Goal: Task Accomplishment & Management: Complete application form

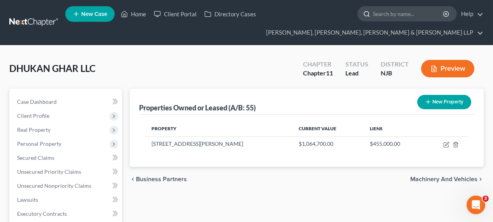
click at [382, 12] on input "search" at bounding box center [408, 14] width 71 height 14
type input "D&L"
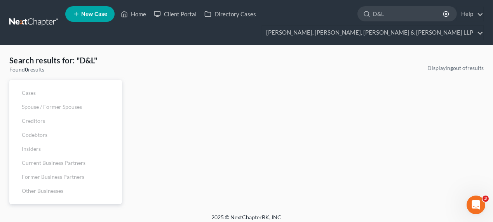
drag, startPoint x: 399, startPoint y: 19, endPoint x: 338, endPoint y: 16, distance: 60.3
click at [338, 16] on ul "New Case Home Client Portal Directory Cases D&L - No Result - See all results O…" at bounding box center [274, 22] width 418 height 37
type input "transfer"
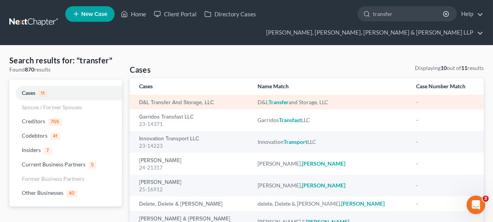
click at [198, 98] on div "D&L Transfer and Storage, LLC" at bounding box center [192, 102] width 106 height 8
click at [198, 101] on link "D&L Transfer and Storage, LLC" at bounding box center [176, 102] width 75 height 5
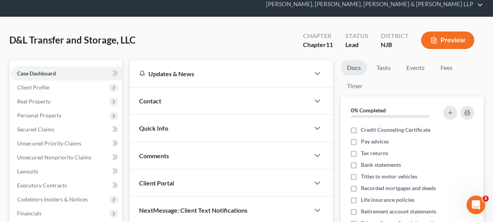
scroll to position [71, 0]
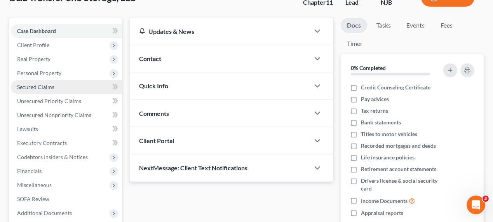
click at [67, 90] on link "Secured Claims" at bounding box center [66, 87] width 111 height 14
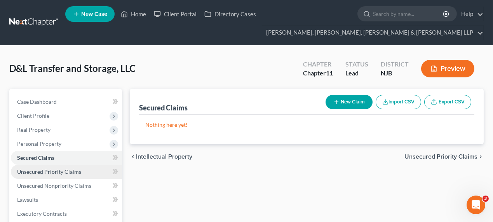
click at [69, 170] on span "Unsecured Priority Claims" at bounding box center [49, 171] width 64 height 7
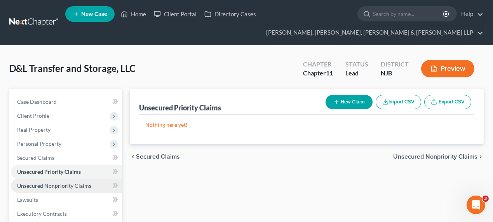
click at [70, 186] on span "Unsecured Nonpriority Claims" at bounding box center [54, 185] width 74 height 7
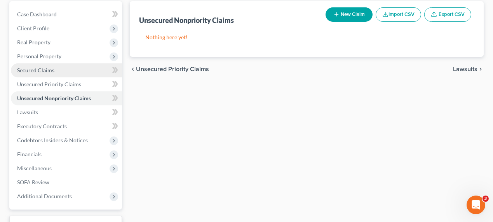
scroll to position [76, 0]
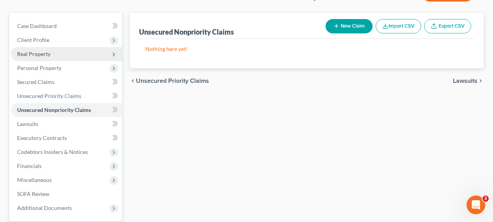
click at [66, 50] on span "Real Property" at bounding box center [66, 54] width 111 height 14
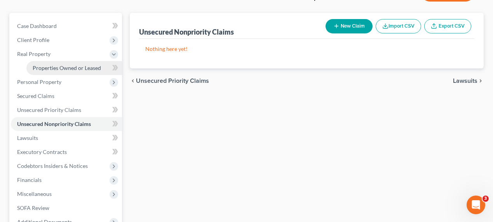
click at [85, 63] on link "Properties Owned or Leased" at bounding box center [73, 68] width 95 height 14
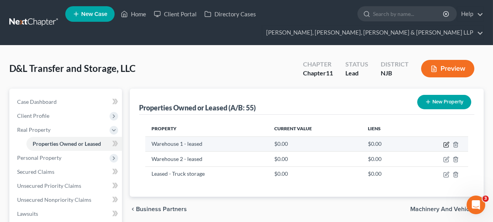
click at [444, 145] on icon "button" at bounding box center [446, 144] width 6 height 6
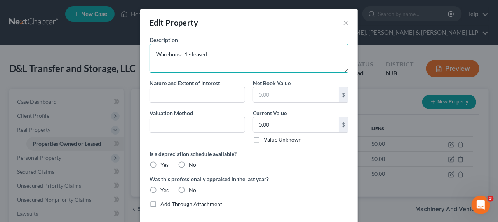
click at [217, 57] on textarea "Warehouse 1 - leased" at bounding box center [248, 58] width 199 height 29
click at [185, 54] on textarea "Warehouse 1 - leased from" at bounding box center [248, 58] width 199 height 29
click at [153, 54] on textarea "Warehouse - leased from" at bounding box center [248, 58] width 199 height 29
click at [201, 54] on textarea "[PERSON_NAME] Warehouse - leased from" at bounding box center [248, 58] width 199 height 29
click at [251, 56] on textarea "[PERSON_NAME] Warehouse - subleased from" at bounding box center [248, 58] width 199 height 29
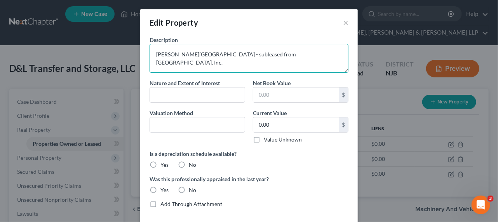
click at [153, 55] on textarea "[PERSON_NAME][GEOGRAPHIC_DATA] - subleased from [GEOGRAPHIC_DATA], Inc." at bounding box center [248, 58] width 199 height 29
type textarea "[STREET_ADDRESS][PERSON_NAME] [PERSON_NAME][GEOGRAPHIC_DATA] - subleased from […"
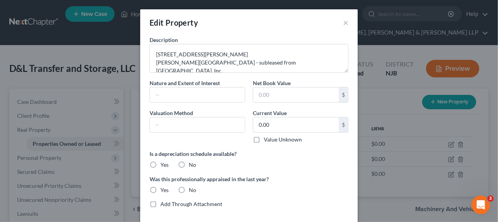
click at [189, 165] on label "No" at bounding box center [192, 165] width 7 height 8
click at [192, 165] on input "No" at bounding box center [194, 163] width 5 height 5
radio input "true"
click at [186, 182] on div "Was this professionally appraised in the last year? Yes No" at bounding box center [249, 184] width 206 height 19
click at [186, 187] on div "No" at bounding box center [187, 190] width 18 height 8
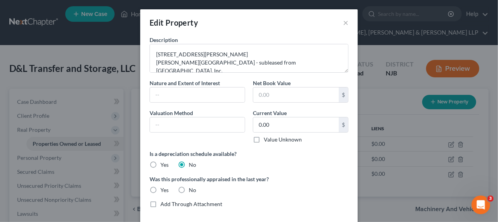
click at [189, 189] on label "No" at bounding box center [192, 190] width 7 height 8
click at [192, 189] on input "No" at bounding box center [194, 188] width 5 height 5
radio input "true"
click at [281, 134] on div "0.00 $ Value Unknown" at bounding box center [300, 130] width 95 height 26
click at [280, 137] on label "Value Unknown" at bounding box center [283, 139] width 38 height 8
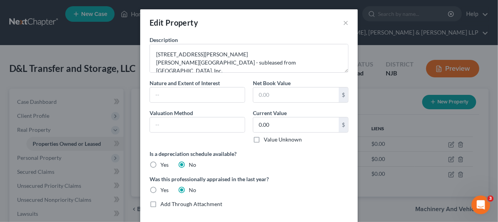
click at [272, 137] on input "Value Unknown" at bounding box center [269, 137] width 5 height 5
checkbox input "true"
click at [204, 97] on input "text" at bounding box center [197, 94] width 95 height 15
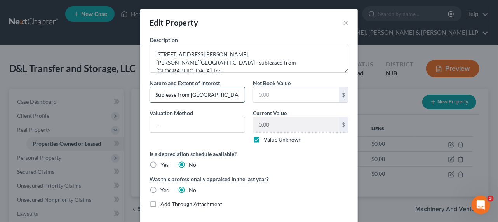
scroll to position [0, 2]
type input "Sublease from [GEOGRAPHIC_DATA], Inc."
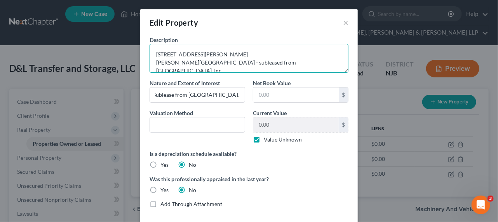
scroll to position [0, 0]
drag, startPoint x: 201, startPoint y: 63, endPoint x: 316, endPoint y: 62, distance: 115.3
click at [316, 62] on textarea "[STREET_ADDRESS][PERSON_NAME] [PERSON_NAME][GEOGRAPHIC_DATA] - subleased from […" at bounding box center [248, 58] width 199 height 29
type textarea "[STREET_ADDRESS][PERSON_NAME] [PERSON_NAME][GEOGRAPHIC_DATA]"
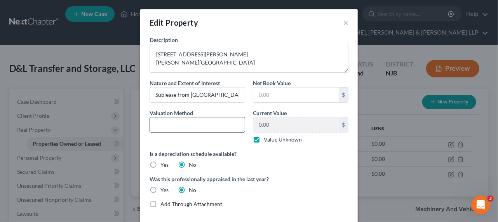
click at [217, 122] on input "text" at bounding box center [197, 124] width 95 height 15
type input "lease value est. at $0.00"
click at [259, 102] on div "Description [STREET_ADDRESS][PERSON_NAME] [PERSON_NAME][GEOGRAPHIC_DATA] Nature…" at bounding box center [249, 125] width 206 height 178
click at [267, 98] on input "text" at bounding box center [295, 94] width 85 height 15
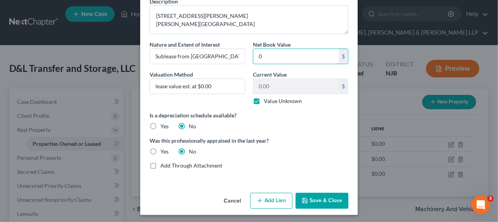
scroll to position [40, 0]
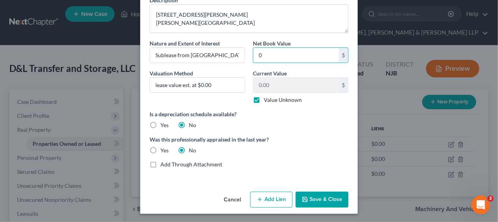
type input "0"
click at [264, 97] on label "Value Unknown" at bounding box center [283, 100] width 38 height 8
click at [267, 97] on input "Value Unknown" at bounding box center [269, 98] width 5 height 5
checkbox input "false"
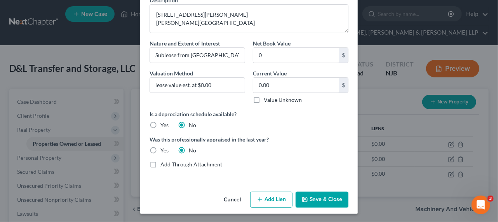
click at [326, 194] on button "Save & Close" at bounding box center [321, 199] width 53 height 16
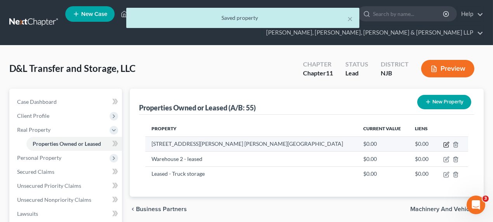
click at [444, 146] on icon "button" at bounding box center [446, 144] width 6 height 6
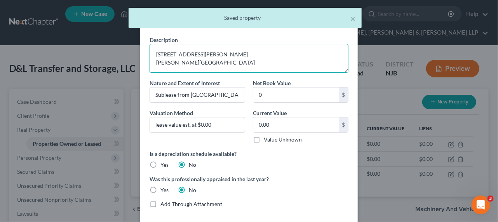
drag, startPoint x: 209, startPoint y: 63, endPoint x: 150, endPoint y: 64, distance: 58.6
click at [150, 63] on textarea "[STREET_ADDRESS][PERSON_NAME] [PERSON_NAME][GEOGRAPHIC_DATA]" at bounding box center [248, 58] width 199 height 29
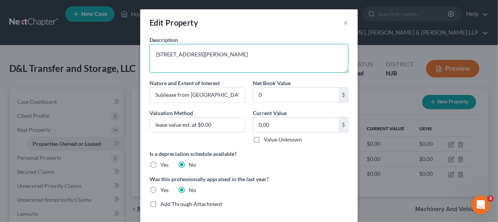
click at [153, 56] on textarea "[STREET_ADDRESS][PERSON_NAME]" at bounding box center [248, 58] width 199 height 29
paste textarea "[PERSON_NAME] Warehouse"
click at [338, 59] on textarea "The "[PERSON_NAME][GEOGRAPHIC_DATA]" at [STREET_ADDRESS][PERSON_NAME]" at bounding box center [248, 58] width 199 height 29
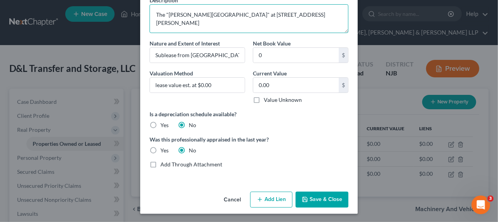
type textarea "The "[PERSON_NAME][GEOGRAPHIC_DATA]" at [STREET_ADDRESS][PERSON_NAME]"
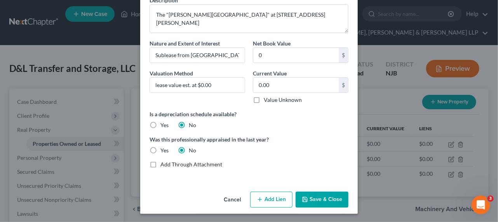
click at [321, 198] on button "Save & Close" at bounding box center [321, 199] width 53 height 16
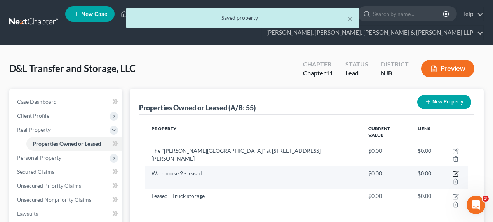
click at [452, 170] on icon "button" at bounding box center [455, 173] width 6 height 6
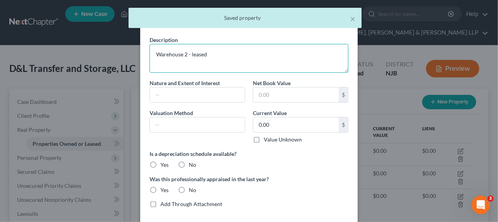
drag, startPoint x: 217, startPoint y: 57, endPoint x: 151, endPoint y: 54, distance: 65.7
click at [151, 54] on textarea "Warehouse 2 - leased" at bounding box center [248, 58] width 199 height 29
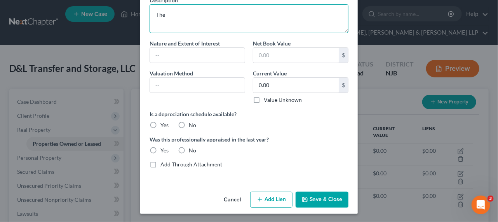
type textarea "The"
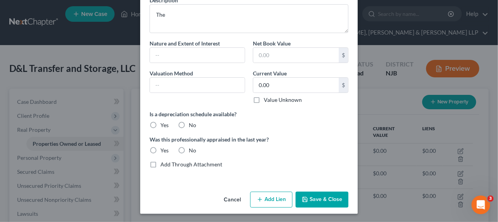
click at [231, 199] on button "Cancel" at bounding box center [231, 200] width 29 height 16
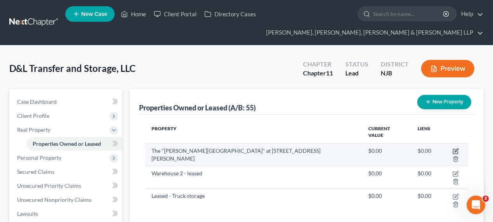
click at [452, 148] on icon "button" at bounding box center [455, 151] width 6 height 6
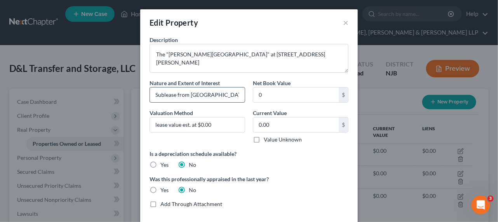
click at [229, 94] on input "Sublease from [GEOGRAPHIC_DATA], Inc." at bounding box center [197, 94] width 95 height 15
click at [152, 125] on input "lease value est. at $0.00" at bounding box center [197, 124] width 95 height 15
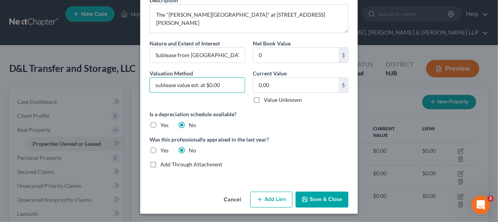
type input "sublease value est. at $0.00"
click at [332, 202] on button "Save & Close" at bounding box center [321, 199] width 53 height 16
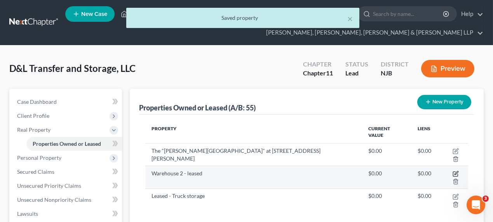
click at [452, 170] on icon "button" at bounding box center [455, 173] width 6 height 6
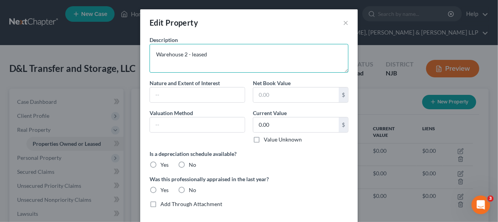
drag, startPoint x: 215, startPoint y: 54, endPoint x: 130, endPoint y: 48, distance: 85.2
click at [130, 48] on div "Edit Property × Description Warehouse 2 - leased Nature and Extent of Interest …" at bounding box center [249, 111] width 498 height 222
type textarea "The "Paterson Warehouse" at [STREET_ADDRESS][PERSON_NAME]"
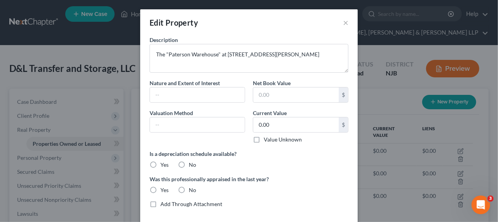
click at [164, 86] on label "Nature and Extent of Interest" at bounding box center [184, 83] width 70 height 8
click at [165, 92] on input "text" at bounding box center [197, 94] width 95 height 15
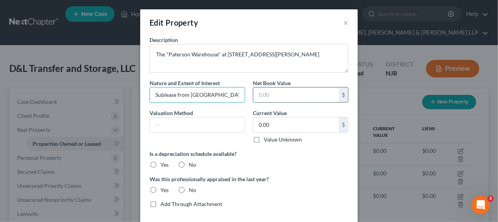
scroll to position [0, 2]
drag, startPoint x: 188, startPoint y: 94, endPoint x: 278, endPoint y: 94, distance: 90.4
click at [278, 94] on div "Description The "Paterson Warehouse" at [STREET_ADDRESS][PERSON_NAME] Nature an…" at bounding box center [249, 125] width 206 height 178
type input "Sublease from Unified Communication Services, Inc. dba Unified Graphic Communic…"
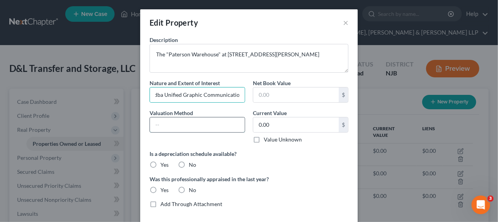
click at [205, 127] on input "text" at bounding box center [197, 124] width 95 height 15
type input "sublease value est. at $0.00"
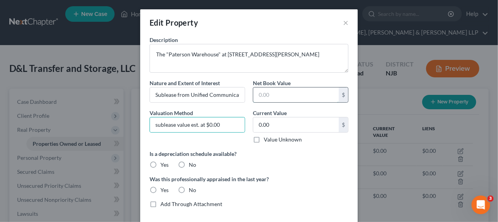
click at [264, 98] on input "text" at bounding box center [295, 94] width 85 height 15
type input "0"
click at [189, 167] on label "No" at bounding box center [192, 165] width 7 height 8
click at [192, 166] on input "No" at bounding box center [194, 163] width 5 height 5
radio input "true"
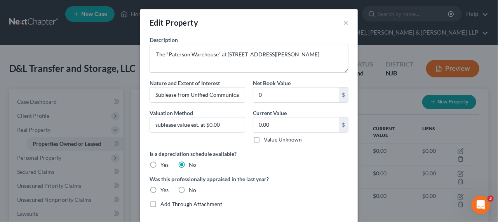
click at [189, 187] on label "No" at bounding box center [192, 190] width 7 height 8
click at [192, 187] on input "No" at bounding box center [194, 188] width 5 height 5
radio input "true"
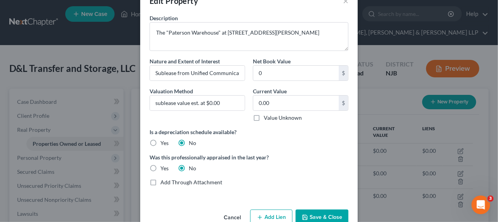
scroll to position [40, 0]
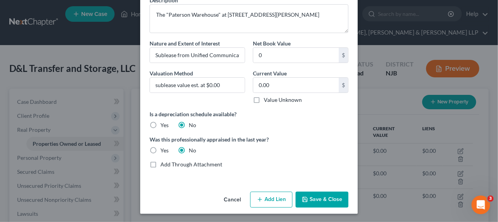
click at [322, 200] on button "Save & Close" at bounding box center [321, 199] width 53 height 16
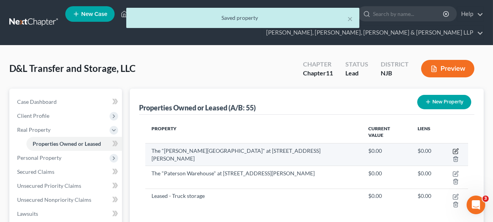
click at [456, 149] on icon "button" at bounding box center [455, 151] width 6 height 6
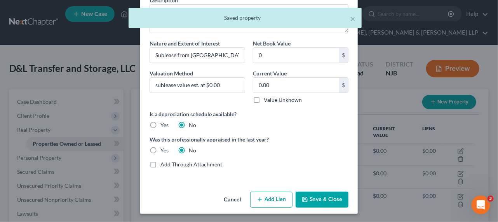
click at [236, 199] on button "Cancel" at bounding box center [231, 200] width 29 height 16
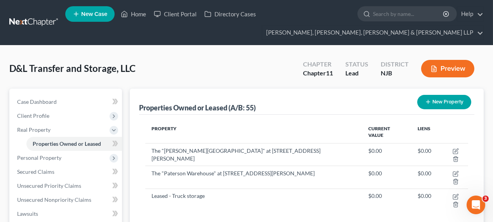
click at [212, 98] on div "Properties Owned or Leased (A/B: 55) New Property" at bounding box center [306, 101] width 335 height 26
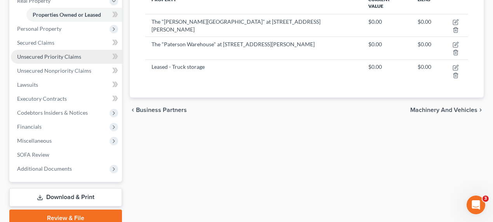
scroll to position [141, 0]
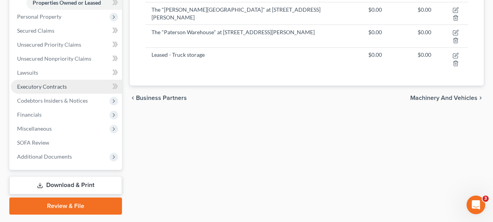
click at [57, 84] on span "Executory Contracts" at bounding box center [42, 86] width 50 height 7
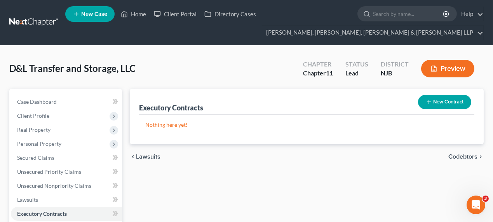
click at [437, 99] on button "New Contract" at bounding box center [444, 102] width 53 height 14
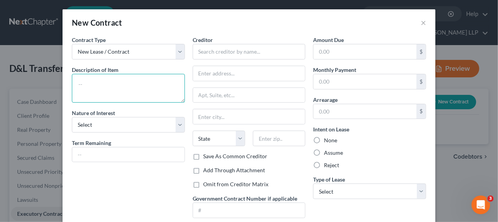
click at [117, 85] on textarea at bounding box center [128, 88] width 113 height 29
type textarea "Fulfillment Services Agreement"
click at [179, 85] on textarea "Fulfillment Services Agreement" at bounding box center [128, 88] width 113 height 29
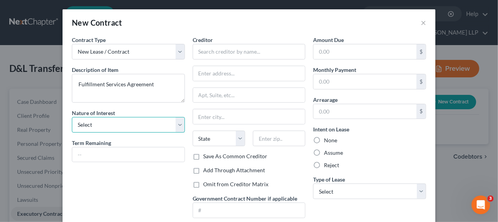
click at [150, 119] on select "Select Purchaser Agent Lessor Lessee" at bounding box center [128, 125] width 113 height 16
click at [125, 129] on select "Select Purchaser Agent Lessor Lessee" at bounding box center [128, 125] width 113 height 16
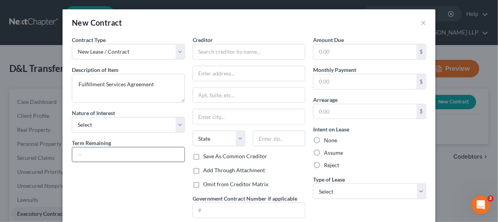
click at [114, 154] on input "text" at bounding box center [128, 154] width 112 height 15
type input "23 months"
click at [226, 54] on input "text" at bounding box center [249, 52] width 113 height 16
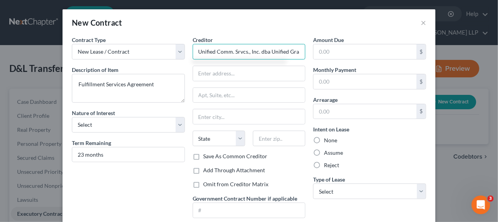
drag, startPoint x: 226, startPoint y: 54, endPoint x: 192, endPoint y: 46, distance: 35.0
click at [193, 46] on input "Unified Comm. Srvcs., Inc. dba Unified Graphic Comms." at bounding box center [249, 52] width 113 height 16
click at [234, 57] on input "Unified Comm. Srvcs., Inc. dba Unified Graphic Comms." at bounding box center [249, 52] width 113 height 16
type input "Unified Comm. Srvcs., Inc. dba Unified Graphic Comms."
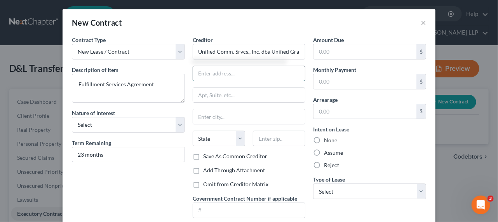
click at [217, 72] on input "text" at bounding box center [249, 73] width 112 height 15
type input "Attn: Pres./CEO/Reg. Agent"
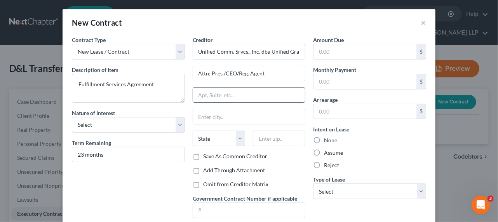
click at [236, 99] on input "text" at bounding box center [249, 95] width 112 height 15
type input "[STREET_ADDRESS]"
type input "07503"
type input "Paterson"
select select "33"
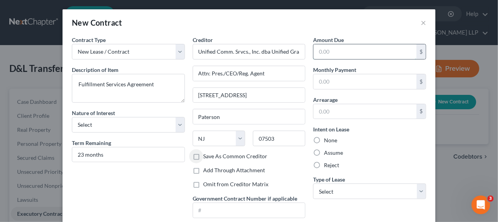
click at [335, 51] on input "text" at bounding box center [364, 51] width 103 height 15
click at [330, 78] on input "text" at bounding box center [364, 81] width 103 height 15
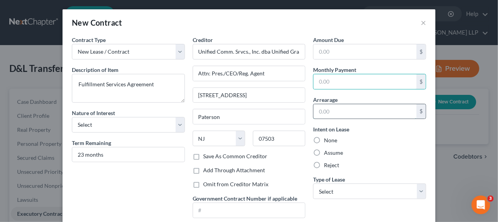
click at [324, 106] on input "text" at bounding box center [364, 111] width 103 height 15
click at [427, 139] on div "Contract Type New Lease / Contract New Timeshare Description of non-residential…" at bounding box center [248, 137] width 373 height 202
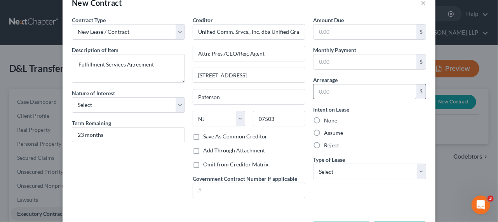
scroll to position [35, 0]
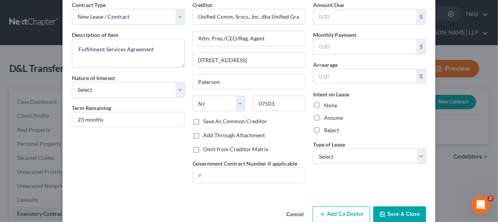
click at [162, 147] on div "Contract Type New Lease / Contract New Timeshare Description of non-residential…" at bounding box center [128, 95] width 121 height 188
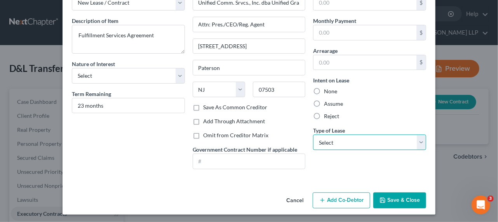
click at [336, 144] on select "Select Real Estate Car Other" at bounding box center [369, 142] width 113 height 16
select select "2"
click at [313, 134] on select "Select Real Estate Car Other" at bounding box center [369, 142] width 113 height 16
click at [203, 108] on label "Save As Common Creditor" at bounding box center [235, 107] width 64 height 8
click at [206, 108] on input "Save As Common Creditor" at bounding box center [208, 105] width 5 height 5
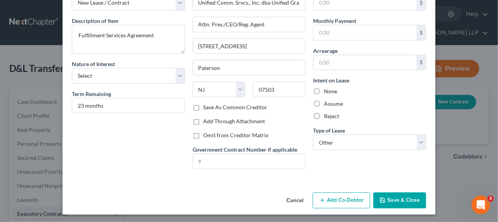
checkbox input "true"
click at [166, 36] on textarea "Fulfillment Services Agreement" at bounding box center [128, 39] width 113 height 29
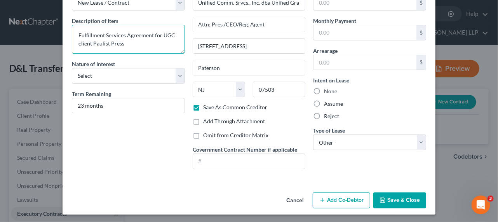
type textarea "Fulfillment Services Agreement for UGC client Paulist Press"
click at [405, 194] on button "Save & Close" at bounding box center [399, 200] width 53 height 16
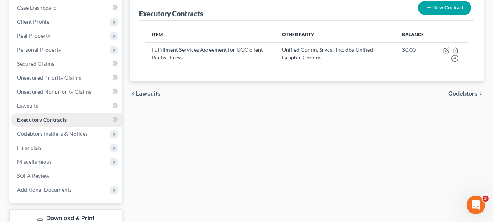
scroll to position [106, 0]
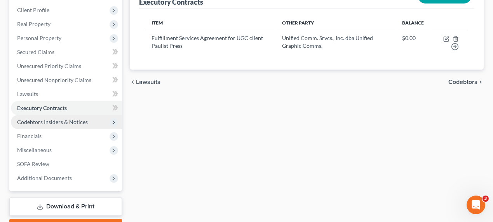
click at [50, 126] on span "Codebtors Insiders & Notices" at bounding box center [66, 122] width 111 height 14
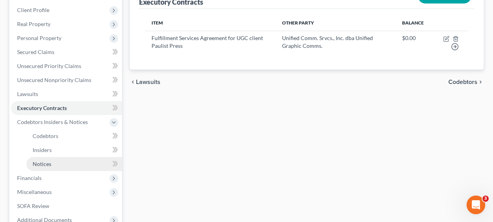
click at [55, 166] on link "Notices" at bounding box center [73, 164] width 95 height 14
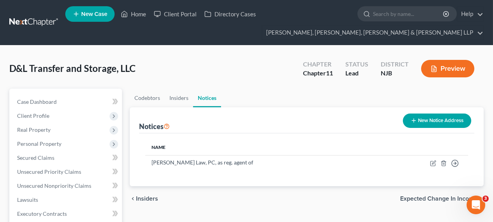
click at [429, 124] on button "New Notice Address" at bounding box center [437, 120] width 68 height 14
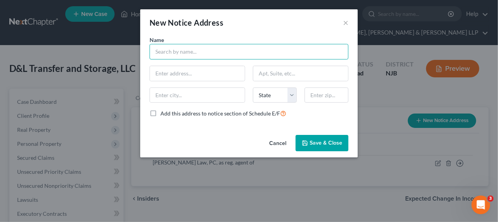
click at [212, 50] on input "text" at bounding box center [248, 52] width 199 height 16
type input "Paulist Press"
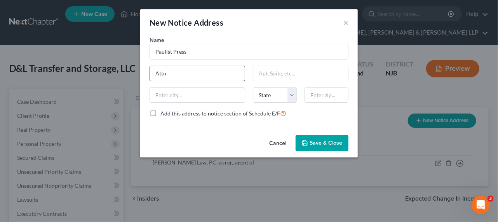
type input "Attn: Pres./CEO/Reg. Agent"
click at [275, 84] on div "Name * Paulist Press Attn: Pres./CEO/Reg. Agent State [US_STATE] AK AR AZ CA CO…" at bounding box center [249, 80] width 206 height 88
click at [277, 78] on input "text" at bounding box center [300, 73] width 95 height 15
type input "0"
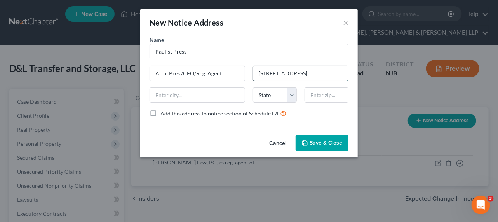
type input "[STREET_ADDRESS]"
type input "07430"
type input "Mahwah"
select select "33"
click at [323, 142] on span "Save & Close" at bounding box center [325, 142] width 33 height 7
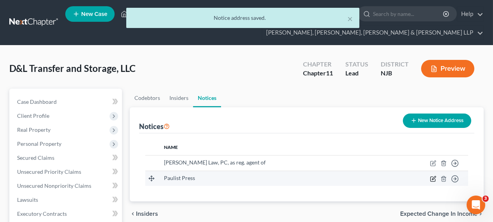
click at [430, 178] on icon "button" at bounding box center [433, 178] width 6 height 6
select select "33"
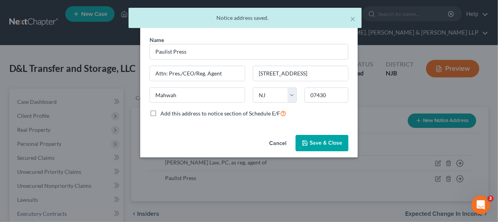
click at [319, 146] on button "Save & Close" at bounding box center [321, 143] width 53 height 16
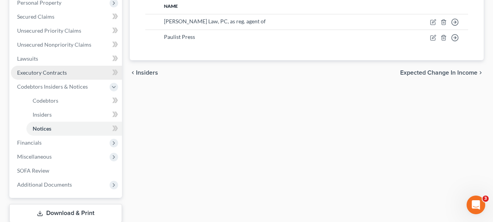
click at [69, 73] on link "Executory Contracts" at bounding box center [66, 73] width 111 height 14
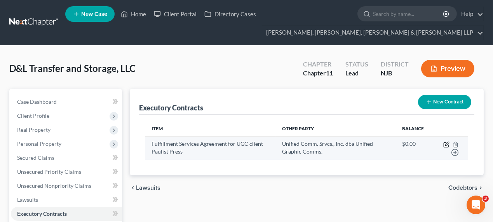
click at [446, 144] on icon "button" at bounding box center [446, 143] width 3 height 3
select select "33"
select select "2"
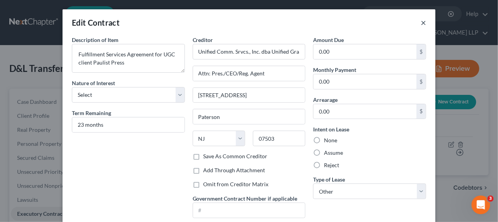
click at [422, 22] on button "×" at bounding box center [422, 22] width 5 height 9
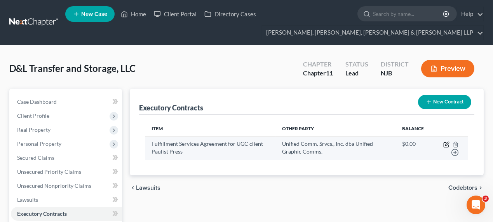
click at [444, 145] on icon "button" at bounding box center [446, 144] width 6 height 6
select select "33"
select select "2"
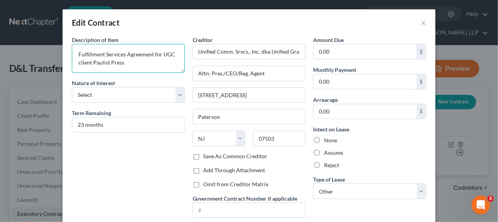
click at [148, 54] on textarea "Fulfillment Services Agreement for UGC client Paulist Press" at bounding box center [128, 58] width 113 height 29
click at [150, 54] on textarea "Fulfillment Services Agreement for UGC client Paulist Press" at bounding box center [128, 58] width 113 height 29
click at [150, 70] on textarea "Fulfillment Services Agreement for product distribution for UGC client Paulist …" at bounding box center [128, 58] width 113 height 29
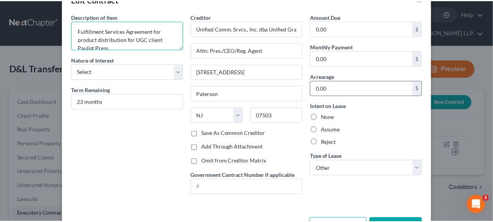
scroll to position [49, 0]
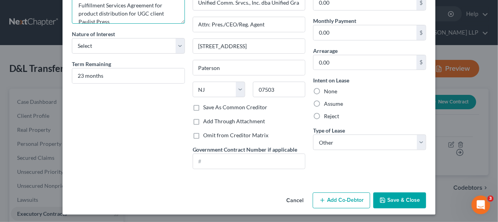
type textarea "Fulfillment Services Agreement for product distribution for UGC client Paulist …"
click at [397, 194] on button "Save & Close" at bounding box center [399, 200] width 53 height 16
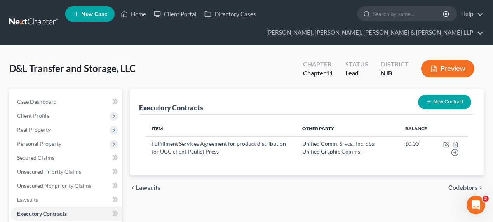
click at [196, 129] on th "Item" at bounding box center [220, 129] width 150 height 16
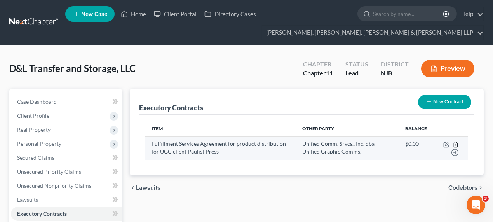
click at [456, 144] on line "button" at bounding box center [456, 145] width 0 height 2
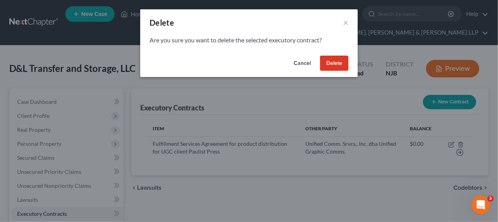
click at [334, 65] on button "Delete" at bounding box center [334, 64] width 28 height 16
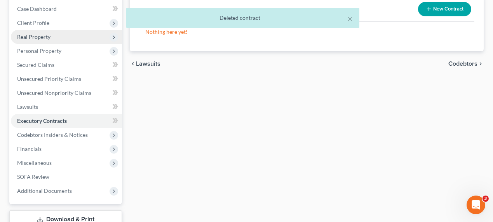
scroll to position [141, 0]
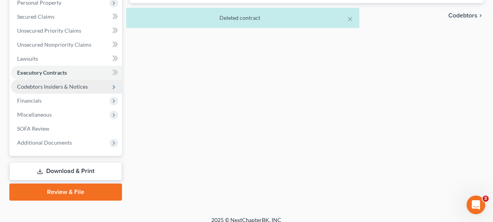
click at [51, 86] on span "Codebtors Insiders & Notices" at bounding box center [52, 86] width 71 height 7
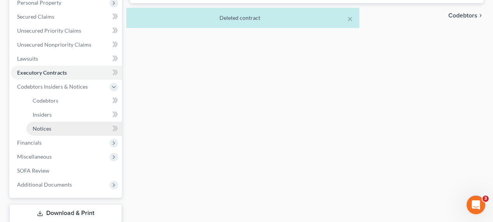
click at [58, 128] on link "Notices" at bounding box center [73, 128] width 95 height 14
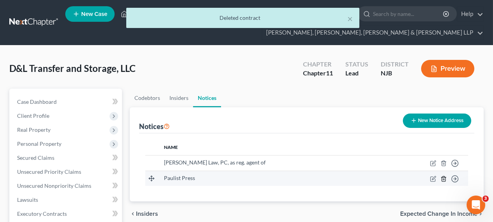
click at [443, 178] on line "button" at bounding box center [443, 179] width 0 height 2
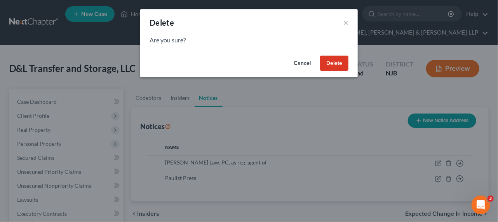
click at [329, 64] on button "Delete" at bounding box center [334, 64] width 28 height 16
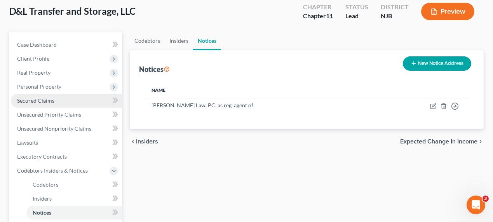
scroll to position [106, 0]
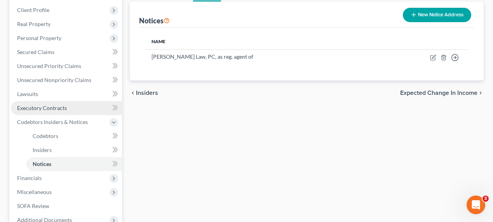
click at [55, 107] on span "Executory Contracts" at bounding box center [42, 107] width 50 height 7
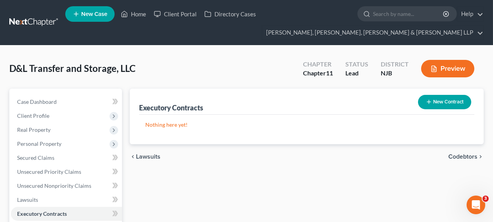
click at [443, 103] on button "New Contract" at bounding box center [444, 102] width 53 height 14
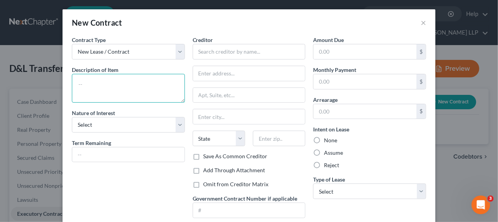
click at [112, 79] on textarea at bounding box center [128, 88] width 113 height 29
type textarea "Paterson Warehouse Lease at"
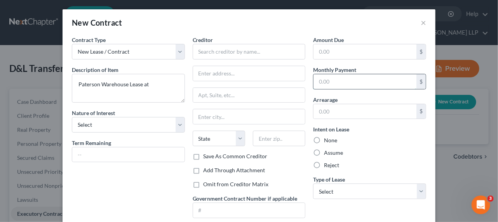
click at [342, 85] on input "text" at bounding box center [364, 81] width 103 height 15
type input "0"
type input "7,812.50"
click at [354, 106] on input "text" at bounding box center [364, 111] width 103 height 15
click at [297, 159] on div "Creditor * State [US_STATE] AK AR AZ CA CO [GEOGRAPHIC_DATA] DE DC [GEOGRAPHIC_…" at bounding box center [249, 105] width 113 height 138
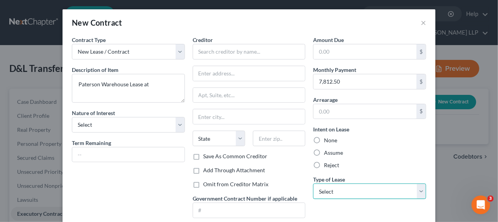
click at [333, 189] on select "Select Real Estate Car Other" at bounding box center [369, 191] width 113 height 16
select select "0"
click at [313, 183] on select "Select Real Estate Car Other" at bounding box center [369, 191] width 113 height 16
click at [222, 154] on label "Save As Common Creditor" at bounding box center [235, 156] width 64 height 8
click at [212, 154] on input "Save As Common Creditor" at bounding box center [208, 154] width 5 height 5
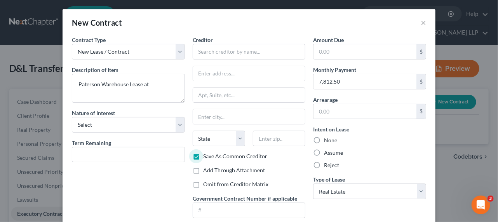
click at [225, 157] on label "Save As Common Creditor" at bounding box center [235, 156] width 64 height 8
click at [212, 157] on input "Save As Common Creditor" at bounding box center [208, 154] width 5 height 5
checkbox input "false"
click at [231, 56] on input "text" at bounding box center [249, 52] width 113 height 16
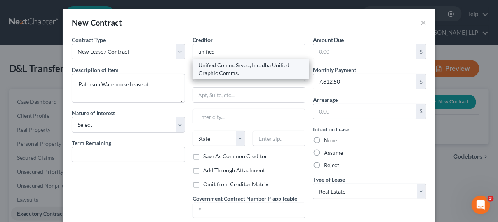
click at [236, 67] on div "Unified Comm. Srvcs., Inc. dba Unified Graphic Comms." at bounding box center [251, 69] width 104 height 16
type input "Unified Comm. Srvcs., Inc. dba Unified Graphic Comms."
type input "Attn: Pres./CEO/Reg. Agent"
type input "[STREET_ADDRESS]"
type input "Paterson"
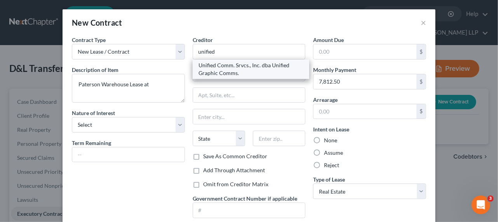
select select "33"
type input "07503"
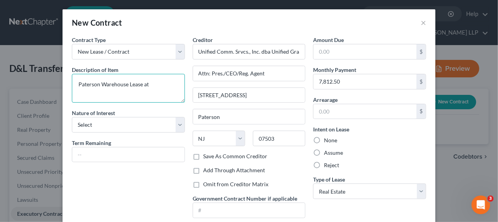
click at [168, 83] on textarea "Paterson Warehouse Lease at" at bounding box center [128, 88] width 113 height 29
click at [104, 93] on textarea "Paterson Warehouse Lease at [GEOGRAPHIC_DATA] 4, Area 4J/LE" at bounding box center [128, 88] width 113 height 29
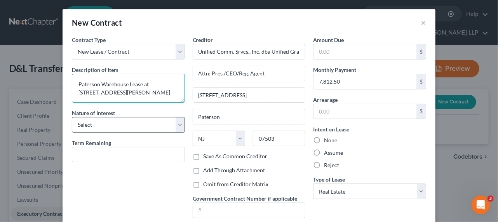
type textarea "Paterson Warehouse Lease at [STREET_ADDRESS][PERSON_NAME]"
click at [137, 128] on select "Select Purchaser Agent Lessor Lessee" at bounding box center [128, 125] width 113 height 16
select select "3"
click at [72, 117] on select "Select Purchaser Agent Lessor Lessee" at bounding box center [128, 125] width 113 height 16
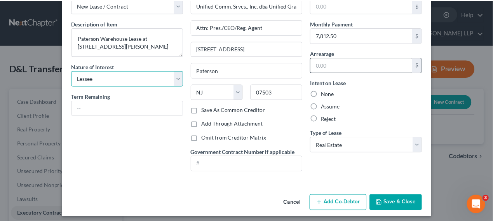
scroll to position [49, 0]
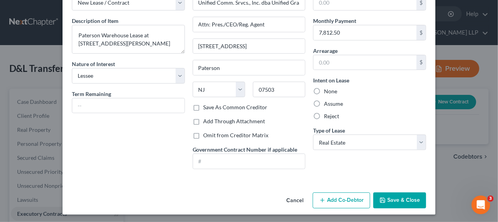
click at [389, 200] on button "Save & Close" at bounding box center [399, 200] width 53 height 16
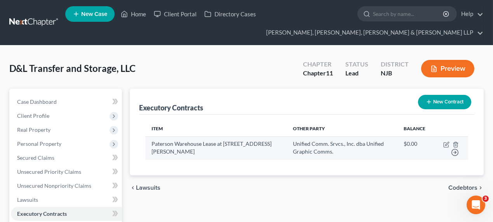
click at [175, 150] on td "Paterson Warehouse Lease at [STREET_ADDRESS][PERSON_NAME]" at bounding box center [215, 147] width 141 height 23
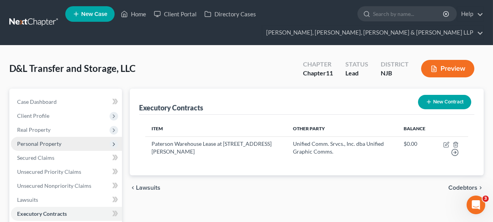
click at [70, 144] on span "Personal Property" at bounding box center [66, 144] width 111 height 14
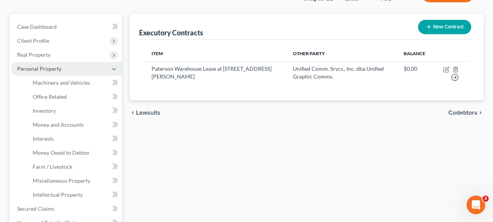
scroll to position [106, 0]
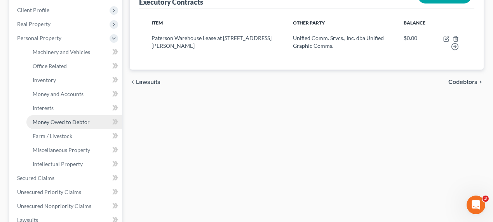
click at [73, 121] on span "Money Owed to Debtor" at bounding box center [61, 121] width 57 height 7
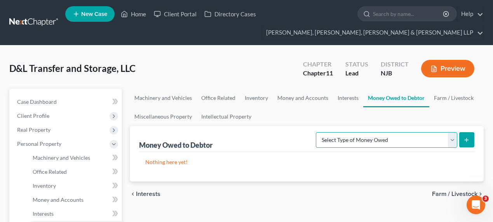
click at [429, 136] on select "Select Type of Money Owed Accounts Receivable (A/B: 11) Causes of Action Agains…" at bounding box center [386, 140] width 141 height 16
click at [349, 97] on link "Interests" at bounding box center [348, 97] width 30 height 19
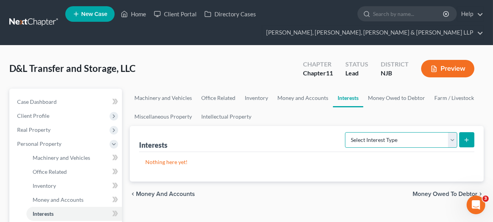
click at [371, 142] on select "Select Interest Type Bond (A/B: 16) Incorporated Business (A/B: 15) Insurance P…" at bounding box center [401, 140] width 112 height 16
click at [321, 97] on link "Money and Accounts" at bounding box center [302, 97] width 60 height 19
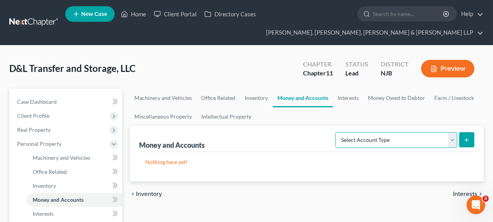
click at [362, 132] on select "Select Account Type Brokerage (A/B: 3, SOFA: 18) Cash on Hand (A/B: 2) Certific…" at bounding box center [396, 140] width 122 height 16
select select "security_deposits"
click at [336, 132] on select "Select Account Type Brokerage (A/B: 3, SOFA: 18) Cash on Hand (A/B: 2) Certific…" at bounding box center [396, 140] width 122 height 16
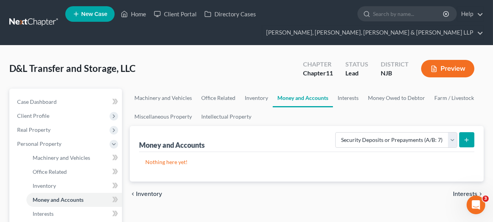
click at [462, 141] on button "submit" at bounding box center [466, 139] width 15 height 15
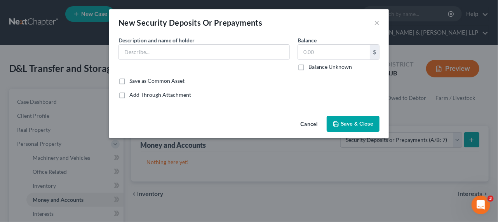
click at [188, 41] on span "Description and name of holder" at bounding box center [156, 40] width 76 height 7
click at [187, 45] on input "text" at bounding box center [204, 52] width 170 height 15
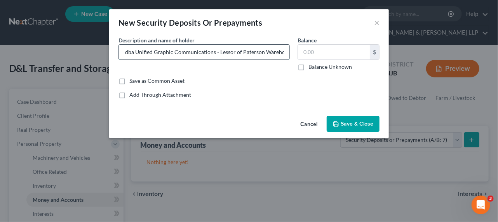
scroll to position [0, 93]
type input "Unified Communication Services, Inc. dba Unified Graphic Communications - Lesso…"
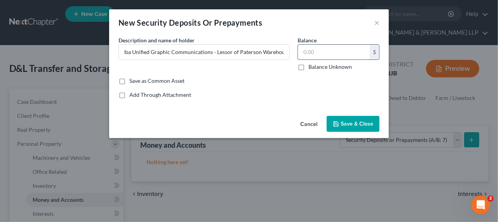
click at [321, 49] on input "text" at bounding box center [334, 52] width 72 height 15
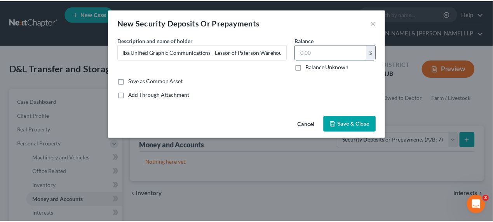
scroll to position [0, 0]
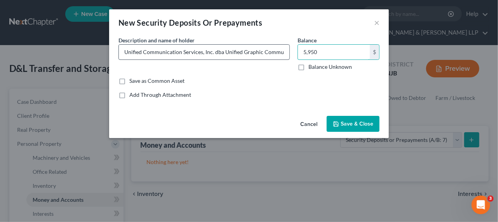
drag, startPoint x: 324, startPoint y: 57, endPoint x: 281, endPoint y: 52, distance: 43.3
click at [281, 52] on div "Common Asset Select Description * Description and name of holder * Unified Comm…" at bounding box center [249, 70] width 269 height 69
type input "5,937.50"
click at [349, 122] on span "Save & Close" at bounding box center [356, 123] width 33 height 7
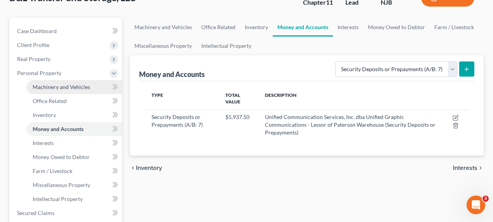
scroll to position [106, 0]
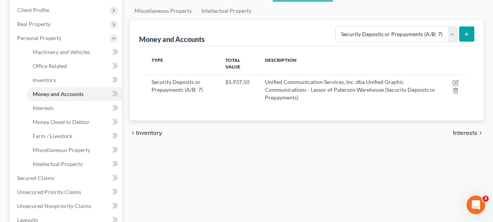
click at [239, 139] on div "chevron_left Inventory Interests chevron_right" at bounding box center [307, 132] width 354 height 25
click at [250, 133] on div "chevron_left Inventory Interests chevron_right" at bounding box center [307, 132] width 354 height 25
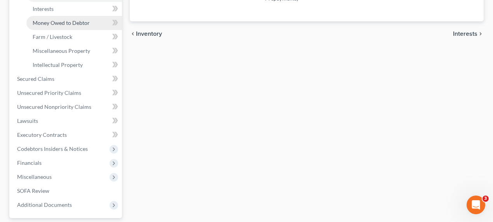
scroll to position [212, 0]
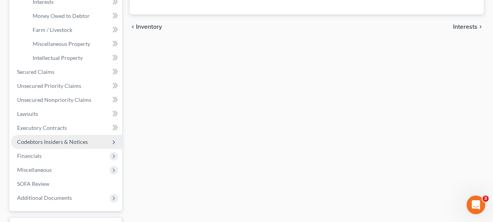
click at [54, 139] on span "Codebtors Insiders & Notices" at bounding box center [52, 141] width 71 height 7
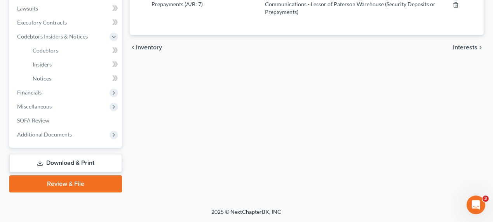
scroll to position [189, 0]
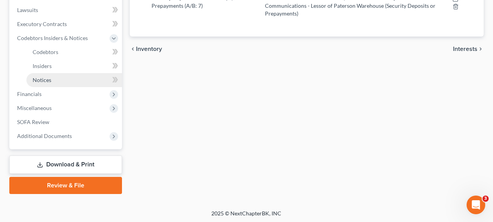
click at [55, 78] on link "Notices" at bounding box center [73, 80] width 95 height 14
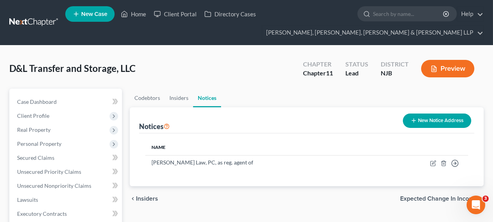
click at [459, 123] on button "New Notice Address" at bounding box center [437, 120] width 68 height 14
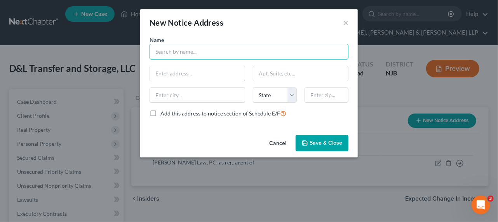
click at [219, 57] on input "text" at bounding box center [248, 52] width 199 height 16
type input "L"
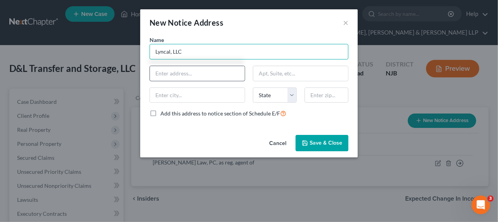
type input "Lyncal, LLC"
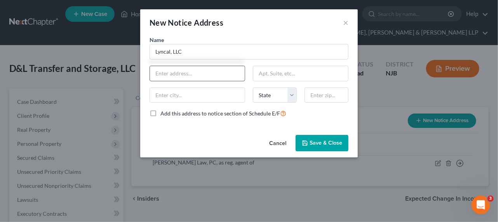
click at [211, 66] on input "text" at bounding box center [197, 73] width 95 height 15
type input "c/o [PERSON_NAME], Esq."
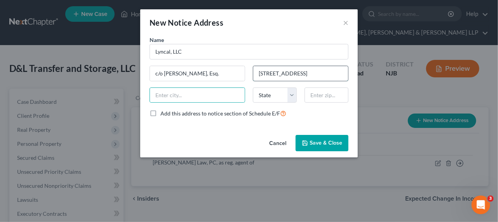
click at [328, 75] on input "[STREET_ADDRESS]" at bounding box center [300, 73] width 95 height 15
type input "[STREET_ADDRESS]"
click at [323, 94] on input "text" at bounding box center [326, 95] width 44 height 16
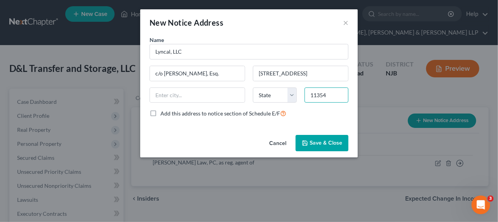
type input "11354"
type input "Flushing"
select select "35"
click at [335, 116] on div "Add this address to notice section of Schedule E/F" at bounding box center [248, 113] width 199 height 9
click at [325, 147] on button "Save & Close" at bounding box center [321, 143] width 53 height 16
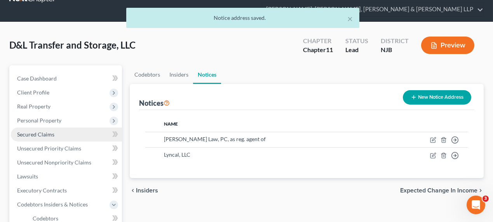
scroll to position [35, 0]
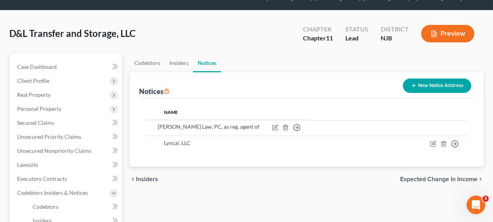
click at [155, 128] on tbody "[PERSON_NAME] Law, PC, as reg. agent of Move to D Move to E Move to F Move to G…" at bounding box center [306, 135] width 323 height 31
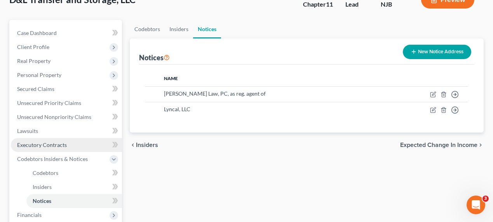
scroll to position [106, 0]
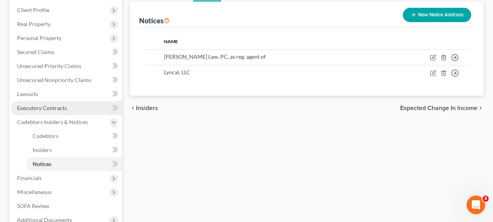
click at [51, 104] on span "Executory Contracts" at bounding box center [42, 107] width 50 height 7
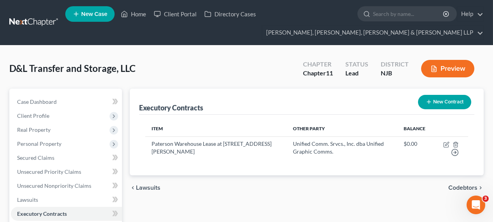
click at [449, 103] on button "New Contract" at bounding box center [444, 102] width 53 height 14
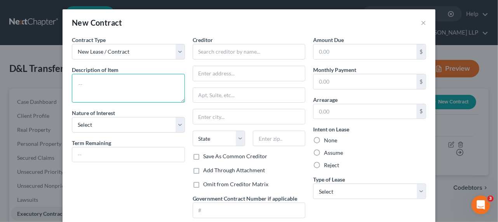
click at [128, 86] on textarea at bounding box center [128, 88] width 113 height 29
click at [154, 83] on textarea "[PERSON_NAME] Warehouse lease at" at bounding box center [128, 88] width 113 height 29
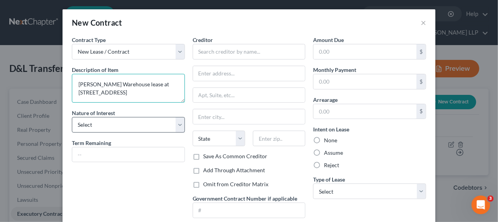
type textarea "[PERSON_NAME] Warehouse lease at [STREET_ADDRESS]"
click at [141, 125] on select "Select Purchaser Agent Lessor Lessee" at bounding box center [128, 125] width 113 height 16
select select "3"
click at [72, 117] on select "Select Purchaser Agent Lessor Lessee" at bounding box center [128, 125] width 113 height 16
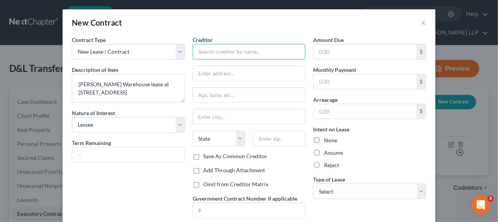
click at [245, 51] on input "text" at bounding box center [249, 52] width 113 height 16
click at [260, 47] on input "text" at bounding box center [249, 52] width 113 height 16
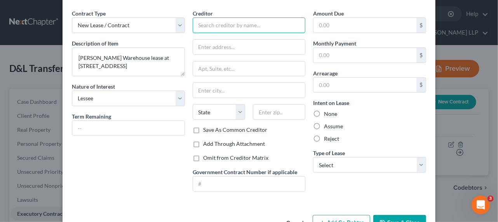
scroll to position [49, 0]
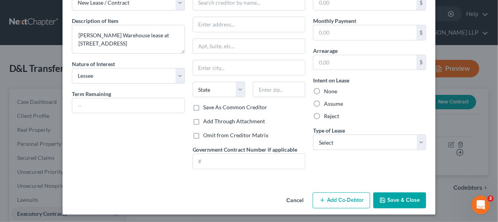
click at [403, 199] on button "Save & Close" at bounding box center [399, 200] width 53 height 16
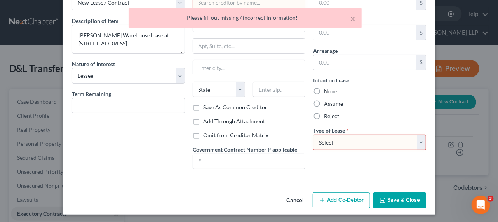
click at [345, 137] on select "Select Real Estate Car Other" at bounding box center [369, 142] width 113 height 16
select select "0"
click at [313, 134] on select "Select Real Estate Car Other" at bounding box center [369, 142] width 113 height 16
click at [389, 198] on button "Save & Close" at bounding box center [399, 200] width 53 height 16
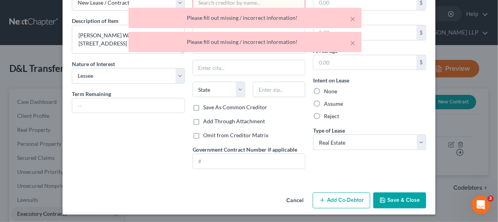
scroll to position [0, 0]
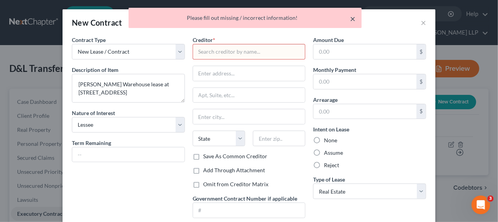
click at [352, 18] on button "×" at bounding box center [352, 18] width 5 height 9
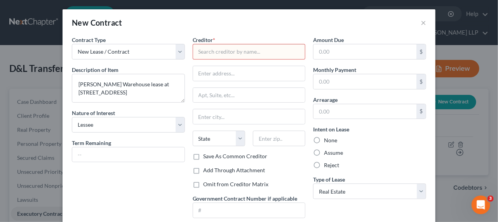
click at [267, 51] on input "text" at bounding box center [249, 52] width 113 height 16
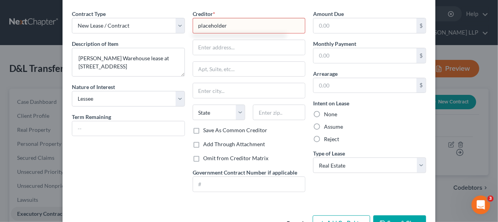
scroll to position [49, 0]
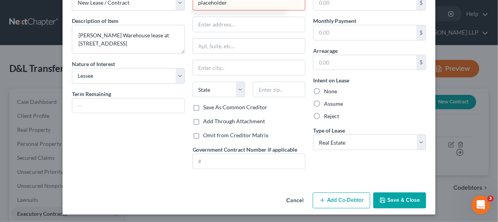
type input "placeholder"
click at [397, 197] on button "Save & Close" at bounding box center [399, 200] width 53 height 16
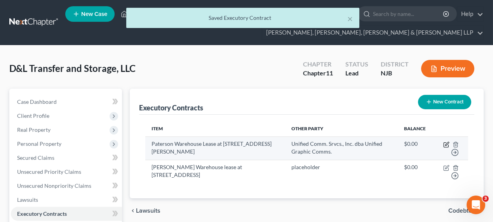
click at [447, 142] on icon "button" at bounding box center [446, 144] width 6 height 6
select select "3"
select select "33"
select select "0"
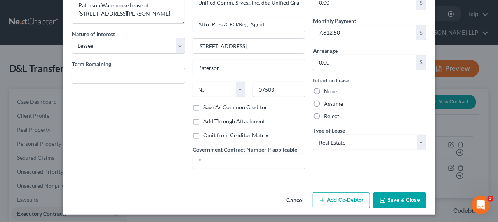
click at [302, 198] on button "Cancel" at bounding box center [294, 201] width 29 height 16
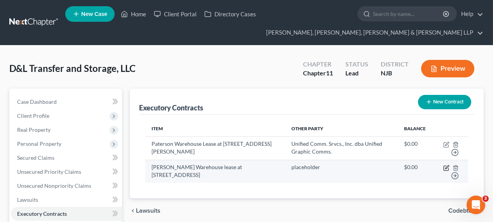
click at [445, 167] on icon "button" at bounding box center [446, 166] width 3 height 3
select select "3"
select select "0"
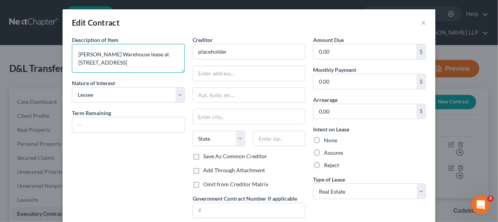
click at [123, 53] on textarea "[PERSON_NAME] Warehouse lease at [STREET_ADDRESS]" at bounding box center [128, 58] width 113 height 29
type textarea "[PERSON_NAME][GEOGRAPHIC_DATA] at [STREET_ADDRESS]"
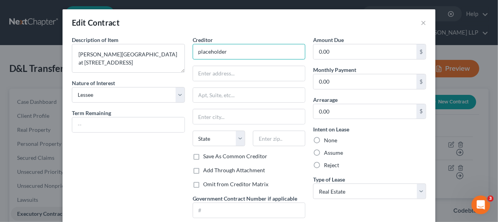
drag, startPoint x: 247, startPoint y: 53, endPoint x: 193, endPoint y: 31, distance: 58.9
click at [189, 40] on div "Creditor * placeholder State [US_STATE] AK AR AZ CA CO [GEOGRAPHIC_DATA] DE DC …" at bounding box center [249, 130] width 121 height 188
type input "Park Avenue Shul, Inc."
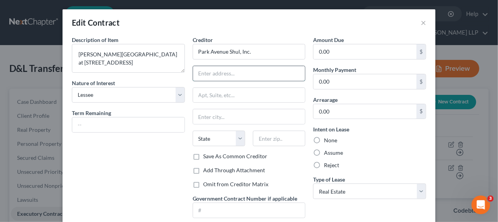
click at [252, 75] on input "text" at bounding box center [249, 73] width 112 height 15
type input "[STREET_ADDRESS][PERSON_NAME]"
drag, startPoint x: 275, startPoint y: 76, endPoint x: 194, endPoint y: 72, distance: 81.2
click at [194, 72] on input "[STREET_ADDRESS][PERSON_NAME]" at bounding box center [249, 73] width 112 height 15
click at [203, 92] on input "text" at bounding box center [249, 95] width 112 height 15
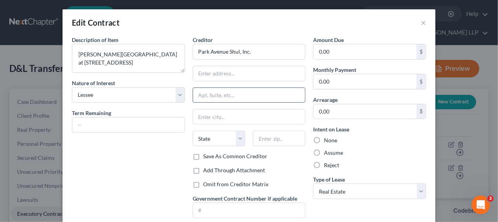
paste input "[STREET_ADDRESS][PERSON_NAME]"
type input "[STREET_ADDRESS][PERSON_NAME]"
click at [213, 72] on input "text" at bounding box center [249, 73] width 112 height 15
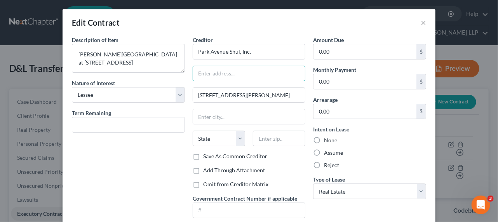
type input "Attn: Pres./CEO/Reg. Agent"
click at [268, 136] on input "text" at bounding box center [279, 138] width 52 height 16
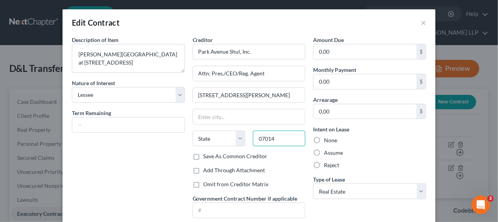
type input "07014"
type input "[PERSON_NAME]"
select select "33"
click at [422, 152] on div "Assume" at bounding box center [369, 153] width 113 height 8
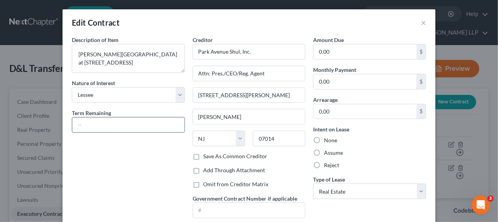
click at [114, 125] on input "text" at bounding box center [128, 124] width 112 height 15
type input "8"
type input "38 months"
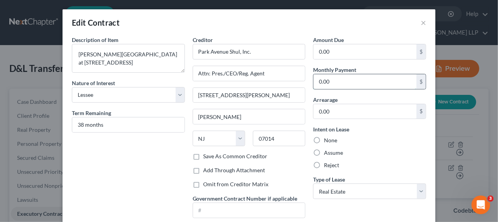
click at [349, 82] on input "0.00" at bounding box center [364, 81] width 103 height 15
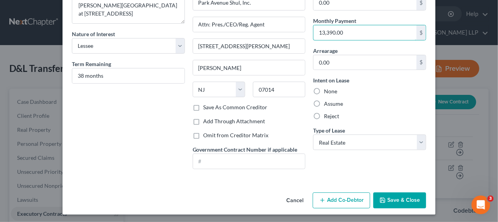
type input "13,390.00"
click at [260, 103] on label "Save As Common Creditor" at bounding box center [235, 107] width 64 height 8
click at [212, 103] on input "Save As Common Creditor" at bounding box center [208, 105] width 5 height 5
checkbox input "true"
click at [394, 197] on button "Save & Close" at bounding box center [399, 200] width 53 height 16
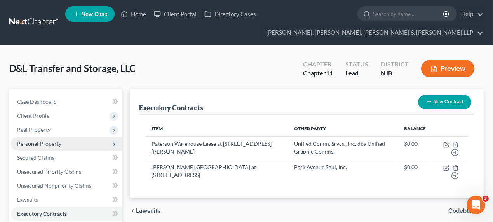
click at [41, 143] on span "Personal Property" at bounding box center [39, 143] width 44 height 7
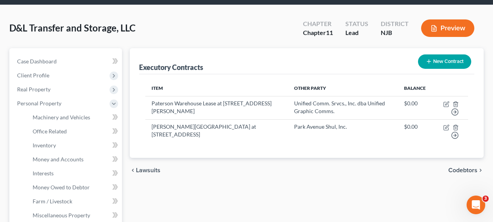
scroll to position [106, 0]
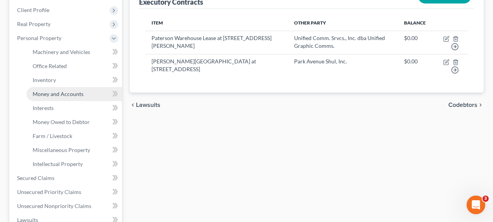
click at [57, 95] on span "Money and Accounts" at bounding box center [58, 93] width 51 height 7
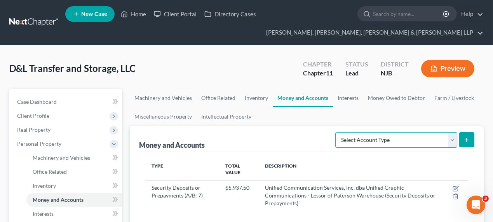
click at [447, 138] on select "Select Account Type Brokerage (A/B: 3, SOFA: 18) Cash on Hand (A/B: 2) Certific…" at bounding box center [396, 140] width 122 height 16
select select "security_deposits"
click at [336, 132] on select "Select Account Type Brokerage (A/B: 3, SOFA: 18) Cash on Hand (A/B: 2) Certific…" at bounding box center [396, 140] width 122 height 16
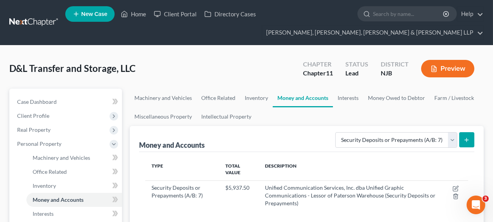
click at [462, 141] on button "submit" at bounding box center [466, 139] width 15 height 15
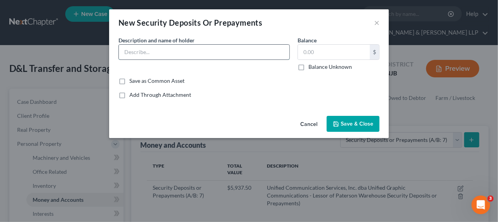
click at [194, 57] on input "text" at bounding box center [204, 52] width 170 height 15
click at [123, 52] on input "[GEOGRAPHIC_DATA]" at bounding box center [204, 52] width 170 height 15
click at [218, 54] on input "Security Deposit held by [GEOGRAPHIC_DATA]" at bounding box center [204, 52] width 170 height 15
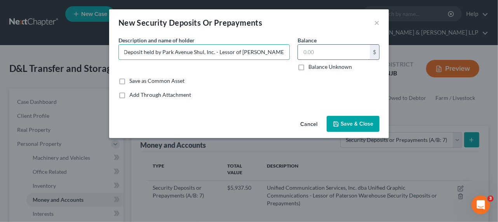
type input "Security Deposit held by Park Avenue Shul, Inc. - Lessor of [PERSON_NAME][GEOGR…"
click at [326, 53] on input "text" at bounding box center [334, 52] width 72 height 15
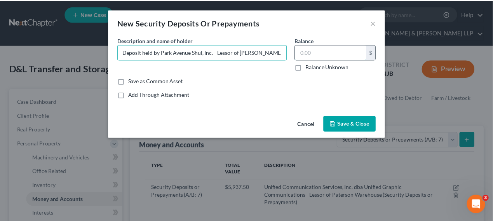
scroll to position [0, 0]
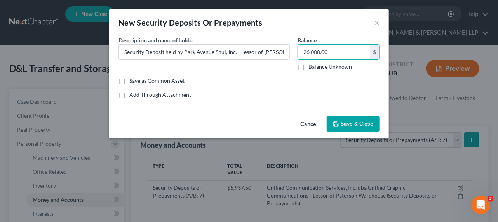
type input "26,000.00"
click at [337, 121] on icon "button" at bounding box center [336, 124] width 6 height 6
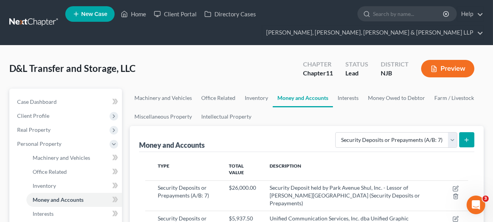
scroll to position [71, 0]
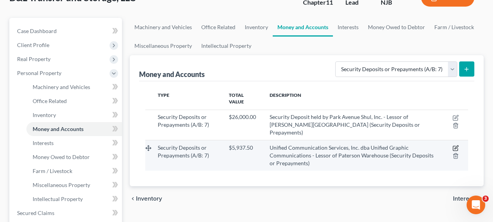
click at [454, 145] on icon "button" at bounding box center [455, 148] width 6 height 6
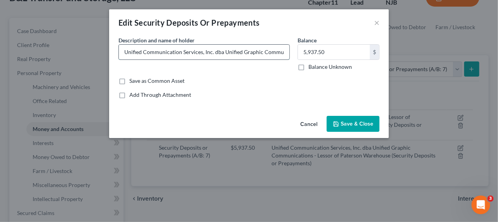
click at [125, 53] on input "Unified Communication Services, Inc. dba Unified Graphic Communications - Lesso…" at bounding box center [204, 52] width 170 height 15
type input "Security Deposit held by Unified Communication Services, Inc. dba Unified Graph…"
click at [341, 123] on span "Save & Close" at bounding box center [356, 123] width 33 height 7
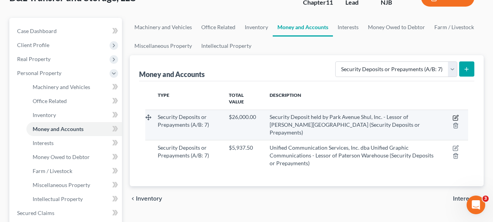
click at [457, 117] on icon "button" at bounding box center [455, 118] width 5 height 5
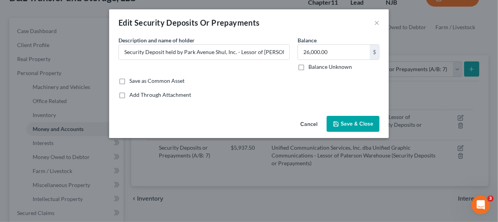
click at [306, 125] on button "Cancel" at bounding box center [308, 124] width 29 height 16
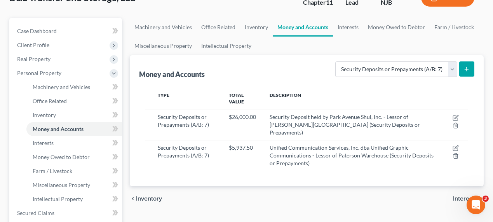
scroll to position [247, 0]
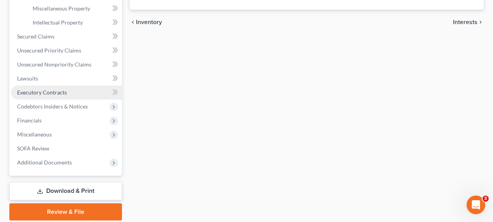
click at [47, 93] on span "Executory Contracts" at bounding box center [42, 92] width 50 height 7
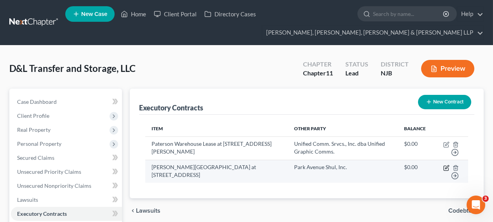
click at [446, 166] on icon "button" at bounding box center [446, 168] width 6 height 6
select select "3"
select select "33"
select select "0"
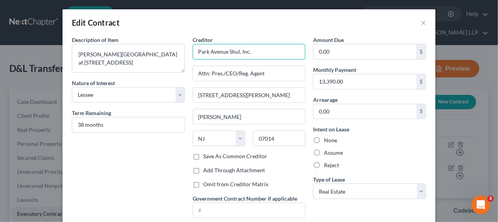
drag, startPoint x: 259, startPoint y: 4, endPoint x: 181, endPoint y: -2, distance: 77.4
click at [181, 0] on html "Home New Case Client Portal Directory Cases Scura Wigfield, [PERSON_NAME], [PER…" at bounding box center [249, 185] width 498 height 371
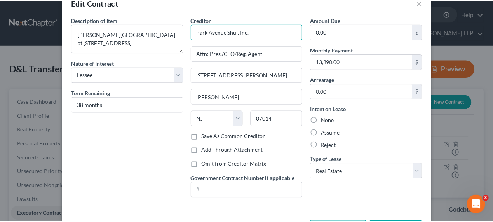
scroll to position [49, 0]
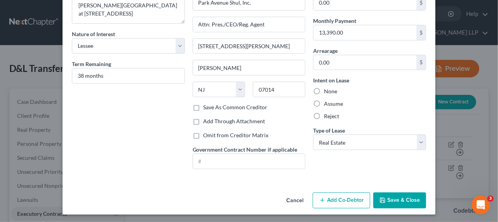
click at [295, 198] on button "Cancel" at bounding box center [294, 201] width 29 height 16
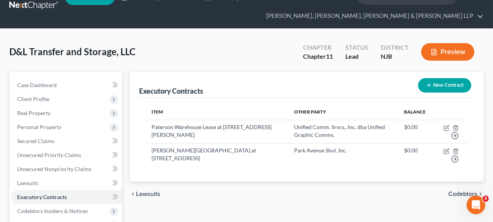
scroll to position [147, 0]
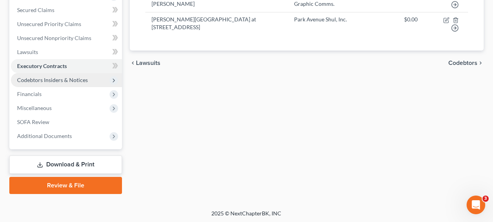
click at [52, 82] on span "Codebtors Insiders & Notices" at bounding box center [52, 79] width 71 height 7
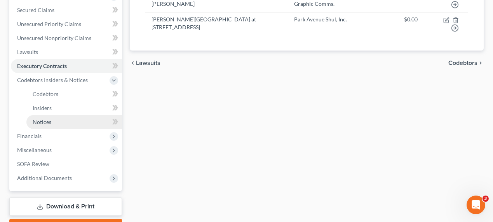
click at [64, 123] on link "Notices" at bounding box center [73, 122] width 95 height 14
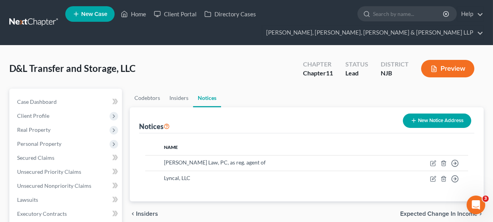
click at [442, 120] on button "New Notice Address" at bounding box center [437, 120] width 68 height 14
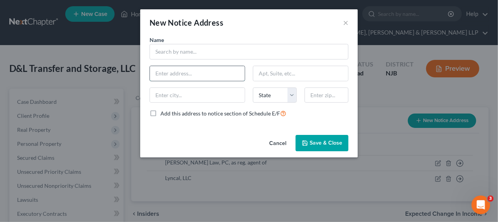
click at [196, 78] on input "text" at bounding box center [197, 73] width 95 height 15
paste input "Park Avenue Shul, Inc."
type input "Park Avenue Shul, Inc."
click at [266, 71] on input "text" at bounding box center [300, 73] width 95 height 15
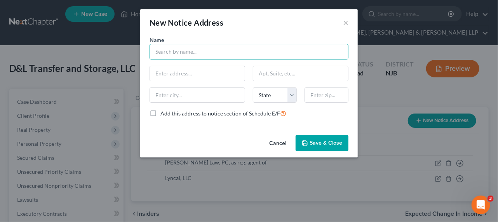
click at [230, 56] on input "text" at bounding box center [248, 52] width 199 height 16
paste input "Park Avenue Shul, Inc."
type input "Park Avenue Shul, Inc."
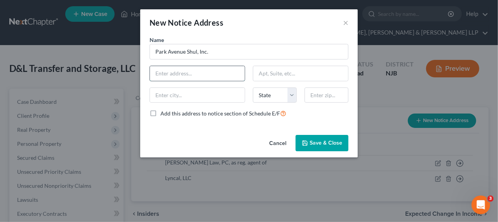
click at [224, 71] on input "text" at bounding box center [197, 73] width 95 height 15
type input "Attn: Pres./CEO/Reg. Agent"
click at [278, 80] on div "Name * [GEOGRAPHIC_DATA], Inc. Attn: Pres./CEO/Reg. Agent State [US_STATE] AK A…" at bounding box center [249, 80] width 206 height 88
click at [288, 75] on input "text" at bounding box center [300, 73] width 95 height 15
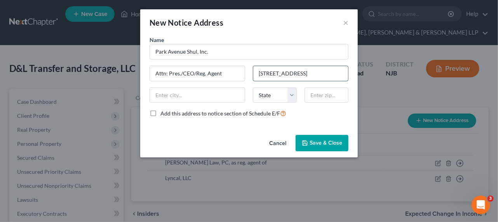
type input "[STREET_ADDRESS]"
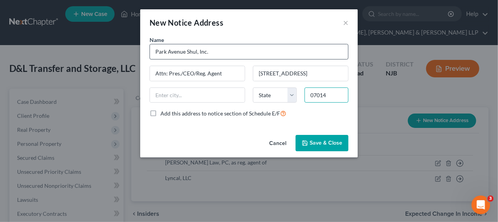
type input "07014"
click at [321, 49] on input "Park Avenue Shul, Inc." at bounding box center [248, 52] width 199 height 16
type input "[PERSON_NAME]"
select select "33"
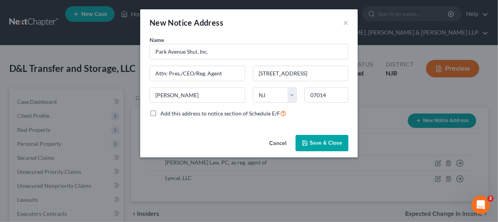
click at [322, 141] on span "Save & Close" at bounding box center [325, 142] width 33 height 7
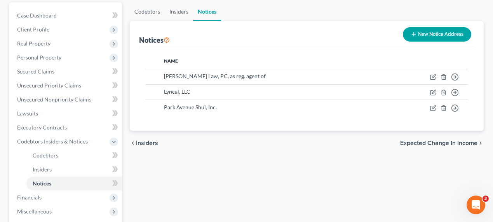
scroll to position [106, 0]
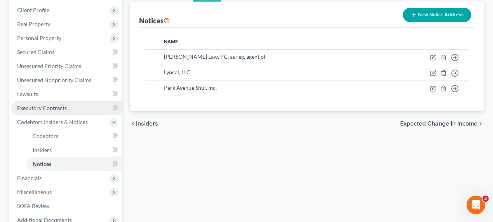
click at [47, 102] on link "Executory Contracts" at bounding box center [66, 108] width 111 height 14
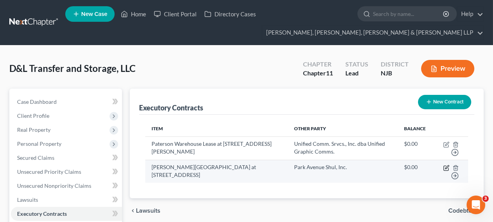
click at [446, 166] on icon "button" at bounding box center [446, 168] width 6 height 6
select select "3"
select select "33"
select select "0"
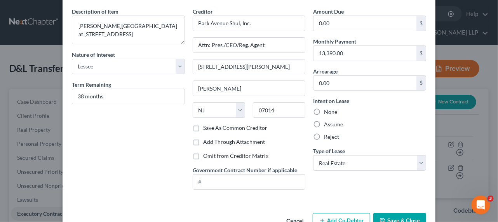
scroll to position [49, 0]
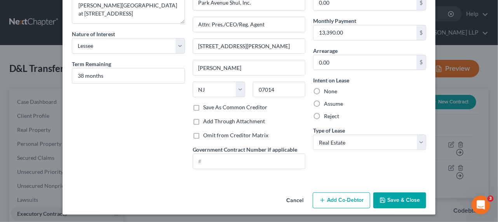
click at [337, 195] on button "Add Co-Debtor" at bounding box center [340, 200] width 57 height 16
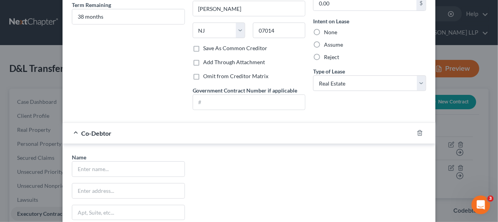
scroll to position [190, 0]
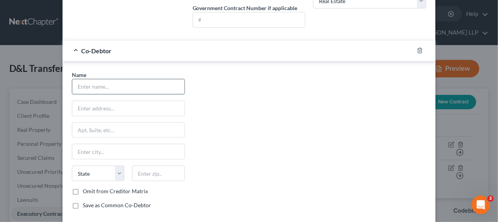
click at [101, 82] on input "text" at bounding box center [128, 86] width 112 height 15
type input "[PERSON_NAME]"
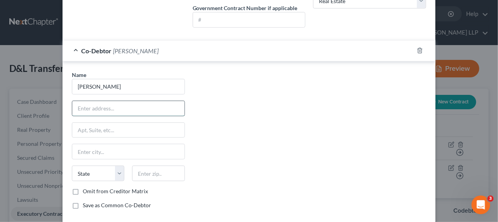
click at [100, 104] on input "text" at bounding box center [128, 108] width 112 height 15
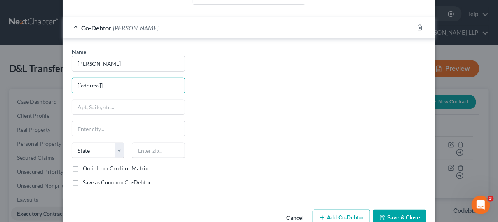
scroll to position [229, 0]
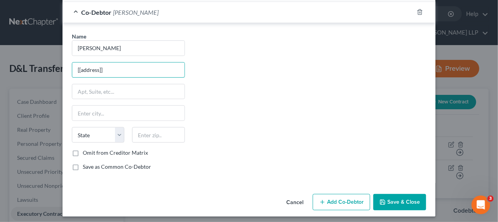
type input "[[address]]"
click at [401, 201] on button "Save & Close" at bounding box center [399, 202] width 53 height 16
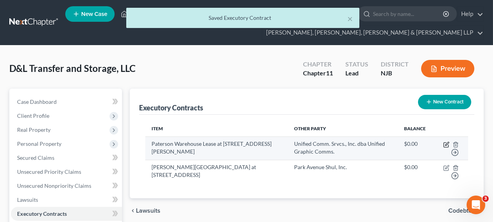
click at [446, 144] on icon "button" at bounding box center [446, 144] width 6 height 6
select select "3"
select select "33"
select select "0"
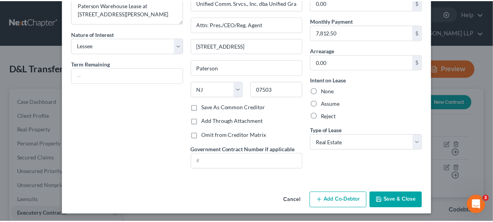
scroll to position [49, 0]
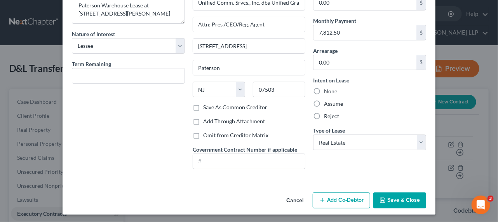
click at [393, 195] on button "Save & Close" at bounding box center [399, 200] width 53 height 16
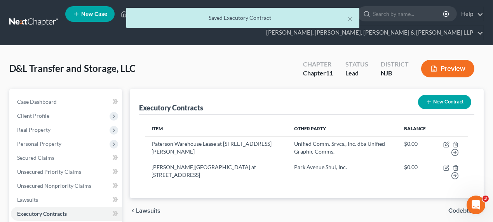
scroll to position [71, 0]
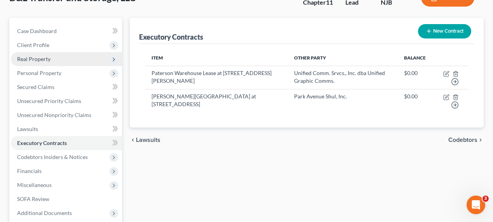
click at [67, 60] on span "Real Property" at bounding box center [66, 59] width 111 height 14
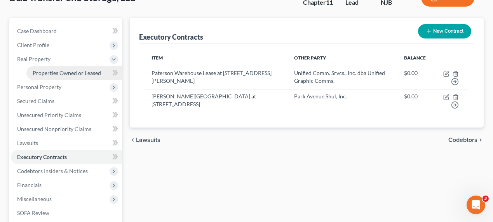
click at [88, 71] on span "Properties Owned or Leased" at bounding box center [67, 72] width 68 height 7
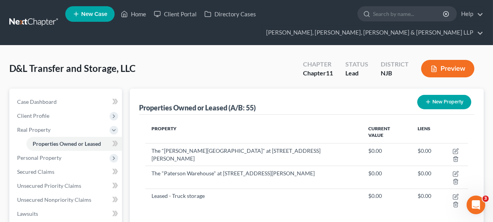
click at [213, 84] on div "D&L Transfer and Storage, LLC Upgraded Chapter Chapter 11 Status Lead District …" at bounding box center [246, 72] width 474 height 34
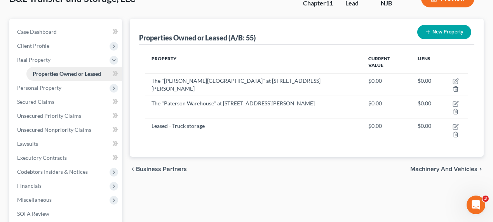
scroll to position [71, 0]
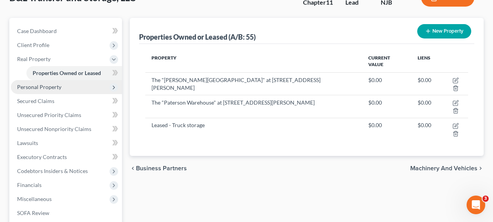
click at [52, 89] on span "Personal Property" at bounding box center [66, 87] width 111 height 14
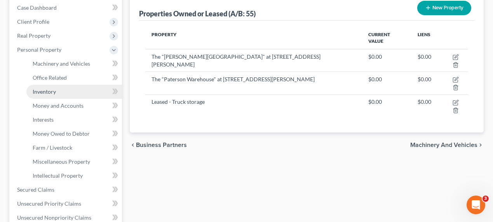
scroll to position [106, 0]
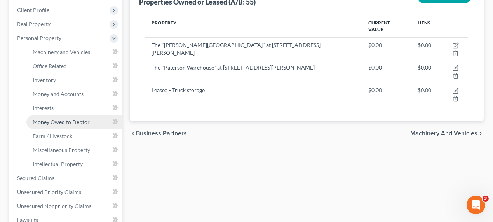
click at [58, 121] on span "Money Owed to Debtor" at bounding box center [61, 121] width 57 height 7
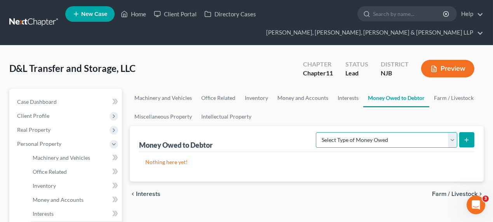
click at [394, 137] on select "Select Type of Money Owed Accounts Receivable (A/B: 11) Causes of Action Agains…" at bounding box center [386, 140] width 141 height 16
select select "accounts_receivable"
click at [318, 132] on select "Select Type of Money Owed Accounts Receivable (A/B: 11) Causes of Action Agains…" at bounding box center [386, 140] width 141 height 16
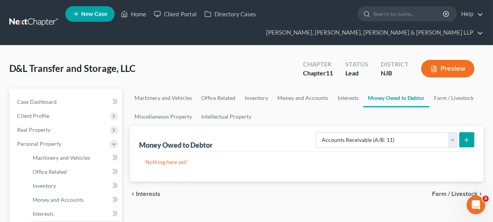
click at [465, 141] on icon "submit" at bounding box center [466, 140] width 6 height 6
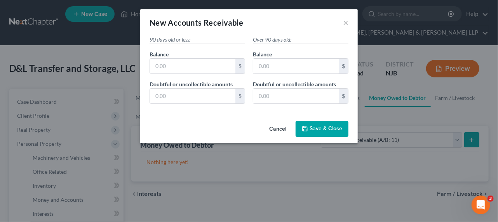
click at [282, 131] on button "Cancel" at bounding box center [277, 129] width 29 height 16
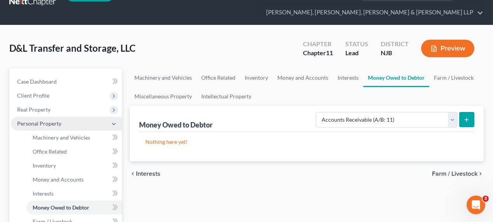
scroll to position [176, 0]
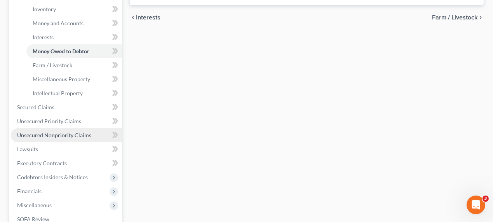
click at [65, 132] on span "Unsecured Nonpriority Claims" at bounding box center [54, 135] width 74 height 7
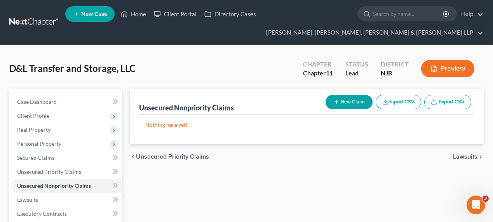
click at [343, 99] on button "New Claim" at bounding box center [348, 102] width 47 height 14
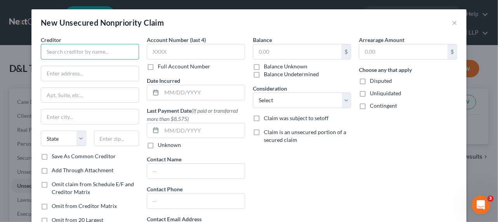
click at [105, 59] on input "text" at bounding box center [90, 52] width 98 height 16
type input "a"
type input "A"
type input "amex"
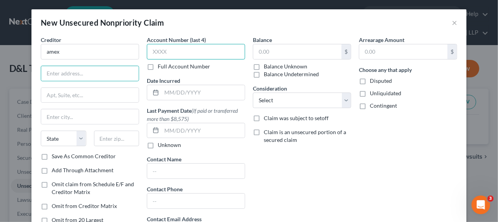
click at [149, 49] on input "text" at bounding box center [196, 52] width 98 height 16
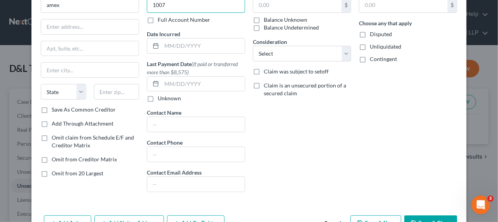
scroll to position [70, 0]
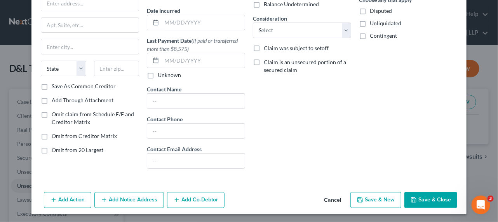
type input "1007"
click at [360, 198] on icon "button" at bounding box center [360, 199] width 6 height 6
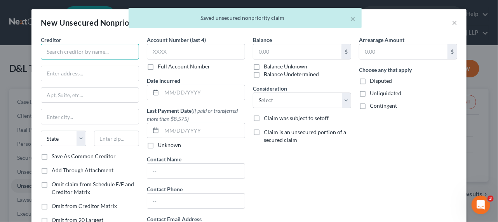
click at [99, 52] on input "text" at bounding box center [90, 52] width 98 height 16
type input "amex"
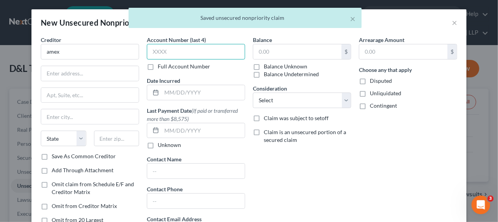
click at [177, 52] on input "text" at bounding box center [196, 52] width 98 height 16
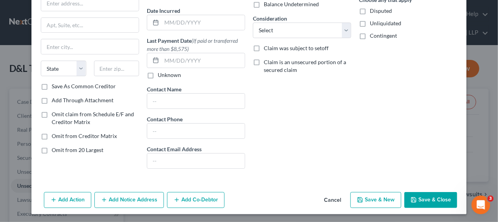
type input "3000"
click at [366, 199] on button "Save & New" at bounding box center [375, 200] width 51 height 16
type input "0.00"
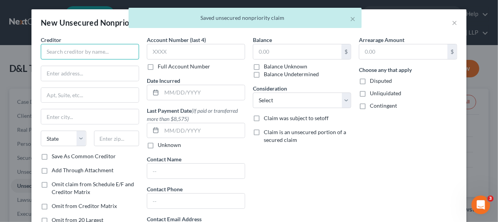
click at [76, 56] on input "text" at bounding box center [90, 52] width 98 height 16
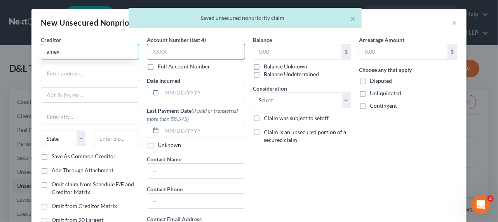
type input "amex"
click at [160, 50] on input "text" at bounding box center [196, 52] width 98 height 16
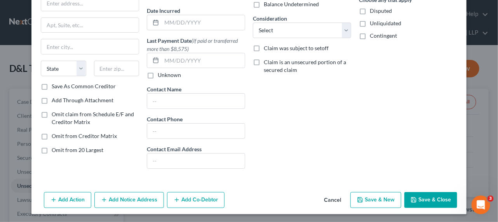
type input "3002"
click at [364, 201] on button "Save & New" at bounding box center [375, 200] width 51 height 16
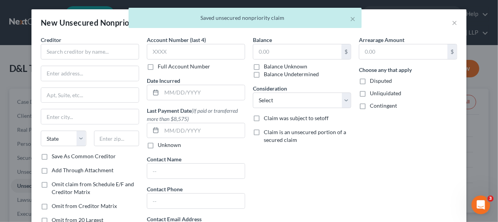
type input "0.00"
click at [91, 51] on input "text" at bounding box center [90, 52] width 98 height 16
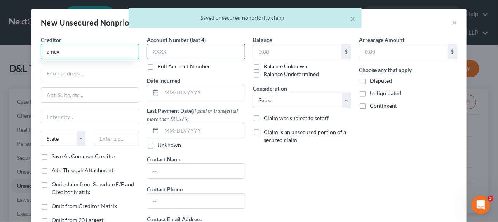
type input "amex"
click at [164, 50] on input "text" at bounding box center [196, 52] width 98 height 16
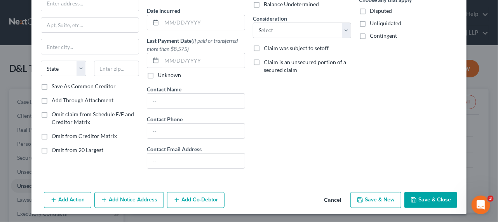
type input "4001"
click at [368, 197] on button "Save & New" at bounding box center [375, 200] width 51 height 16
type input "0.00"
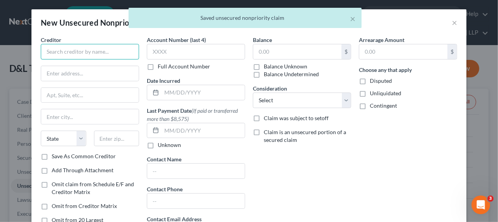
click at [84, 46] on input "text" at bounding box center [90, 52] width 98 height 16
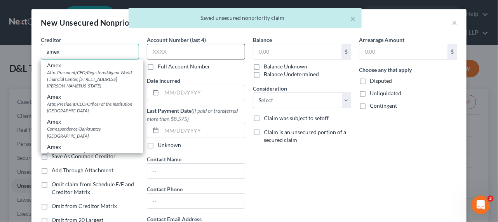
type input "amex"
click at [174, 52] on input "text" at bounding box center [196, 52] width 98 height 16
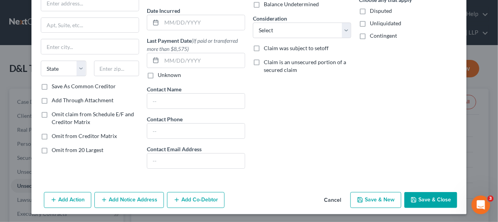
type input "4006"
click at [406, 194] on button "Save & Close" at bounding box center [430, 200] width 53 height 16
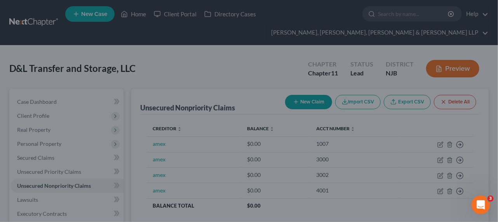
type input "0.00"
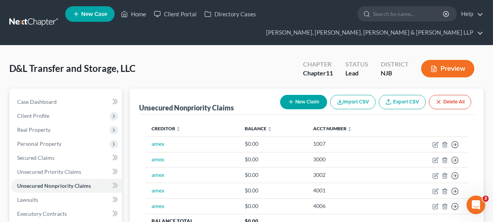
click at [267, 87] on div "D&L Transfer and Storage, LLC Upgraded Chapter Chapter 11 Status Lead District …" at bounding box center [246, 72] width 474 height 34
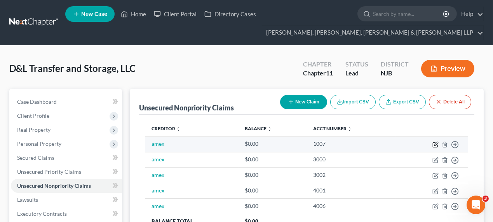
click at [437, 143] on icon "button" at bounding box center [435, 143] width 3 height 3
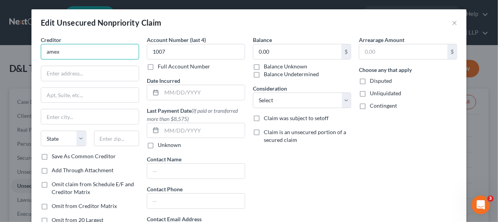
drag, startPoint x: 66, startPoint y: 52, endPoint x: 29, endPoint y: 39, distance: 38.7
click at [31, 39] on div "Creditor * amex State [US_STATE] AK AR AZ CA CO CT DE DC [GEOGRAPHIC_DATA] [GEO…" at bounding box center [248, 147] width 435 height 223
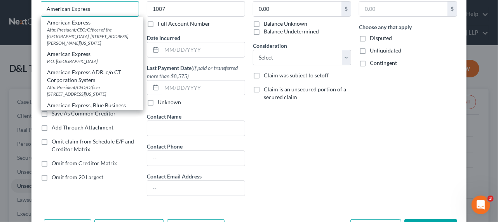
scroll to position [71, 0]
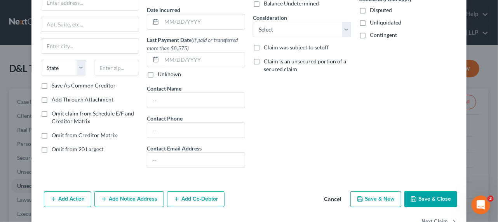
click at [291, 129] on div "Balance 0.00 $ Balance Unknown Balance Undetermined 0.00 $ Balance Unknown Cons…" at bounding box center [302, 69] width 106 height 209
type input "American Express"
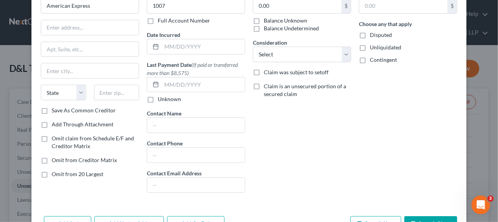
scroll to position [0, 0]
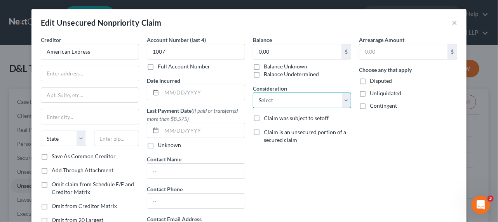
click at [288, 103] on select "Select Cable / Satellite Services Collection Agency Credit Card Debt Debt Couns…" at bounding box center [302, 100] width 98 height 16
select select "2"
click at [253, 92] on select "Select Cable / Satellite Services Collection Agency Credit Card Debt Debt Couns…" at bounding box center [302, 100] width 98 height 16
click at [345, 174] on div "Balance 0.00 $ Balance Unknown Balance Undetermined 0.00 $ Balance Unknown Cons…" at bounding box center [302, 140] width 106 height 209
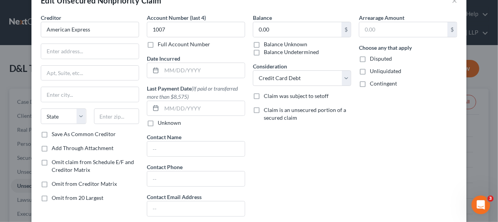
scroll to position [92, 0]
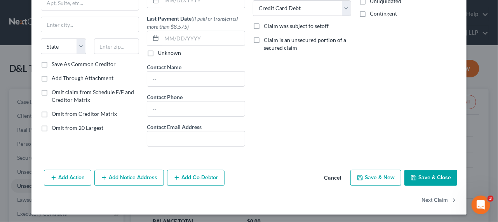
click at [179, 179] on button "Add Co-Debtor" at bounding box center [195, 178] width 57 height 16
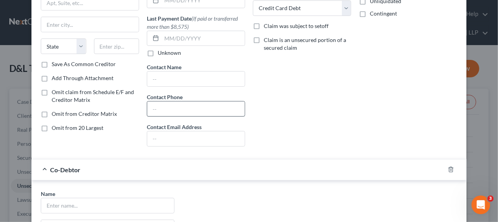
scroll to position [0, 0]
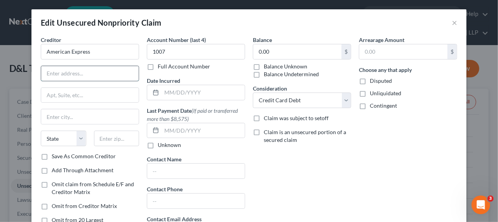
click at [53, 71] on input "text" at bounding box center [89, 73] width 97 height 15
type input "D"
click at [96, 50] on input "American Express" at bounding box center [90, 52] width 98 height 16
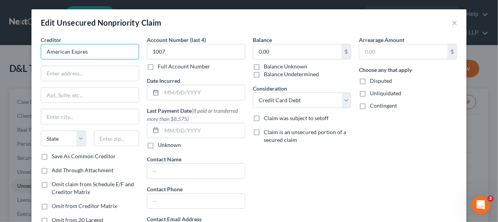
type input "American Express"
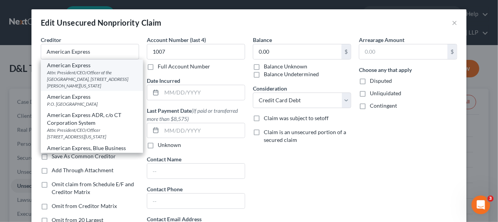
click at [89, 70] on div "Attn: President/CEO/Officer of the [GEOGRAPHIC_DATA], [STREET_ADDRESS][PERSON_N…" at bounding box center [92, 79] width 90 height 20
type input "Attn: President/CEO/Officer of the Institution"
type input "[GEOGRAPHIC_DATA], [STREET_ADDRESS][PERSON_NAME]"
type input "[US_STATE]"
select select "35"
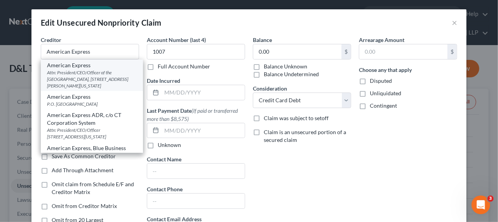
type input "10285"
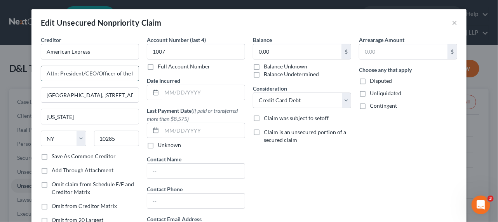
click at [121, 72] on input "Attn: President/CEO/Officer of the Institution" at bounding box center [89, 73] width 97 height 15
drag, startPoint x: 80, startPoint y: 72, endPoint x: 68, endPoint y: 72, distance: 12.8
click at [68, 72] on input "Attn: President/CEO/Officer of Institution" at bounding box center [89, 73] width 97 height 15
type input "Attn: Pres./CEO/Officer of Institution"
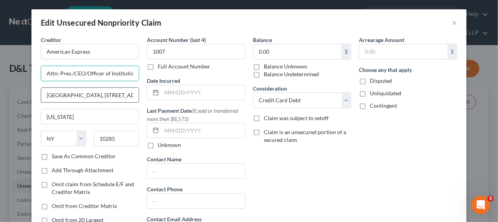
click at [75, 94] on input "[GEOGRAPHIC_DATA], [STREET_ADDRESS][PERSON_NAME]" at bounding box center [89, 95] width 97 height 15
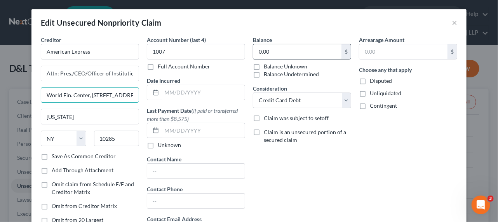
type input "World Fin. Center, [STREET_ADDRESS][PERSON_NAME]"
type input "21,342.82"
click at [360, 42] on label "Arrearage Amount" at bounding box center [381, 40] width 45 height 8
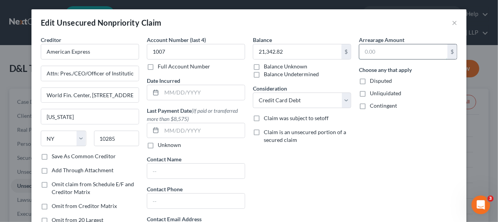
click at [363, 49] on input "text" at bounding box center [403, 51] width 88 height 15
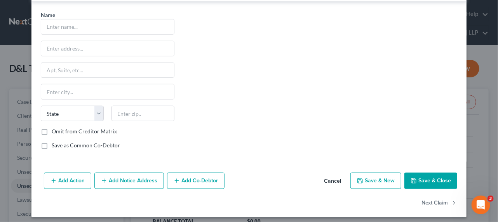
scroll to position [272, 0]
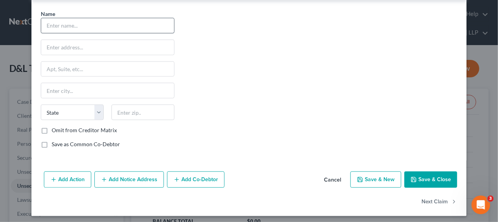
type input "3,301.64"
click at [123, 20] on input "text" at bounding box center [107, 25] width 133 height 15
type input "[PERSON_NAME]"
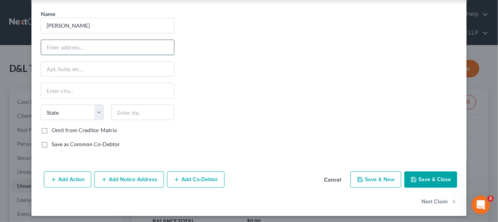
click at [107, 43] on input "text" at bounding box center [107, 47] width 133 height 15
type input "[[address]]"
click at [390, 177] on button "Save & New" at bounding box center [375, 179] width 51 height 16
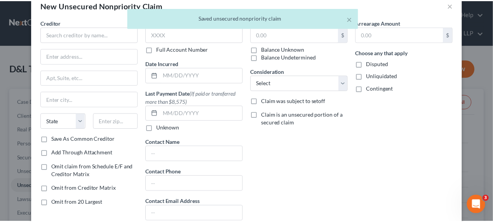
scroll to position [70, 0]
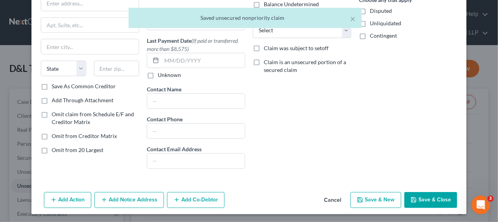
click at [332, 198] on button "Cancel" at bounding box center [332, 201] width 29 height 16
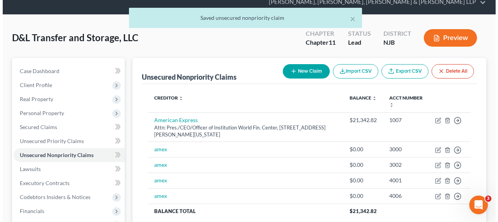
scroll to position [71, 0]
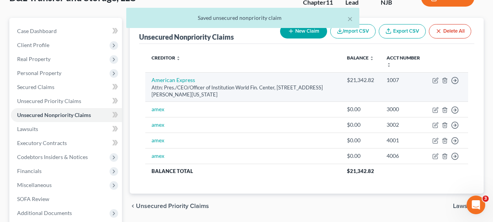
click at [430, 81] on td "Move to D Move to E Move to G Move to Notice Only" at bounding box center [447, 86] width 42 height 29
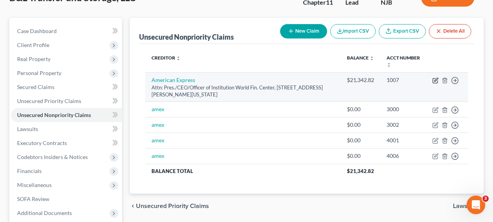
click at [432, 81] on icon "button" at bounding box center [434, 80] width 5 height 5
select select "35"
select select "2"
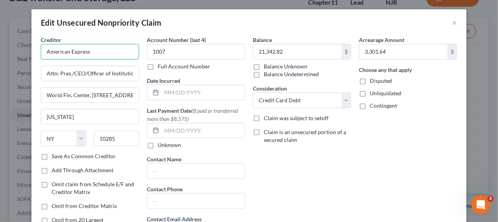
click at [122, 55] on input "American Express" at bounding box center [90, 52] width 98 height 16
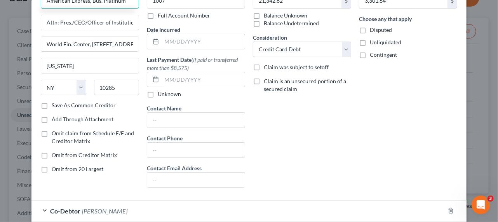
scroll to position [106, 0]
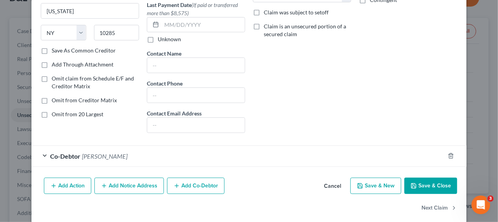
type input "American Express, Bus. Platinum"
click at [435, 179] on button "Save & Close" at bounding box center [430, 185] width 53 height 16
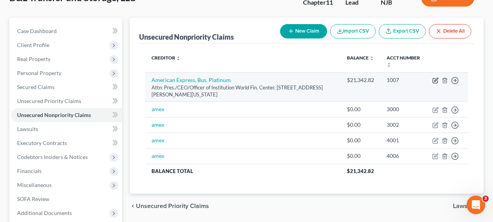
click at [438, 78] on icon "button" at bounding box center [435, 80] width 6 height 6
select select "35"
select select "2"
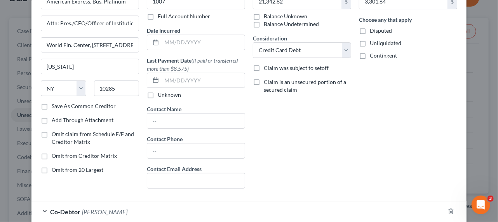
scroll to position [113, 0]
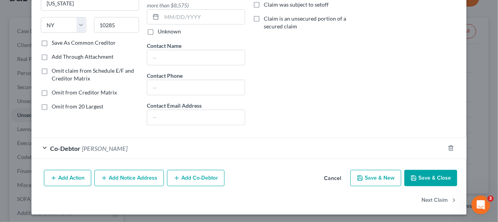
click at [439, 180] on button "Save & Close" at bounding box center [430, 178] width 53 height 16
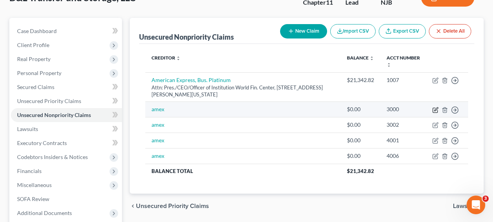
click at [436, 109] on icon "button" at bounding box center [435, 108] width 3 height 3
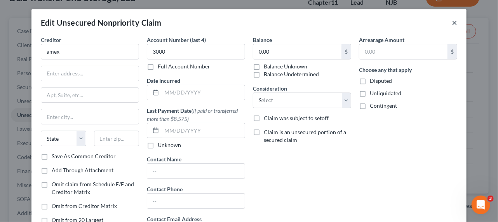
click at [451, 23] on button "×" at bounding box center [453, 22] width 5 height 9
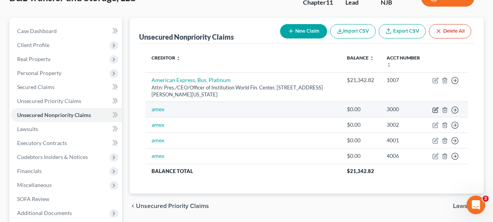
click at [432, 108] on icon "button" at bounding box center [434, 110] width 5 height 5
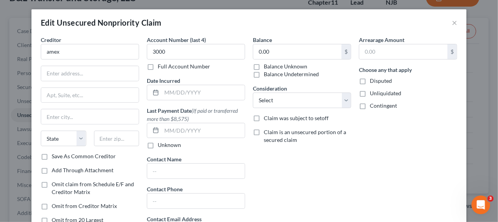
click at [199, 16] on div "Edit Unsecured Nonpriority Claim ×" at bounding box center [248, 22] width 435 height 26
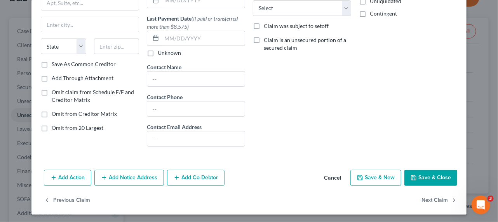
scroll to position [0, 0]
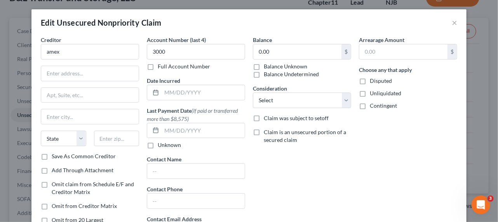
click at [460, 19] on div "Edit Unsecured Nonpriority Claim ×" at bounding box center [248, 22] width 435 height 26
click at [455, 22] on div "Edit Unsecured Nonpriority Claim ×" at bounding box center [248, 22] width 435 height 26
click at [452, 23] on button "×" at bounding box center [453, 22] width 5 height 9
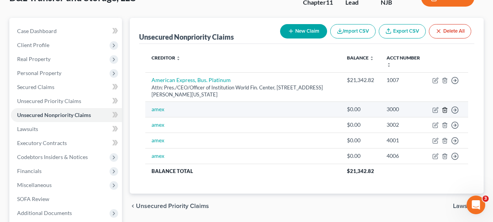
click at [444, 110] on line "button" at bounding box center [444, 110] width 0 height 2
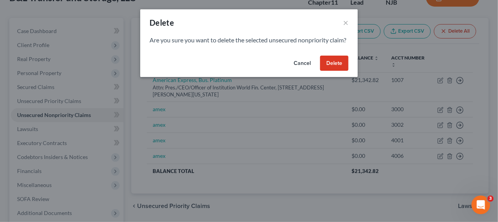
click at [341, 71] on button "Delete" at bounding box center [334, 64] width 28 height 16
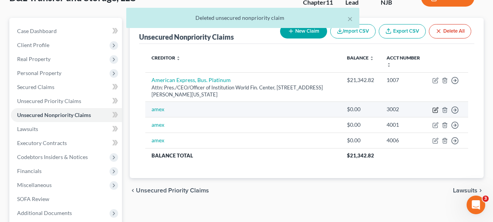
click at [433, 109] on icon "button" at bounding box center [435, 110] width 6 height 6
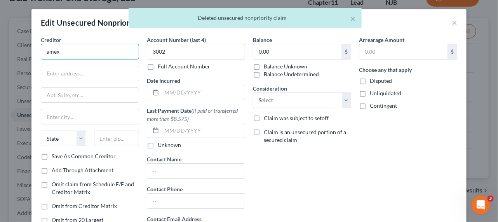
drag, startPoint x: 88, startPoint y: 54, endPoint x: 24, endPoint y: 50, distance: 64.2
click at [24, 50] on div "Edit Unsecured Nonpriority Claim × Creditor * amex State [US_STATE] AK AR AZ CA…" at bounding box center [249, 111] width 498 height 222
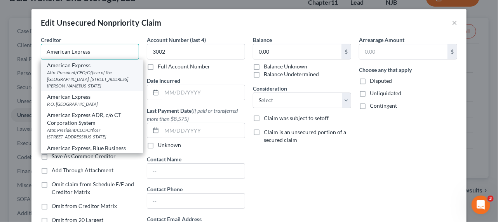
type input "American Express"
click at [76, 71] on div "Attn: President/CEO/Officer of the [GEOGRAPHIC_DATA], [STREET_ADDRESS][PERSON_N…" at bounding box center [92, 79] width 90 height 20
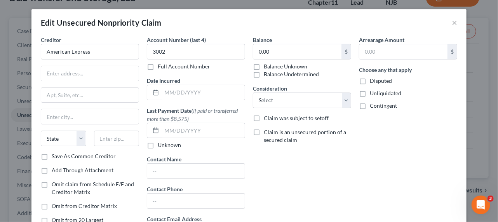
type input "Attn: President/CEO/Officer of the Institution"
type input "[GEOGRAPHIC_DATA], [STREET_ADDRESS][PERSON_NAME]"
type input "[US_STATE]"
select select "35"
type input "10285"
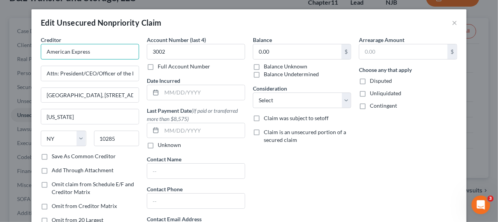
click at [105, 55] on input "American Express" at bounding box center [90, 52] width 98 height 16
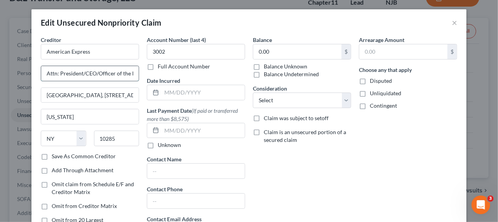
click at [123, 72] on input "Attn: President/CEO/Officer of the Institution" at bounding box center [89, 73] width 97 height 15
click at [80, 73] on input "Attn: President/CEO/Officer of Institution" at bounding box center [89, 73] width 97 height 15
type input "Attn: Pres./CEO/Officer of Institution"
click at [71, 93] on input "[GEOGRAPHIC_DATA], [STREET_ADDRESS][PERSON_NAME]" at bounding box center [89, 95] width 97 height 15
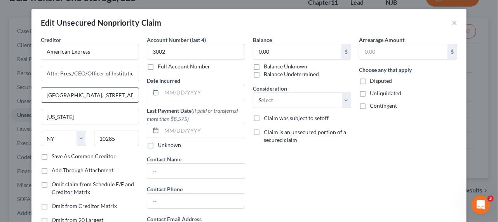
click at [71, 93] on input "[GEOGRAPHIC_DATA], [STREET_ADDRESS][PERSON_NAME]" at bounding box center [89, 95] width 97 height 15
type input "World Fin. Center, [STREET_ADDRESS][PERSON_NAME]"
click at [99, 48] on input "American Express" at bounding box center [90, 52] width 98 height 16
click at [284, 54] on input "0.00" at bounding box center [297, 51] width 88 height 15
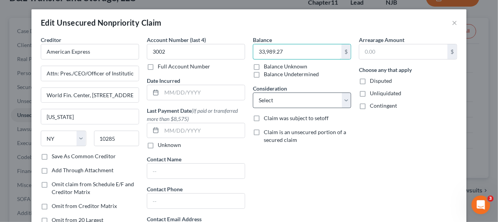
type input "33,989.27"
click at [303, 94] on select "Select Cable / Satellite Services Collection Agency Credit Card Debt Debt Couns…" at bounding box center [302, 100] width 98 height 16
select select "2"
click at [253, 92] on select "Select Cable / Satellite Services Collection Agency Credit Card Debt Debt Couns…" at bounding box center [302, 100] width 98 height 16
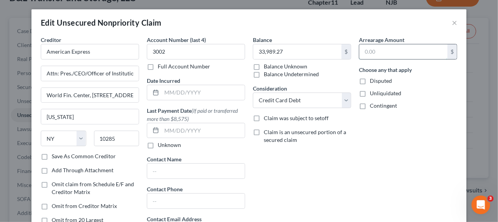
click at [372, 52] on input "text" at bounding box center [403, 51] width 88 height 15
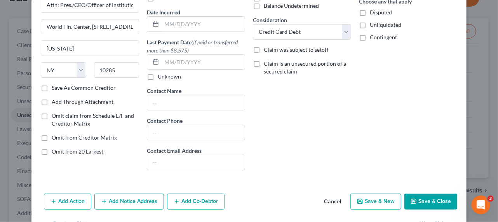
scroll to position [71, 0]
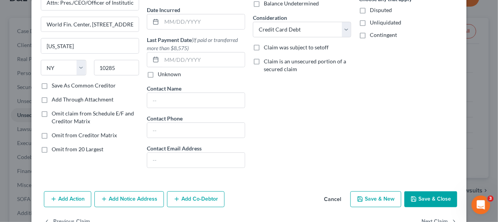
type input "8,672.51"
click at [211, 196] on button "Add Co-Debtor" at bounding box center [195, 199] width 57 height 16
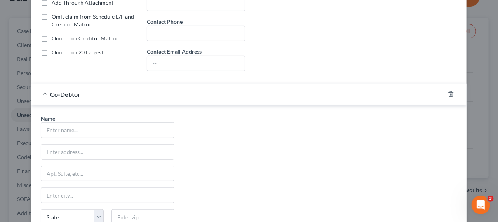
scroll to position [176, 0]
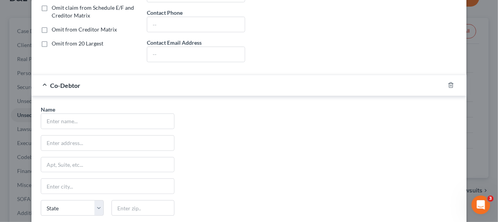
click at [105, 106] on div "Name *" at bounding box center [108, 117] width 134 height 24
click at [106, 114] on input "text" at bounding box center [107, 121] width 133 height 15
type input "[PERSON_NAME]"
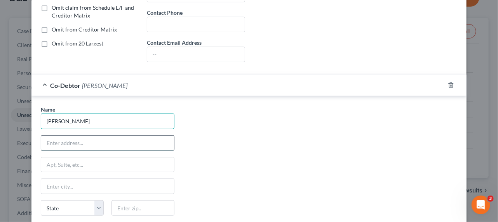
click at [99, 139] on input "text" at bounding box center [107, 142] width 133 height 15
type input "[[address]]"
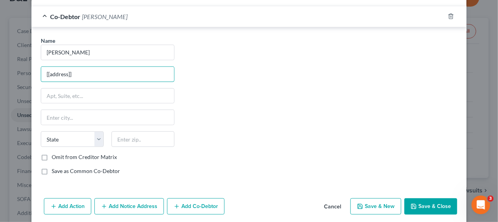
scroll to position [272, 0]
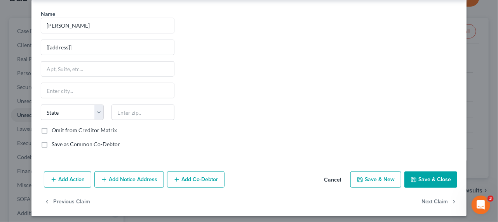
click at [418, 173] on button "Save & Close" at bounding box center [430, 179] width 53 height 16
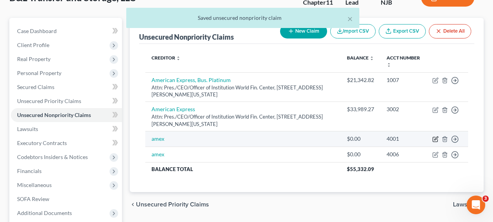
click at [436, 139] on icon "button" at bounding box center [435, 139] width 6 height 6
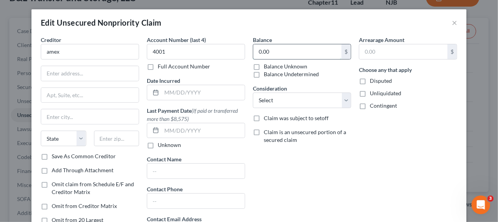
click at [302, 53] on input "0.00" at bounding box center [297, 51] width 88 height 15
type input "6,781.14"
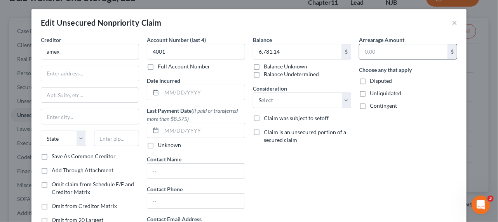
click at [399, 54] on input "text" at bounding box center [403, 51] width 88 height 15
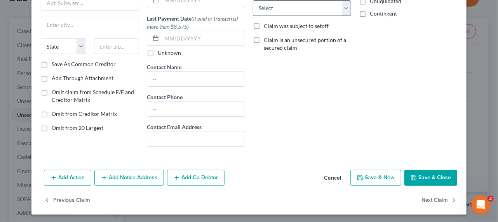
type input "946.00"
click at [308, 9] on select "Select Cable / Satellite Services Collection Agency Credit Card Debt Debt Couns…" at bounding box center [302, 8] width 98 height 16
select select "2"
click at [253, 1] on select "Select Cable / Satellite Services Collection Agency Credit Card Debt Debt Couns…" at bounding box center [302, 9] width 98 height 16
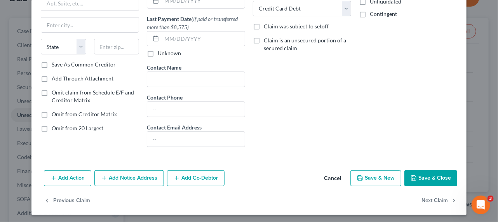
click at [177, 176] on line "button" at bounding box center [177, 177] width 0 height 3
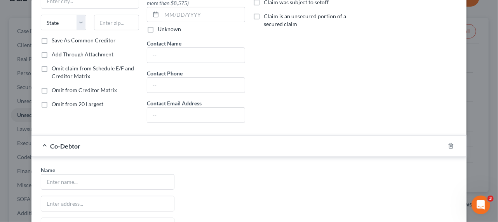
scroll to position [163, 0]
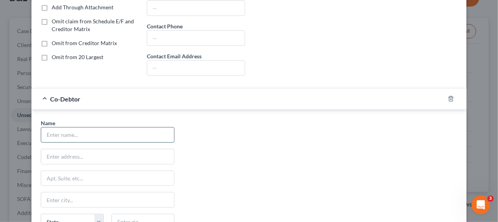
click at [120, 139] on input "text" at bounding box center [107, 134] width 133 height 15
click at [120, 133] on input "text" at bounding box center [107, 134] width 133 height 15
type input "[PERSON_NAME]"
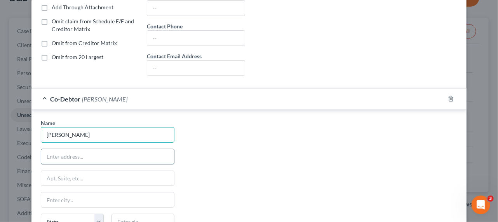
click at [102, 155] on input "text" at bounding box center [107, 156] width 133 height 15
type input "[[address]]"
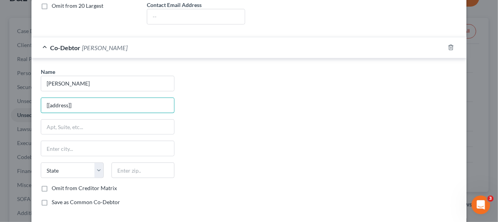
scroll to position [272, 0]
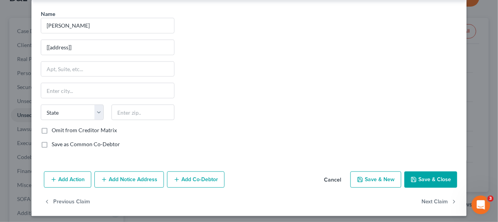
click at [440, 177] on button "Save & Close" at bounding box center [430, 179] width 53 height 16
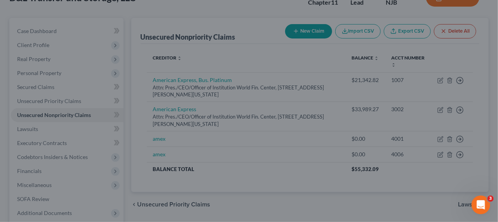
scroll to position [0, 0]
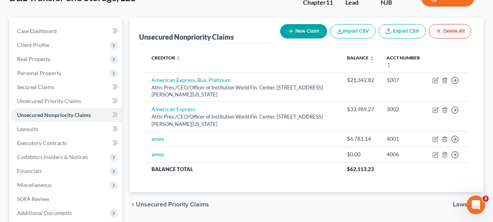
click at [251, 190] on div "Creditor expand_more expand_less unfold_more Balance expand_more expand_less un…" at bounding box center [306, 118] width 335 height 148
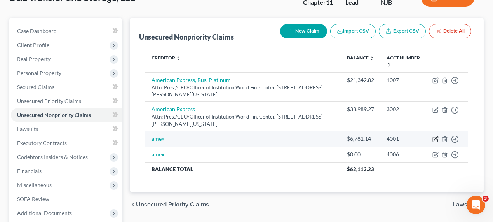
click at [436, 137] on icon "button" at bounding box center [435, 139] width 6 height 6
select select "2"
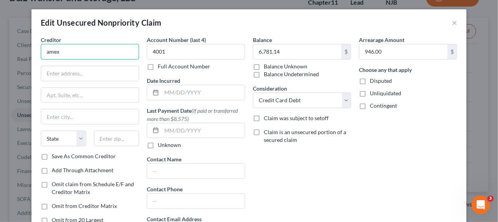
drag, startPoint x: 73, startPoint y: 52, endPoint x: 22, endPoint y: 48, distance: 51.0
click at [22, 48] on div "Edit Unsecured Nonpriority Claim × Creditor * amex State [US_STATE] AK AR AZ CA…" at bounding box center [249, 111] width 498 height 222
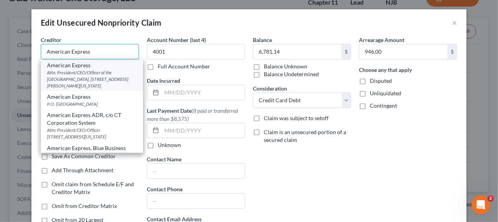
type input "American Express"
click at [66, 66] on div "American Express" at bounding box center [92, 65] width 90 height 8
type input "Attn: President/CEO/Officer of the Institution"
type input "[GEOGRAPHIC_DATA], [STREET_ADDRESS][PERSON_NAME]"
type input "[US_STATE]"
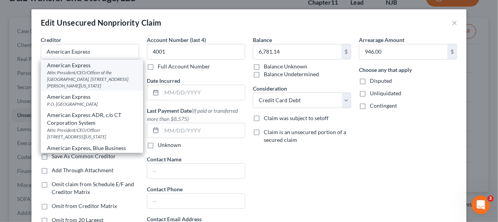
select select "35"
type input "10285"
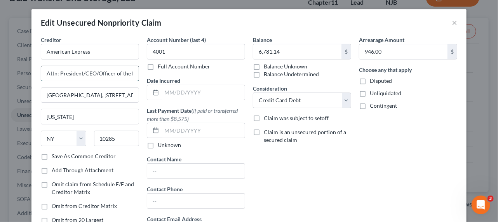
drag, startPoint x: 80, startPoint y: 71, endPoint x: 64, endPoint y: 72, distance: 15.1
click at [64, 72] on input "Attn: President/CEO/Officer of the Institution" at bounding box center [89, 73] width 97 height 15
click at [111, 72] on input "Attn: Pres./CEO/Officer of the Institution" at bounding box center [89, 73] width 97 height 15
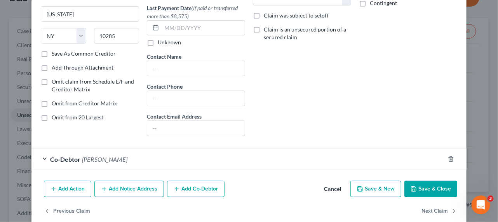
scroll to position [106, 0]
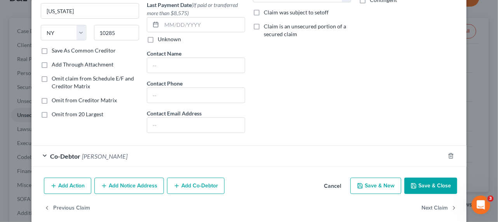
type input "Attn: Pres./CEO/Officer of Institution"
click at [415, 178] on button "Save & Close" at bounding box center [430, 185] width 53 height 16
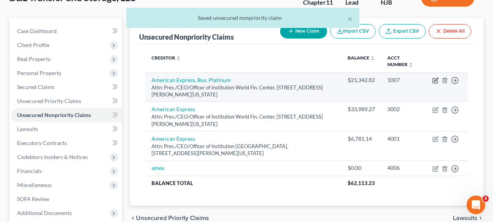
click at [434, 80] on icon "button" at bounding box center [435, 79] width 3 height 3
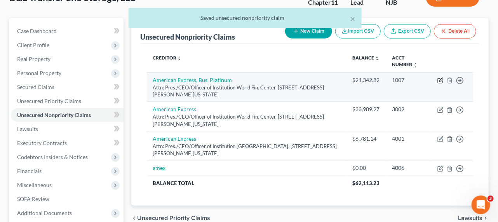
select select "35"
select select "2"
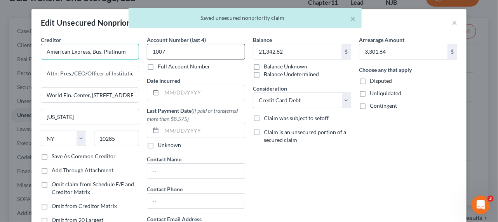
drag, startPoint x: 85, startPoint y: 51, endPoint x: 151, endPoint y: 54, distance: 65.3
click at [151, 54] on div "Creditor * American Express, Bus. Platinum Attn: Pres./CEO/Officer of Instituti…" at bounding box center [249, 140] width 424 height 209
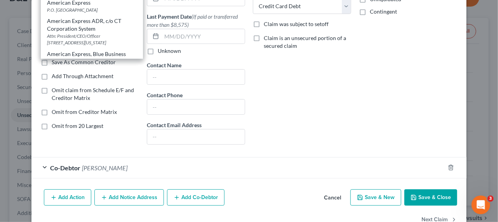
scroll to position [113, 0]
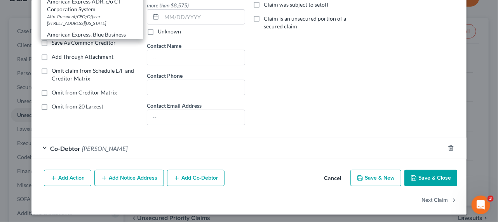
type input "American Express"
click at [434, 176] on button "Save & Close" at bounding box center [430, 178] width 53 height 16
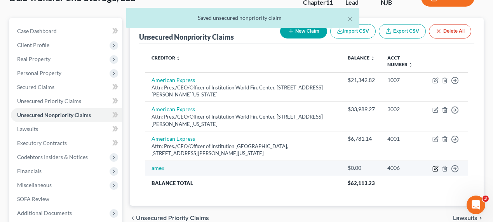
click at [434, 167] on icon "button" at bounding box center [435, 168] width 6 height 6
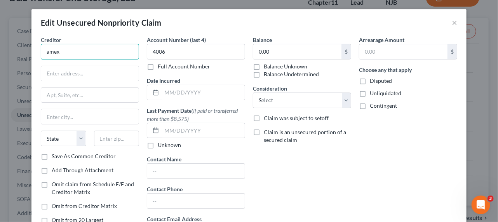
drag, startPoint x: 60, startPoint y: 52, endPoint x: 38, endPoint y: 50, distance: 22.2
click at [38, 50] on div "Creditor * amex State [US_STATE] AK AR AZ CA CO CT DE DC [GEOGRAPHIC_DATA] [GEO…" at bounding box center [90, 140] width 106 height 209
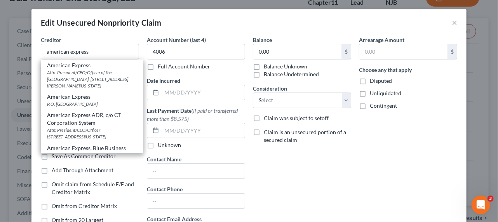
click at [69, 67] on div "American Express" at bounding box center [92, 65] width 90 height 8
type input "American Express"
type input "Attn: President/CEO/Officer of the Institution"
type input "[GEOGRAPHIC_DATA], [STREET_ADDRESS][PERSON_NAME]"
type input "[US_STATE]"
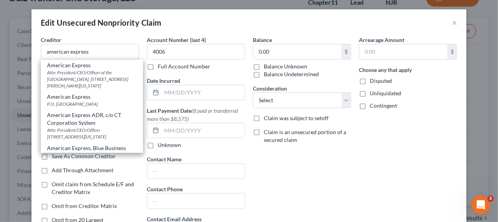
select select "35"
type input "10285"
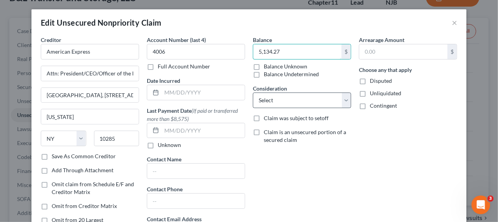
type input "5,134.27"
click at [295, 99] on select "Select Cable / Satellite Services Collection Agency Credit Card Debt Debt Couns…" at bounding box center [302, 100] width 98 height 16
select select "2"
click at [253, 92] on select "Select Cable / Satellite Services Collection Agency Credit Card Debt Debt Couns…" at bounding box center [302, 100] width 98 height 16
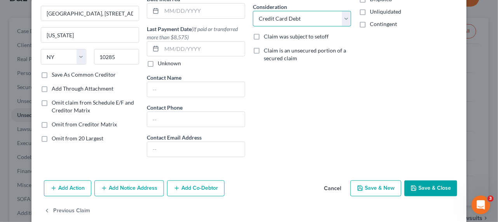
scroll to position [92, 0]
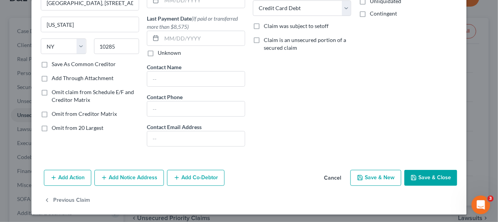
click at [200, 181] on button "Add Co-Debtor" at bounding box center [195, 178] width 57 height 16
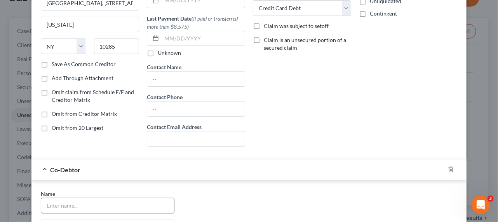
click at [105, 201] on input "text" at bounding box center [107, 205] width 133 height 15
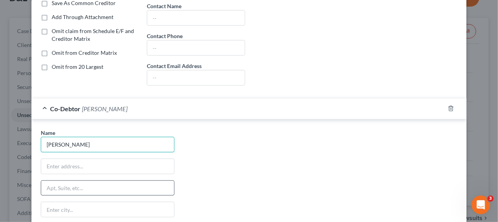
scroll to position [163, 0]
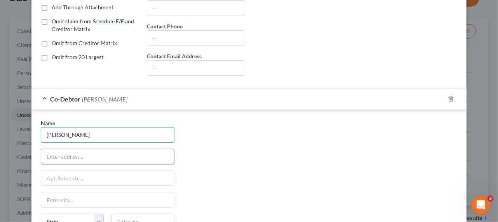
type input "[PERSON_NAME]"
click at [99, 153] on input "text" at bounding box center [107, 156] width 133 height 15
type input "[[address]]"
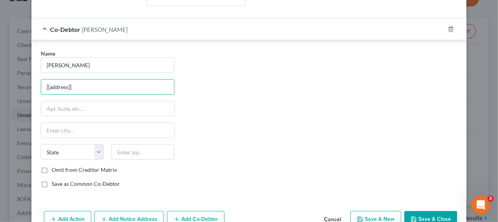
scroll to position [272, 0]
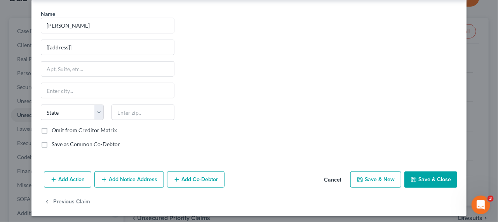
click at [427, 171] on button "Save & Close" at bounding box center [430, 179] width 53 height 16
type input "0"
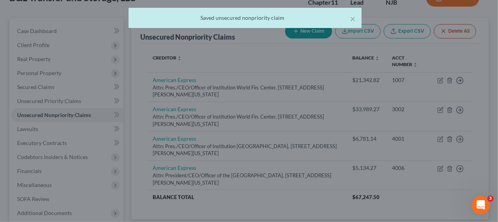
scroll to position [0, 0]
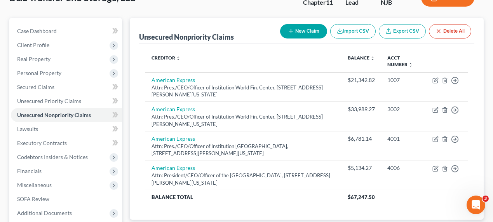
click at [245, 70] on th "Creditor expand_more expand_less unfold_more" at bounding box center [243, 61] width 196 height 23
click at [311, 38] on div "New Claim Import CSV Export CSV Delete All" at bounding box center [375, 31] width 197 height 21
click at [311, 36] on button "New Claim" at bounding box center [303, 31] width 47 height 14
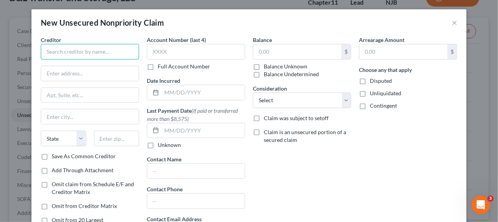
click at [116, 52] on input "text" at bounding box center [90, 52] width 98 height 16
type input "Axis Worldwide Supply Chain & Logistics, Inc."
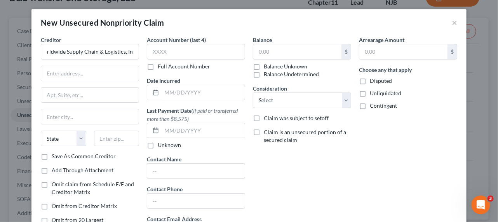
scroll to position [0, 0]
click at [105, 64] on div "Creditor * Axis Worldwide Supply Chain & Logistics, Inc. State [US_STATE] AK AR…" at bounding box center [90, 94] width 98 height 116
click at [104, 70] on input "text" at bounding box center [89, 73] width 97 height 15
type input "Attn: Pres./CEO/Reg. Agent"
click at [109, 91] on input "text" at bounding box center [89, 95] width 97 height 15
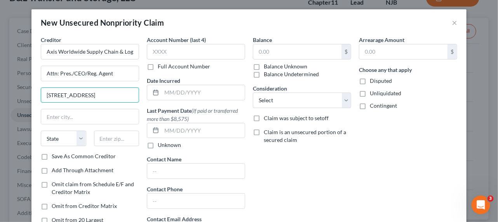
type input "[STREET_ADDRESS]"
click at [113, 130] on div "Creditor * Axis Worldwide Supply Chain & Logistics, Inc. Attn: Pres./CEO/Reg. A…" at bounding box center [90, 94] width 98 height 116
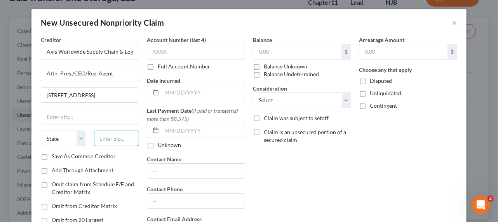
click at [113, 131] on input "text" at bounding box center [116, 138] width 45 height 16
click at [114, 137] on input "text" at bounding box center [116, 138] width 45 height 16
type input "63040"
type input "[PERSON_NAME]"
select select "26"
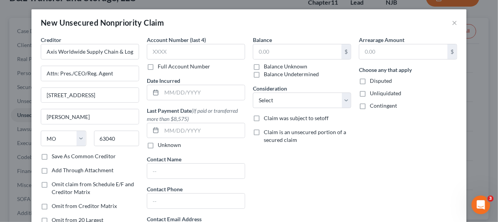
click at [282, 156] on div "Balance $ Balance Unknown Balance Undetermined $ Balance Unknown Consideration …" at bounding box center [302, 140] width 106 height 209
click at [294, 103] on select "Select Cable / Satellite Services Collection Agency Credit Card Debt Debt Couns…" at bounding box center [302, 100] width 98 height 16
select select "15"
click at [253, 92] on select "Select Cable / Satellite Services Collection Agency Credit Card Debt Debt Couns…" at bounding box center [302, 100] width 98 height 16
click at [299, 57] on input "text" at bounding box center [297, 51] width 88 height 15
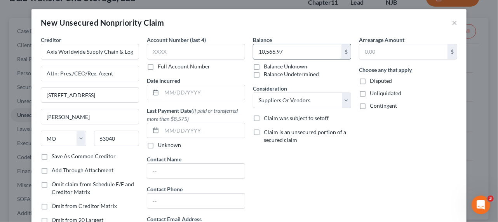
drag, startPoint x: 314, startPoint y: 54, endPoint x: 254, endPoint y: 49, distance: 60.7
click at [254, 49] on input "10,566.97" at bounding box center [297, 51] width 88 height 15
type input "10,566.97"
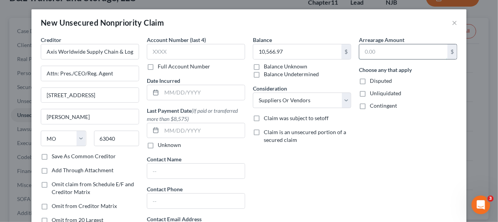
click at [393, 46] on input "text" at bounding box center [403, 51] width 88 height 15
paste input "10,566.97"
type input "10,566.97"
click at [363, 166] on div "Arrearage Amount 10,566.97 $ Choose any that apply Disputed Unliquidated Contin…" at bounding box center [408, 140] width 106 height 209
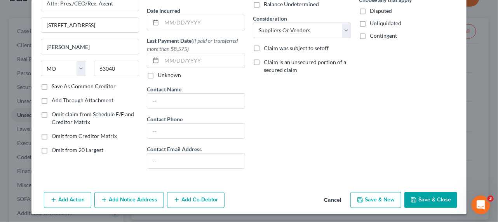
click at [416, 198] on button "Save & Close" at bounding box center [430, 200] width 53 height 16
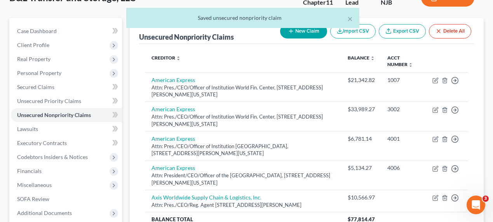
click at [306, 34] on button "New Claim" at bounding box center [303, 31] width 47 height 14
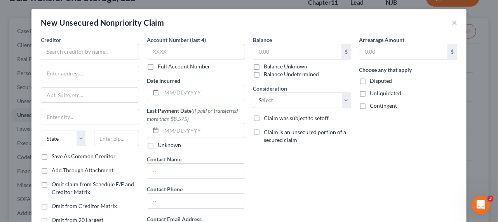
click at [269, 202] on div "Balance $ Balance Unknown Balance Undetermined $ Balance Unknown Consideration …" at bounding box center [302, 140] width 106 height 209
click at [108, 48] on input "text" at bounding box center [90, 52] width 98 height 16
click at [100, 44] on input "text" at bounding box center [90, 52] width 98 height 16
drag, startPoint x: 100, startPoint y: 51, endPoint x: 0, endPoint y: 40, distance: 100.7
click at [0, 40] on div "New Unsecured Nonpriority Claim × Creditor * Banana [GEOGRAPHIC_DATA] [US_STATE…" at bounding box center [249, 111] width 498 height 222
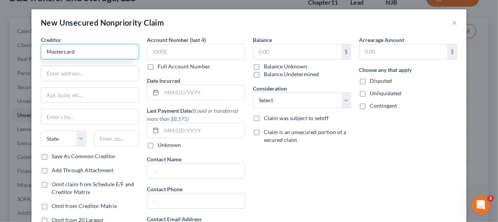
drag, startPoint x: 101, startPoint y: 47, endPoint x: 30, endPoint y: 46, distance: 70.7
click at [31, 46] on div "Creditor * Mastercard State [US_STATE] AK AR AZ CA CO [GEOGRAPHIC_DATA] DE DC […" at bounding box center [248, 147] width 435 height 223
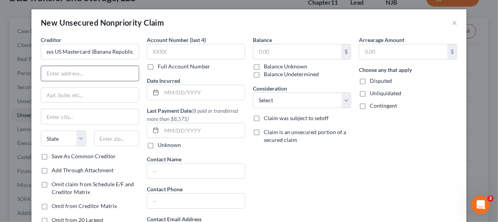
click at [88, 72] on input "text" at bounding box center [89, 73] width 97 height 15
click at [249, 167] on div "Balance $ Balance Unknown Balance Undetermined $ Balance Unknown Consideration …" at bounding box center [302, 140] width 106 height 209
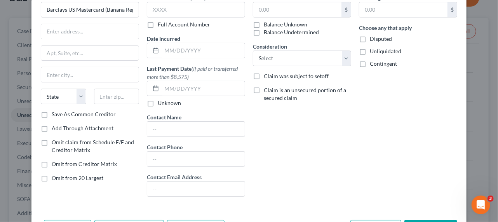
scroll to position [70, 0]
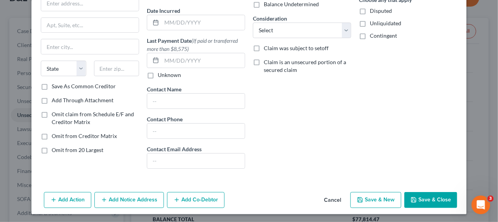
click at [126, 201] on button "Add Notice Address" at bounding box center [128, 200] width 69 height 16
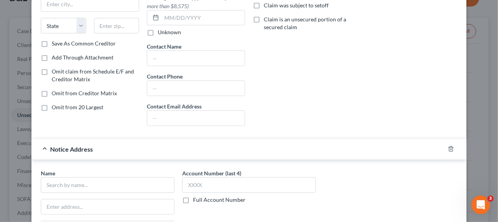
scroll to position [141, 0]
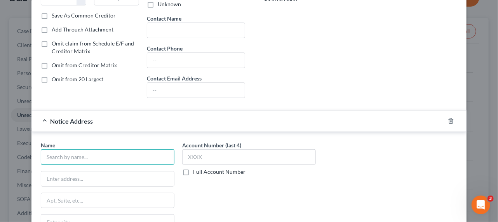
click at [99, 150] on input "text" at bounding box center [108, 157] width 134 height 16
paste input "Barclays Bank [US_STATE], P.O. [GEOGRAPHIC_DATA] 19899-8801"
click at [159, 156] on input "Barclays Bank [US_STATE], P.O. [GEOGRAPHIC_DATA] 19899-8801" at bounding box center [108, 157] width 134 height 16
click at [142, 156] on input "Barclays Bank [US_STATE], P.O. [GEOGRAPHIC_DATA] 19899-8801" at bounding box center [108, 157] width 134 height 16
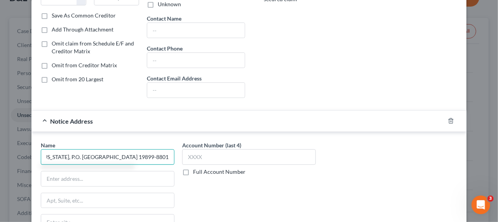
click at [142, 156] on input "Barclays Bank [US_STATE], P.O. [GEOGRAPHIC_DATA] 19899-8801" at bounding box center [108, 157] width 134 height 16
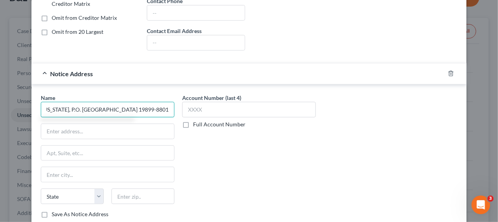
scroll to position [250, 0]
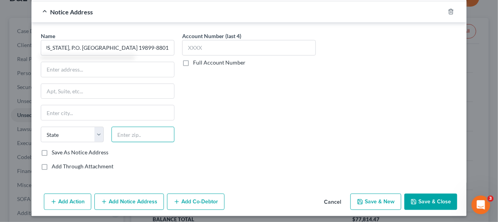
click at [156, 134] on input "text" at bounding box center [142, 135] width 63 height 16
paste input "19899"
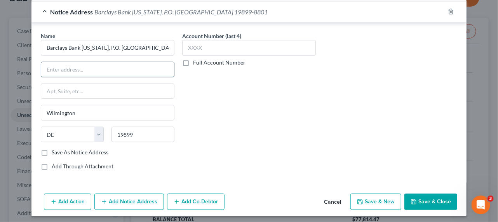
click at [131, 62] on input "text" at bounding box center [107, 69] width 133 height 15
click at [141, 41] on input "Barclays Bank [US_STATE], P.O. [GEOGRAPHIC_DATA] 19899-8801" at bounding box center [108, 48] width 134 height 16
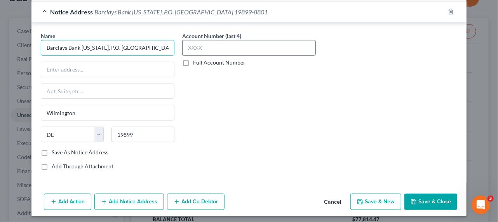
scroll to position [0, 41]
drag, startPoint x: 140, startPoint y: 45, endPoint x: 185, endPoint y: 47, distance: 45.1
click at [186, 47] on div "Name * Barclays Bank [US_STATE], P.O. [GEOGRAPHIC_DATA]-8801 [GEOGRAPHIC_DATA][…" at bounding box center [249, 104] width 424 height 144
click at [152, 43] on input "Barclays Bank [US_STATE], P.O. [GEOGRAPHIC_DATA] 19899-8801" at bounding box center [108, 48] width 134 height 16
click at [138, 44] on input "Barclays Bank [US_STATE], P.O. [GEOGRAPHIC_DATA] 19899-8801" at bounding box center [108, 48] width 134 height 16
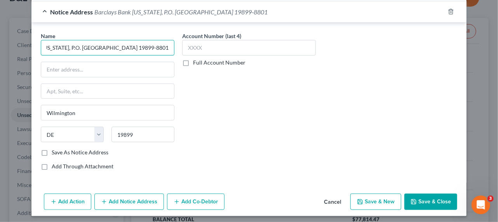
click at [136, 46] on input "Barclays Bank [US_STATE], P.O. [GEOGRAPHIC_DATA] 19899-8801" at bounding box center [108, 48] width 134 height 16
drag, startPoint x: 136, startPoint y: 46, endPoint x: 187, endPoint y: 48, distance: 50.9
click at [187, 48] on div "Name * Barclays Bank [US_STATE], P.O. [GEOGRAPHIC_DATA]-8801 [GEOGRAPHIC_DATA][…" at bounding box center [249, 104] width 424 height 144
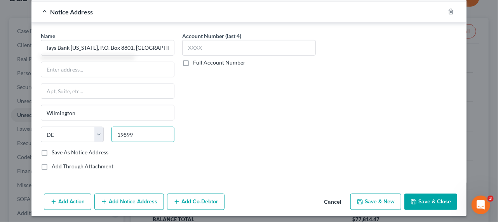
scroll to position [0, 0]
click at [142, 134] on input "19899" at bounding box center [142, 135] width 63 height 16
drag, startPoint x: 143, startPoint y: 134, endPoint x: 116, endPoint y: 127, distance: 27.7
click at [116, 127] on input "19899" at bounding box center [142, 135] width 63 height 16
paste input "-8801"
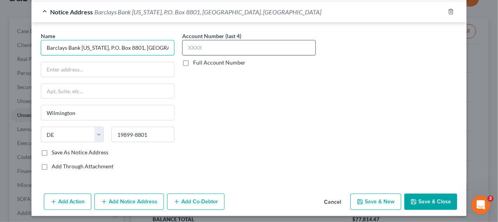
scroll to position [0, 10]
drag, startPoint x: 135, startPoint y: 45, endPoint x: 209, endPoint y: 43, distance: 74.2
click at [209, 43] on div "Name * Barclays Bank [US_STATE], P.O. [GEOGRAPHIC_DATA] [US_STATE][GEOGRAPHIC_D…" at bounding box center [249, 104] width 424 height 144
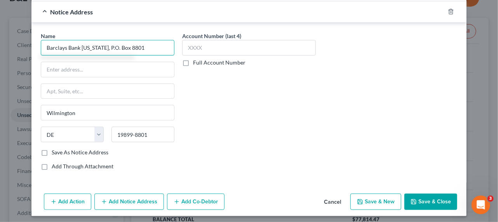
drag, startPoint x: 154, startPoint y: 46, endPoint x: 104, endPoint y: 47, distance: 50.1
click at [104, 47] on input "Barclays Bank [US_STATE], P.O. Box 8801" at bounding box center [108, 48] width 134 height 16
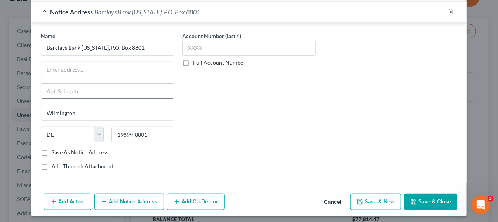
click at [91, 88] on input "text" at bounding box center [107, 91] width 133 height 15
paste input "P.O. Box 8801"
click at [91, 72] on input "text" at bounding box center [107, 69] width 133 height 15
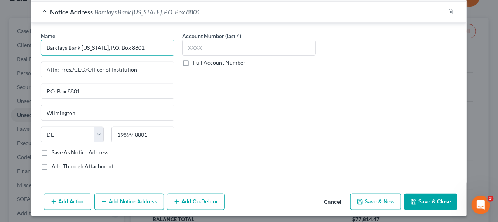
drag, startPoint x: 100, startPoint y: 45, endPoint x: 176, endPoint y: 46, distance: 75.7
click at [176, 46] on div "Name * Barclays Bank [US_STATE], P.O. Box 8801 Attn: Pres./CEO/Officer of Insti…" at bounding box center [249, 104] width 424 height 144
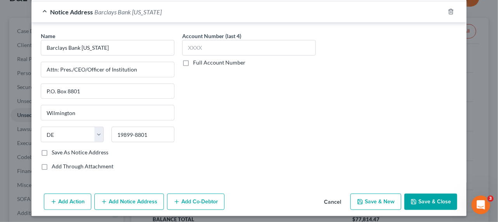
click at [288, 135] on div "Account Number (last 4) Full Account Number" at bounding box center [248, 104] width 141 height 144
click at [118, 198] on button "Add Notice Address" at bounding box center [128, 201] width 69 height 16
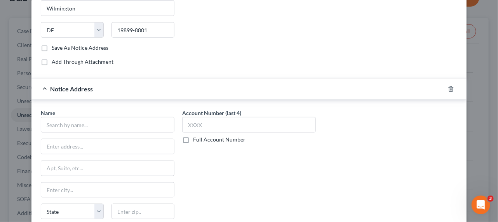
scroll to position [356, 0]
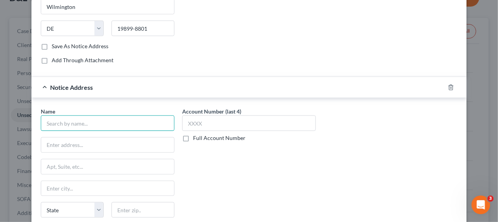
click at [119, 125] on input "text" at bounding box center [108, 123] width 134 height 16
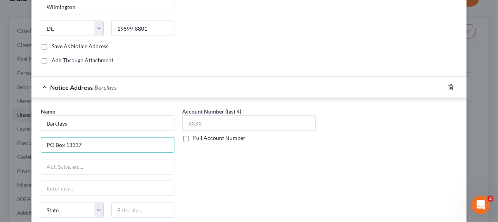
click at [448, 86] on icon "button" at bounding box center [451, 87] width 6 height 6
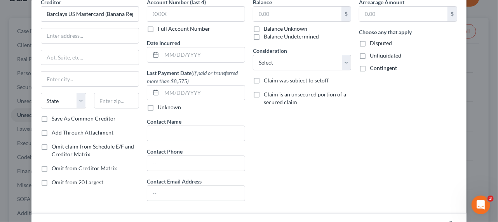
scroll to position [0, 0]
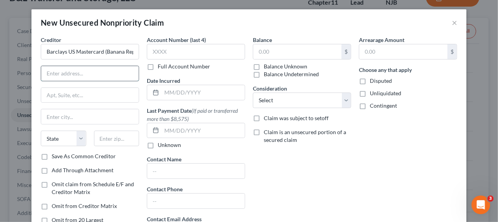
click at [92, 70] on input "text" at bounding box center [89, 73] width 97 height 15
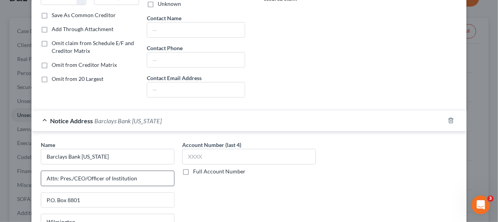
scroll to position [250, 0]
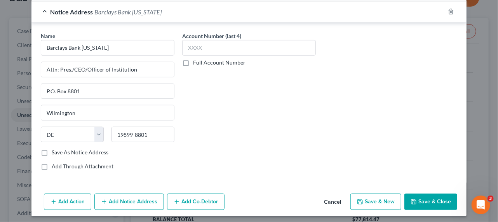
click at [127, 200] on button "Add Notice Address" at bounding box center [128, 201] width 69 height 16
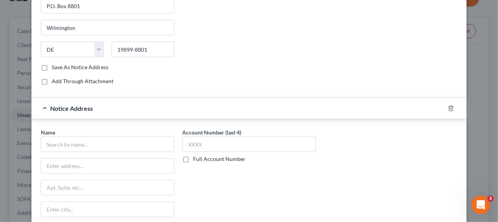
scroll to position [426, 0]
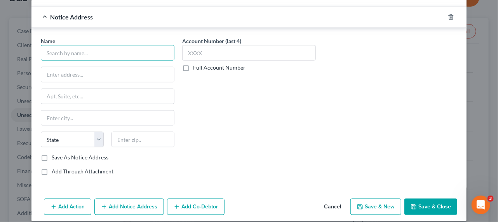
click at [107, 55] on input "text" at bounding box center [108, 53] width 134 height 16
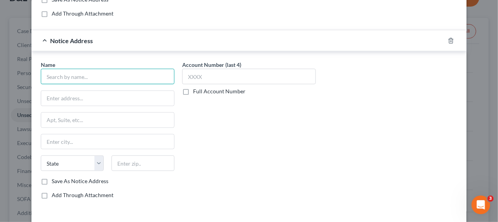
scroll to position [390, 0]
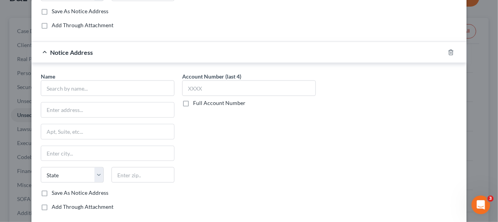
click at [448, 53] on div at bounding box center [455, 52] width 22 height 12
click at [450, 50] on icon "button" at bounding box center [451, 52] width 6 height 6
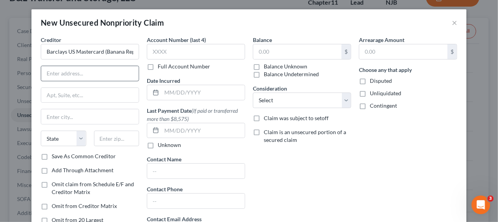
scroll to position [247, 0]
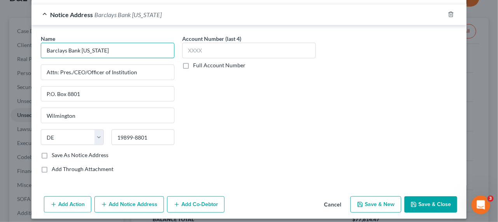
drag, startPoint x: 118, startPoint y: 52, endPoint x: 40, endPoint y: 47, distance: 78.2
click at [41, 47] on input "Barclays Bank [US_STATE]" at bounding box center [108, 51] width 134 height 16
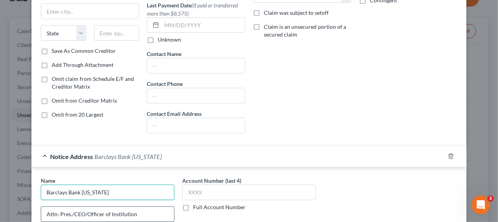
scroll to position [0, 0]
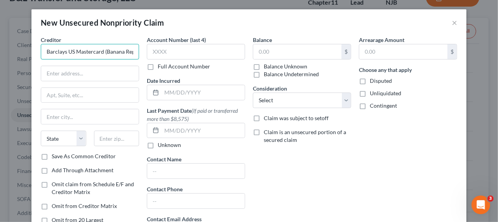
click at [115, 47] on input "Barclays US Mastercard (Banana Republic)" at bounding box center [90, 52] width 98 height 16
paste input "Bank [US_STATE]"
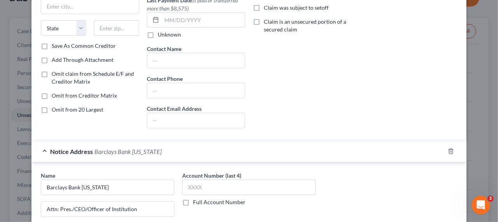
scroll to position [176, 0]
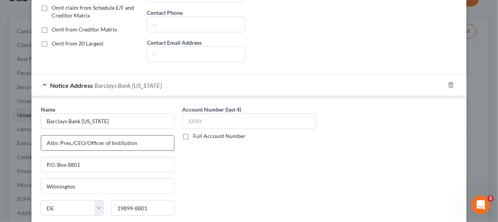
click at [109, 136] on input "Attn: Pres./CEO/Officer of Institution" at bounding box center [107, 142] width 133 height 15
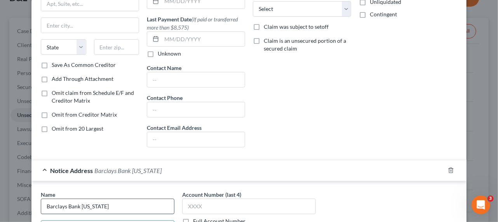
scroll to position [0, 0]
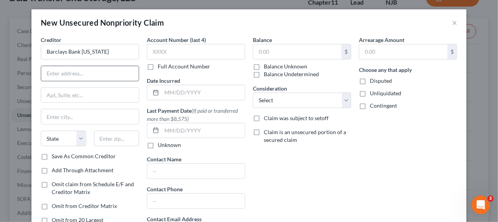
click at [82, 71] on input "text" at bounding box center [89, 73] width 97 height 15
paste input "Attn: Pres./CEO/Officer of Institution"
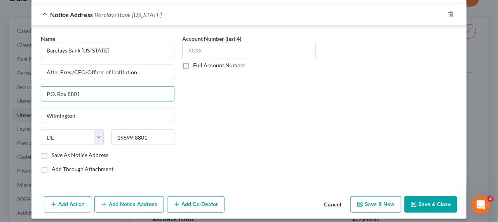
drag, startPoint x: 86, startPoint y: 93, endPoint x: 34, endPoint y: 90, distance: 52.1
click at [37, 90] on div "Name * Barclays Bank [US_STATE] Attn: Pres./CEO/Officer of Institution P.O. [GE…" at bounding box center [107, 107] width 141 height 144
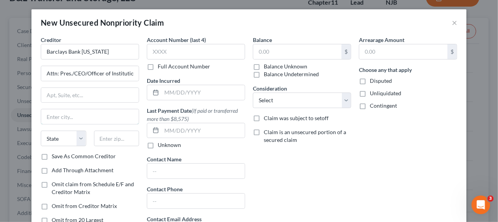
drag, startPoint x: 68, startPoint y: 109, endPoint x: 72, endPoint y: 105, distance: 6.1
click at [68, 109] on input "text" at bounding box center [89, 116] width 97 height 15
click at [76, 93] on input "text" at bounding box center [89, 95] width 97 height 15
paste input "[STREET_ADDRESS]. Wilmington, DE 19801"
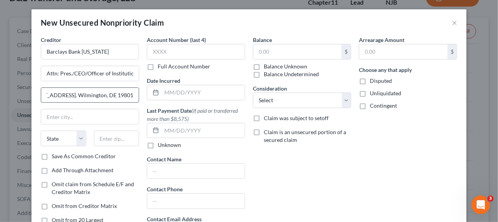
click at [116, 95] on input "[STREET_ADDRESS]. Wilmington, DE 19801" at bounding box center [89, 95] width 97 height 15
click at [114, 147] on div "State [US_STATE] AK AR AZ CA CO CT DE DC [GEOGRAPHIC_DATA] [GEOGRAPHIC_DATA] GU…" at bounding box center [90, 141] width 106 height 22
click at [118, 141] on input "text" at bounding box center [116, 138] width 45 height 16
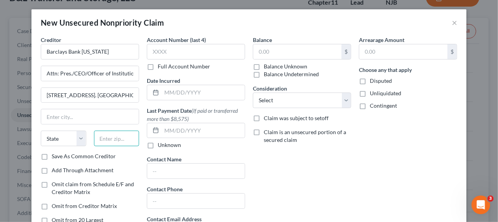
paste input "19801"
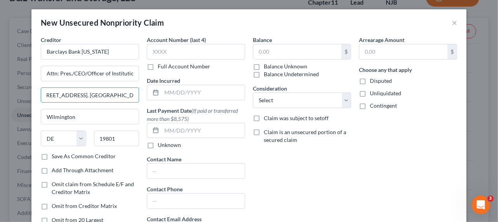
drag, startPoint x: 98, startPoint y: 94, endPoint x: 142, endPoint y: 93, distance: 43.9
click at [142, 93] on div "Creditor * Barclays Bank [US_STATE] Attn: Pres./CEO/Officer of Institution [STR…" at bounding box center [249, 140] width 424 height 209
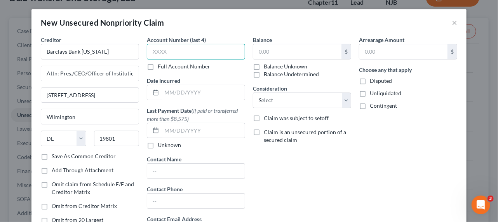
click at [210, 52] on input "text" at bounding box center [196, 52] width 98 height 16
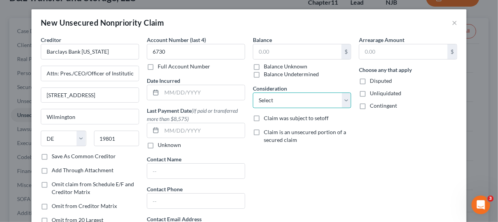
click at [322, 96] on select "Select Cable / Satellite Services Collection Agency Credit Card Debt Debt Couns…" at bounding box center [302, 100] width 98 height 16
click at [253, 92] on select "Select Cable / Satellite Services Collection Agency Credit Card Debt Debt Couns…" at bounding box center [302, 100] width 98 height 16
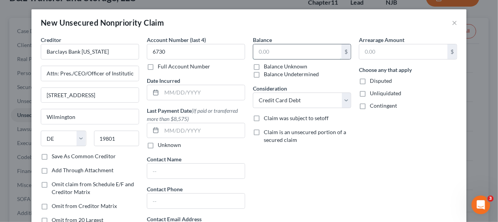
click at [306, 49] on input "text" at bounding box center [297, 51] width 88 height 15
click at [385, 56] on input "text" at bounding box center [403, 51] width 88 height 15
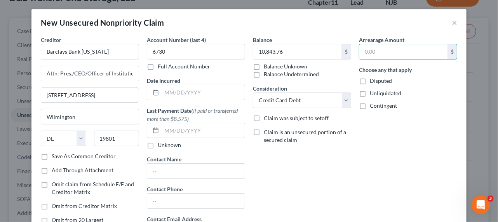
click at [367, 183] on div "Arrearage Amount $ Choose any that apply Disputed Unliquidated Contingent" at bounding box center [408, 140] width 106 height 209
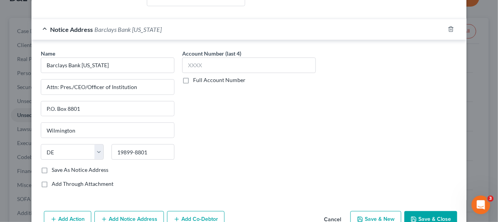
scroll to position [250, 0]
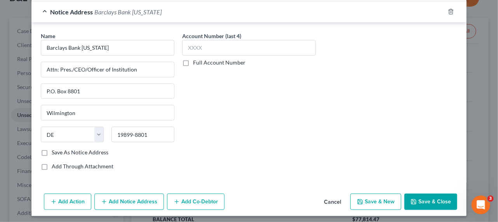
click at [197, 203] on button "Add Co-Debtor" at bounding box center [195, 201] width 57 height 16
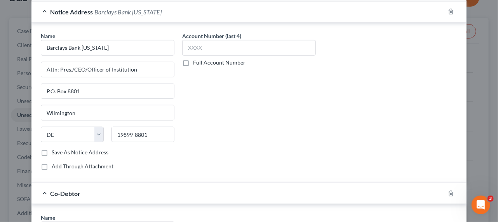
scroll to position [390, 0]
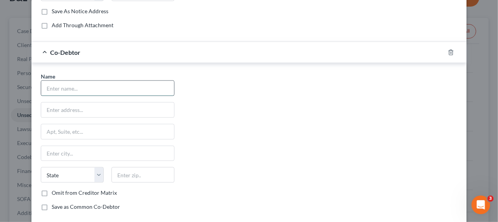
click at [104, 83] on input "text" at bounding box center [107, 88] width 133 height 15
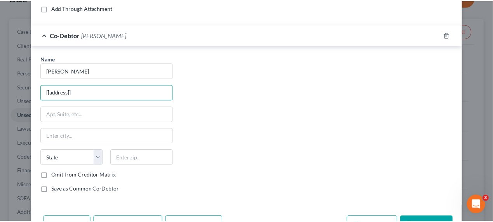
scroll to position [429, 0]
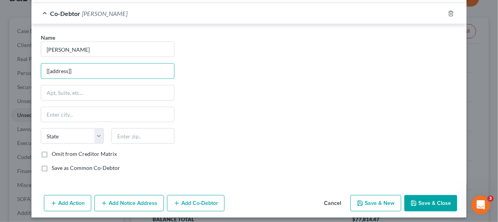
click at [435, 198] on button "Save & Close" at bounding box center [430, 203] width 53 height 16
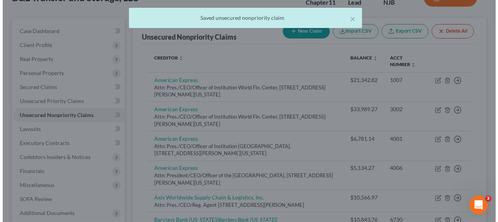
scroll to position [0, 0]
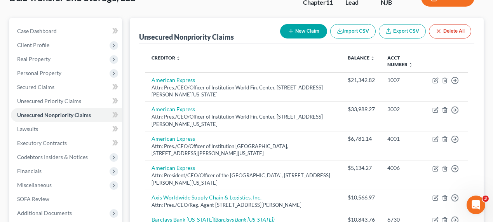
click at [312, 28] on button "New Claim" at bounding box center [303, 31] width 47 height 14
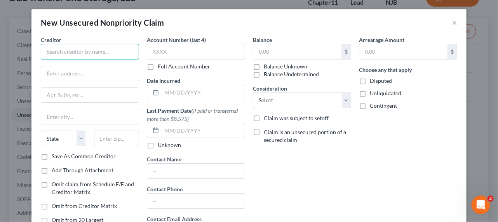
click at [79, 46] on input "text" at bounding box center [90, 52] width 98 height 16
click at [116, 55] on input "text" at bounding box center [90, 52] width 98 height 16
click at [43, 51] on input "Ink CC placeholder" at bounding box center [90, 52] width 98 height 16
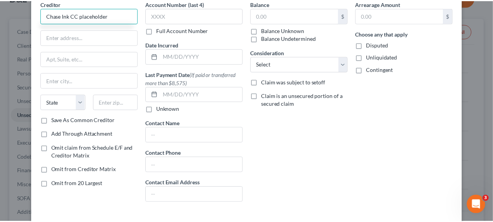
scroll to position [70, 0]
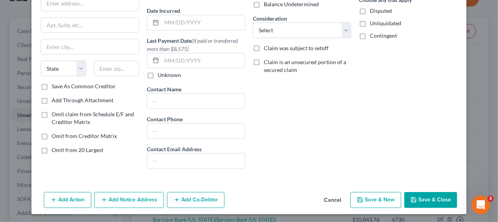
click at [429, 193] on button "Save & Close" at bounding box center [430, 200] width 53 height 16
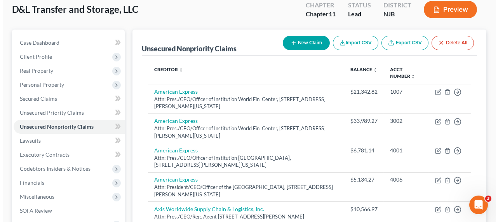
scroll to position [0, 0]
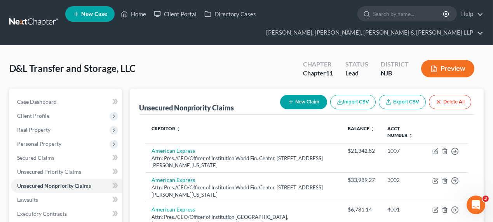
click at [296, 96] on button "New Claim" at bounding box center [303, 102] width 47 height 14
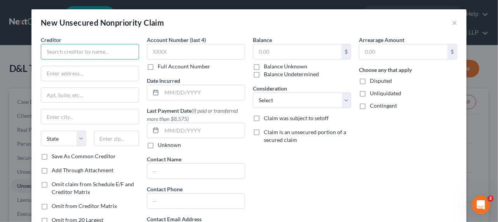
click at [70, 52] on input "text" at bounding box center [90, 52] width 98 height 16
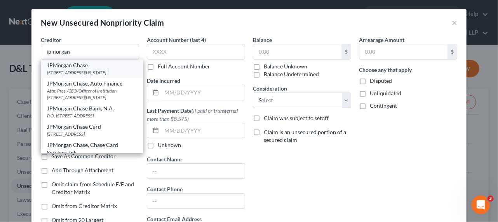
click at [81, 67] on div "JPMorgan Chase" at bounding box center [92, 65] width 90 height 8
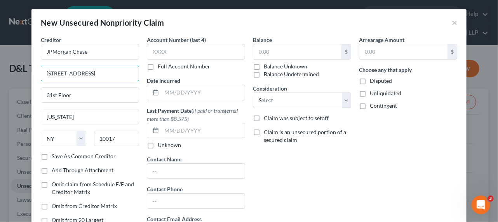
drag, startPoint x: 95, startPoint y: 77, endPoint x: 26, endPoint y: 65, distance: 70.6
click at [26, 65] on div "New Unsecured Nonpriority Claim × Creditor * JPMorgan Chase [STREET_ADDRESS] Fl…" at bounding box center [249, 111] width 498 height 222
click at [90, 74] on input "[STREET_ADDRESS]" at bounding box center [89, 73] width 97 height 15
drag, startPoint x: 95, startPoint y: 73, endPoint x: 27, endPoint y: 69, distance: 68.4
click at [28, 69] on div "New Unsecured Nonpriority Claim × Creditor * JPMorgan Chase [STREET_ADDRESS] Fl…" at bounding box center [249, 111] width 498 height 222
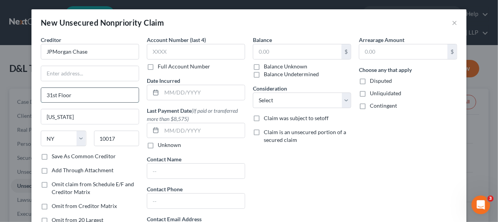
click at [43, 95] on input "31st Floor" at bounding box center [89, 95] width 97 height 15
paste input "[STREET_ADDRESS]"
click at [57, 78] on input "text" at bounding box center [89, 73] width 97 height 15
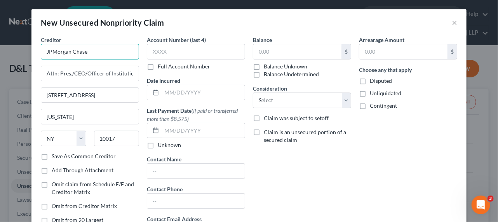
click at [99, 52] on input "JPMorgan Chase" at bounding box center [90, 52] width 98 height 16
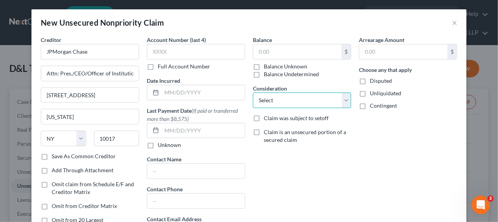
click at [282, 101] on select "Select Cable / Satellite Services Collection Agency Credit Card Debt Debt Couns…" at bounding box center [302, 100] width 98 height 16
click at [253, 92] on select "Select Cable / Satellite Services Collection Agency Credit Card Debt Debt Couns…" at bounding box center [302, 100] width 98 height 16
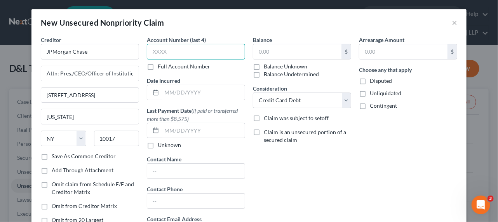
click at [185, 53] on input "text" at bounding box center [196, 52] width 98 height 16
click at [192, 51] on input "text" at bounding box center [196, 52] width 98 height 16
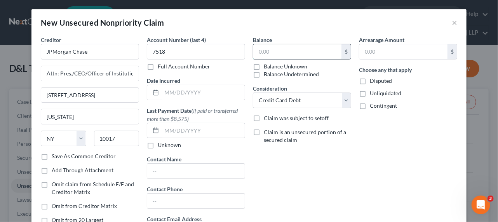
click at [274, 49] on input "text" at bounding box center [297, 51] width 88 height 15
click at [406, 52] on input "text" at bounding box center [403, 51] width 88 height 15
click at [304, 174] on div "Balance 17,460.98 $ Balance Unknown Balance Undetermined 17,460.98 $ Balance Un…" at bounding box center [302, 140] width 106 height 209
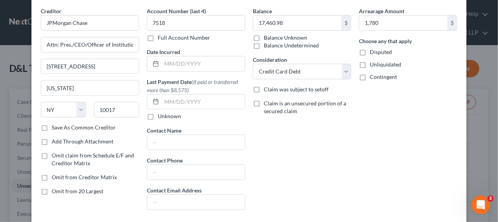
scroll to position [70, 0]
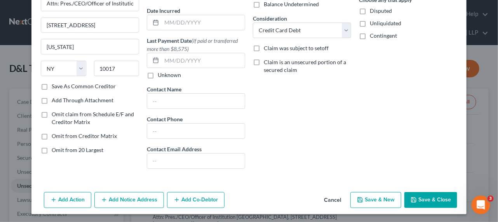
click at [174, 198] on icon "button" at bounding box center [177, 199] width 6 height 6
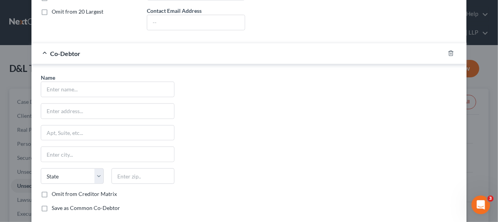
scroll to position [211, 0]
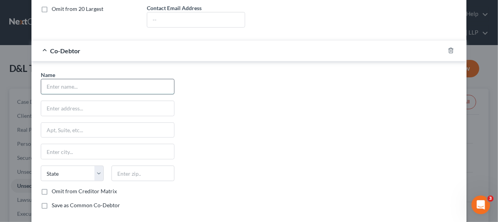
click at [116, 83] on input "text" at bounding box center [107, 86] width 133 height 15
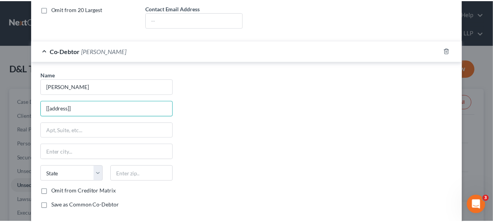
scroll to position [250, 0]
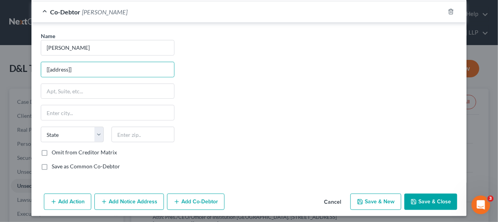
click at [439, 201] on button "Save & Close" at bounding box center [430, 201] width 53 height 16
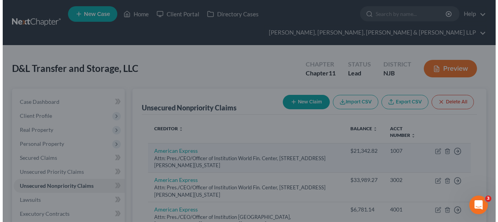
scroll to position [0, 0]
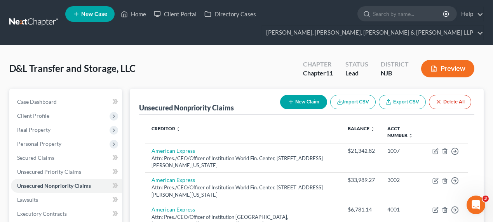
click at [300, 102] on button "New Claim" at bounding box center [303, 102] width 47 height 14
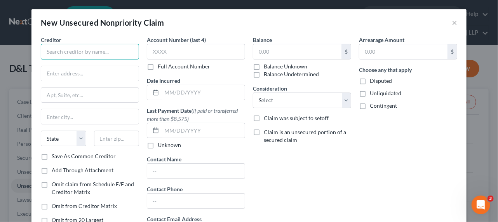
click at [116, 57] on input "text" at bounding box center [90, 52] width 98 height 16
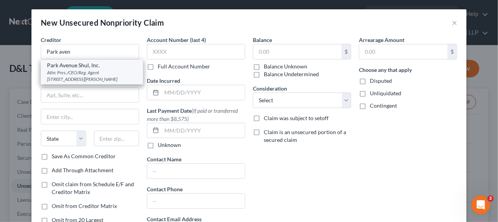
click at [107, 68] on div "Park Avenue Shul, Inc." at bounding box center [92, 65] width 90 height 8
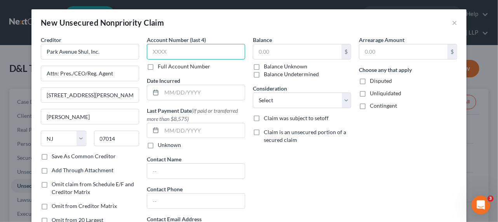
click at [205, 52] on input "text" at bounding box center [196, 52] width 98 height 16
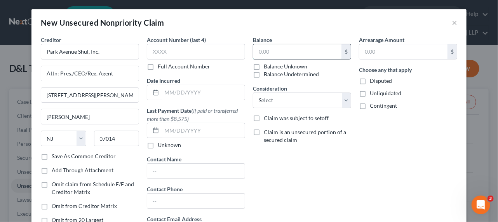
click at [258, 50] on input "text" at bounding box center [297, 51] width 88 height 15
drag, startPoint x: 297, startPoint y: 55, endPoint x: 239, endPoint y: 46, distance: 58.5
click at [241, 45] on div "Creditor * [GEOGRAPHIC_DATA], Inc. Attn: Pres./CEO/Reg. Agent [GEOGRAPHIC_DATA]…" at bounding box center [249, 140] width 424 height 209
click at [367, 57] on input "text" at bounding box center [403, 51] width 88 height 15
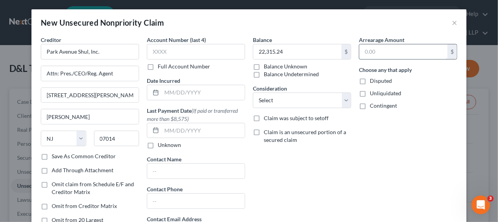
paste input "22,315.24"
click at [358, 146] on div "Arrearage Amount 22,315.24 $ Choose any that apply Disputed Unliquidated Contin…" at bounding box center [408, 140] width 106 height 209
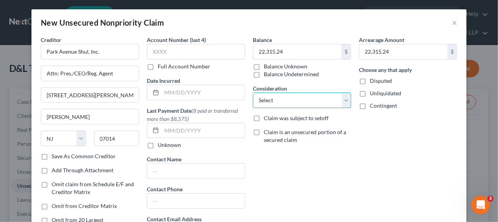
click at [306, 102] on select "Select Cable / Satellite Services Collection Agency Credit Card Debt Debt Couns…" at bounding box center [302, 100] width 98 height 16
click at [253, 92] on select "Select Cable / Satellite Services Collection Agency Credit Card Debt Debt Couns…" at bounding box center [302, 100] width 98 height 16
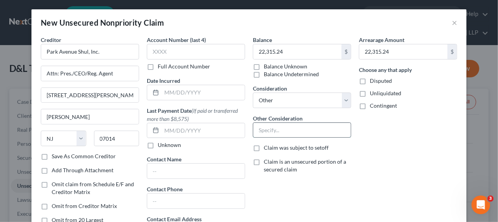
click at [282, 133] on input "text" at bounding box center [301, 130] width 97 height 15
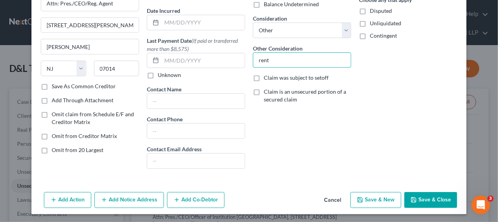
drag, startPoint x: 308, startPoint y: 62, endPoint x: 246, endPoint y: 58, distance: 61.4
click at [249, 58] on div "Balance 22,315.24 $ Balance Unknown Balance Undetermined 22,315.24 $ Balance Un…" at bounding box center [302, 70] width 106 height 209
click at [299, 58] on input "Rent due as of" at bounding box center [301, 60] width 97 height 15
click at [423, 192] on button "Save & Close" at bounding box center [430, 200] width 53 height 16
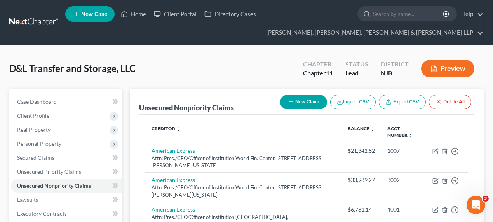
click at [298, 105] on button "New Claim" at bounding box center [303, 102] width 47 height 14
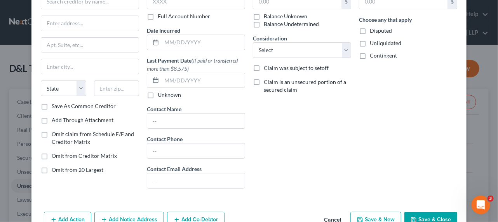
scroll to position [35, 0]
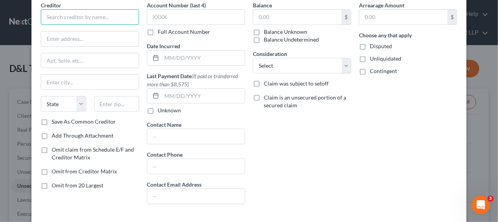
click at [106, 21] on input "text" at bounding box center [90, 17] width 98 height 16
drag, startPoint x: 106, startPoint y: 21, endPoint x: 27, endPoint y: 17, distance: 78.5
click at [27, 17] on div "New Unsecured Nonpriority Claim × Creditor * td bank State [US_STATE] AK AR AZ …" at bounding box center [249, 111] width 498 height 222
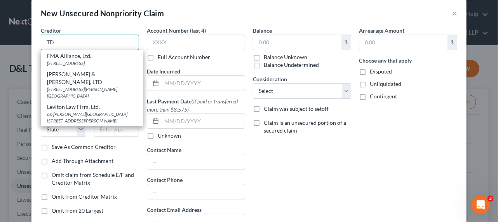
scroll to position [0, 0]
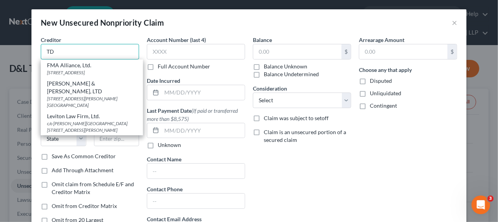
click at [90, 56] on input "TD" at bounding box center [90, 52] width 98 height 16
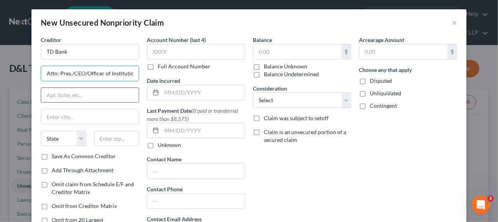
click at [94, 101] on input "text" at bounding box center [89, 95] width 97 height 15
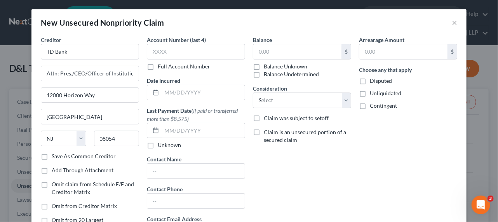
click at [291, 160] on div "Balance $ Balance Unknown Balance Undetermined $ Balance Unknown Consideration …" at bounding box center [302, 140] width 106 height 209
click at [272, 101] on select "Select Cable / Satellite Services Collection Agency Credit Card Debt Debt Couns…" at bounding box center [302, 100] width 98 height 16
click at [253, 92] on select "Select Cable / Satellite Services Collection Agency Credit Card Debt Debt Couns…" at bounding box center [302, 100] width 98 height 16
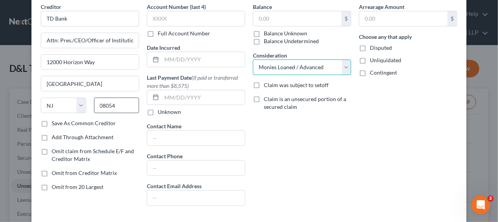
scroll to position [70, 0]
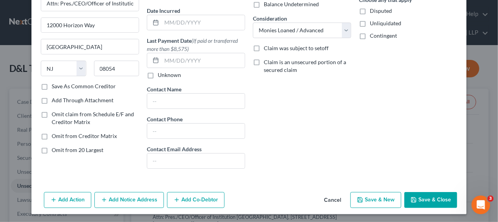
click at [196, 200] on button "Add Co-Debtor" at bounding box center [195, 200] width 57 height 16
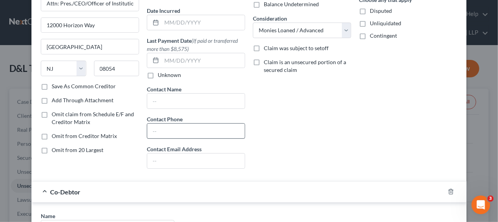
scroll to position [176, 0]
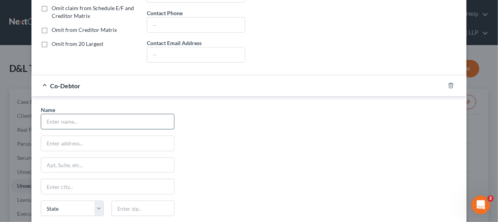
click at [86, 125] on input "text" at bounding box center [107, 121] width 133 height 15
drag, startPoint x: 89, startPoint y: 122, endPoint x: 21, endPoint y: 113, distance: 69.3
click at [21, 113] on div "New Unsecured Nonpriority Claim × Creditor * TD Bank Attn: Pres./CEO/Officer of…" at bounding box center [249, 111] width 498 height 222
click at [92, 139] on input "text" at bounding box center [107, 143] width 133 height 15
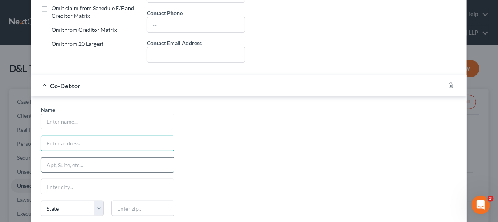
click at [92, 158] on input "text" at bounding box center [107, 165] width 133 height 15
paste input "[STREET_ADDRESS][US_STATE]"
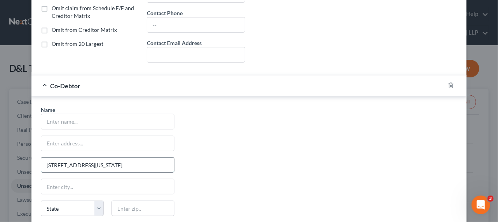
click at [146, 162] on input "[STREET_ADDRESS][US_STATE]" at bounding box center [107, 165] width 133 height 15
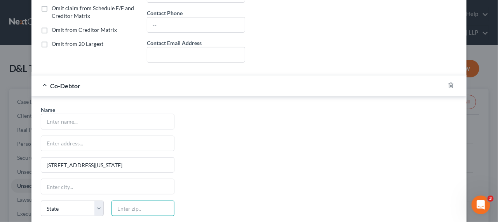
click at [137, 203] on input "text" at bounding box center [142, 208] width 63 height 16
paste input "10278"
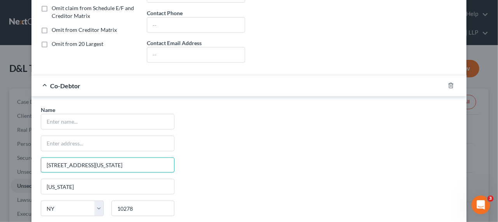
drag, startPoint x: 104, startPoint y: 162, endPoint x: 182, endPoint y: 162, distance: 77.6
click at [182, 162] on div "Name * [GEOGRAPHIC_DATA][US_STATE] [US_STATE][GEOGRAPHIC_DATA] [US_STATE][GEOGR…" at bounding box center [249, 178] width 424 height 144
click at [83, 163] on input "[STREET_ADDRESS]" at bounding box center [107, 165] width 133 height 15
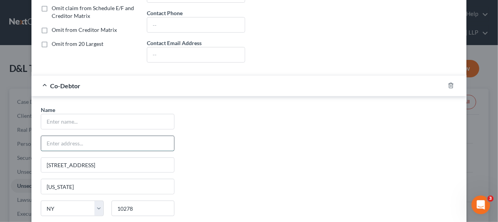
click at [97, 139] on input "text" at bounding box center [107, 143] width 133 height 15
click at [56, 142] on input "Attn: Officer/Reg. Agent" at bounding box center [107, 143] width 133 height 15
click at [59, 141] on input "Attn: Officer/Reg. Agent" at bounding box center [107, 143] width 133 height 15
click at [86, 123] on input "text" at bounding box center [107, 121] width 133 height 15
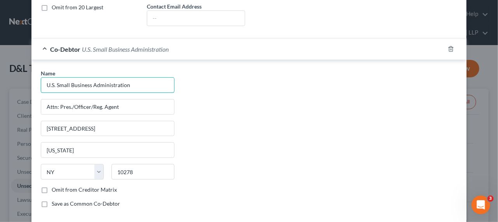
scroll to position [250, 0]
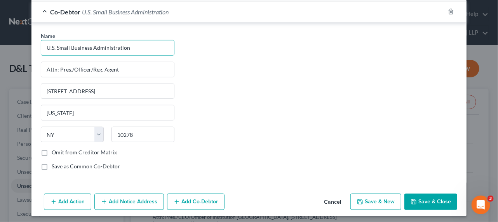
click at [179, 198] on button "Add Co-Debtor" at bounding box center [195, 201] width 57 height 16
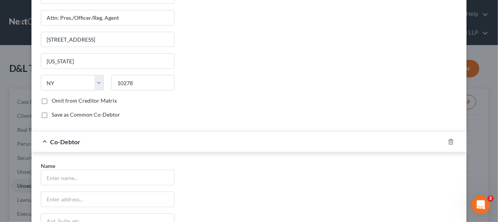
scroll to position [356, 0]
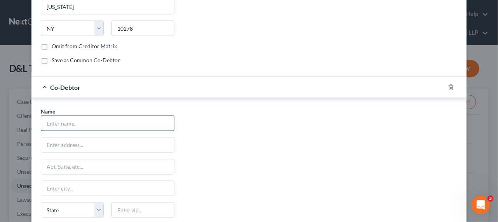
click at [103, 117] on input "text" at bounding box center [107, 123] width 133 height 15
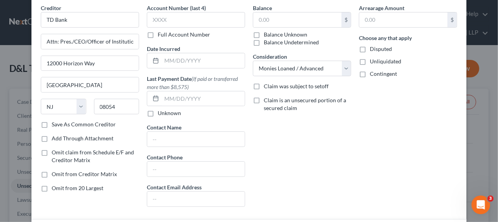
scroll to position [0, 0]
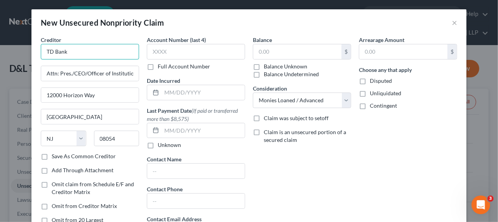
click at [79, 56] on input "TD Bank" at bounding box center [90, 52] width 98 height 16
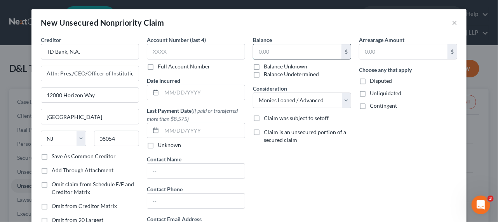
click at [268, 50] on input "text" at bounding box center [297, 51] width 88 height 15
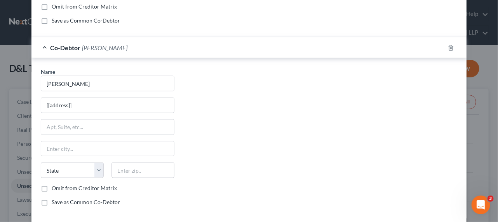
scroll to position [429, 0]
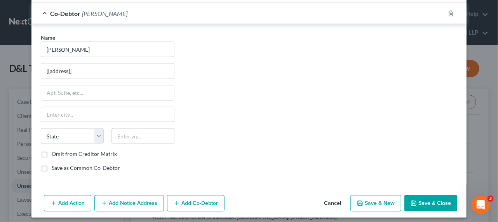
click at [141, 196] on button "Add Notice Address" at bounding box center [128, 203] width 69 height 16
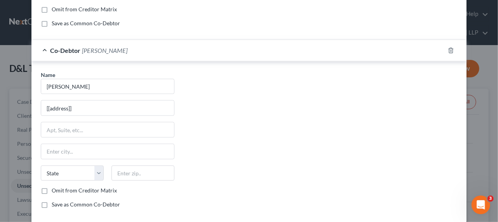
scroll to position [609, 0]
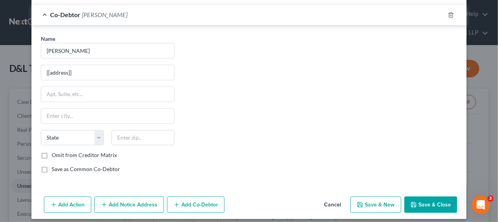
click at [162, 193] on div "Add Action Add Notice Address Add Co-Debtor Cancel Save & New Save & Close" at bounding box center [248, 206] width 435 height 26
click at [153, 196] on button "Add Notice Address" at bounding box center [128, 204] width 69 height 16
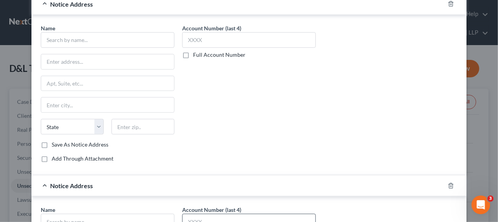
scroll to position [189, 0]
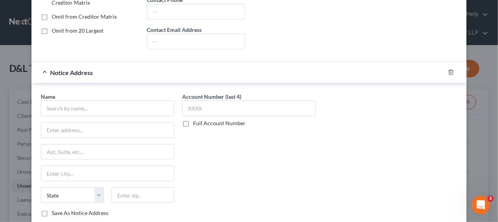
click at [444, 71] on div at bounding box center [455, 72] width 22 height 12
click at [448, 71] on icon "button" at bounding box center [451, 72] width 6 height 6
click at [115, 105] on input "text" at bounding box center [108, 109] width 134 height 16
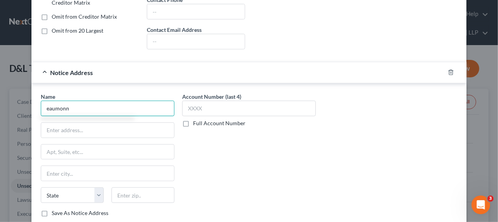
drag, startPoint x: 101, startPoint y: 109, endPoint x: 17, endPoint y: 97, distance: 85.5
click at [17, 97] on div "New Unsecured Nonpriority Claim × Creditor * TD Bank, N.A. Attn: Pres./CEO/Offi…" at bounding box center [249, 111] width 498 height 222
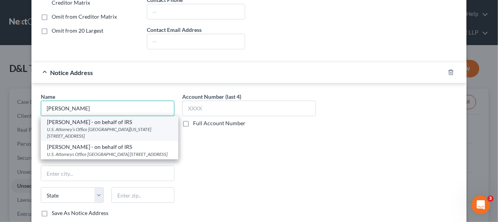
scroll to position [224, 0]
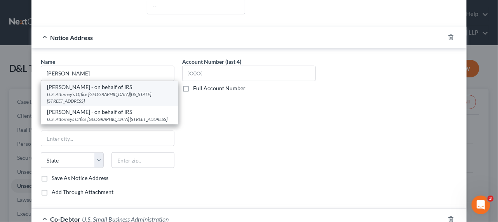
click at [104, 87] on div "[PERSON_NAME] - on behalf of IRS" at bounding box center [109, 87] width 125 height 8
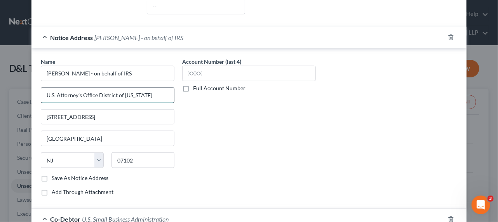
click at [77, 93] on input "U.S. Attorney’s Office District of [US_STATE]" at bounding box center [107, 95] width 133 height 15
drag, startPoint x: 133, startPoint y: 93, endPoint x: 158, endPoint y: 94, distance: 25.3
click at [158, 94] on input "U.S. Attorneys Office District of [US_STATE]" at bounding box center [107, 95] width 133 height 15
click at [144, 70] on input "[PERSON_NAME] - on behalf of IRS" at bounding box center [108, 74] width 134 height 16
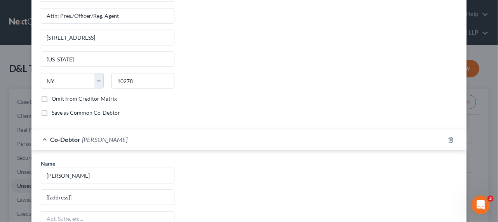
scroll to position [609, 0]
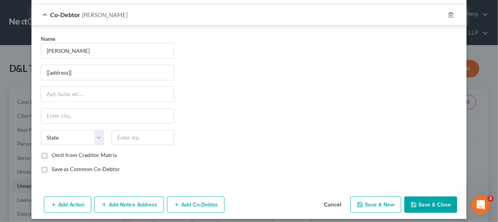
click at [434, 196] on button "Save & Close" at bounding box center [430, 204] width 53 height 16
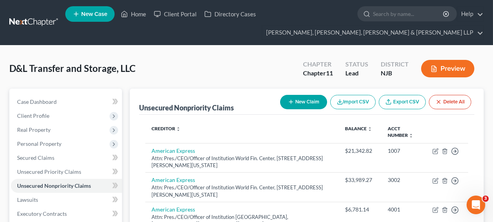
click at [310, 103] on button "New Claim" at bounding box center [303, 102] width 47 height 14
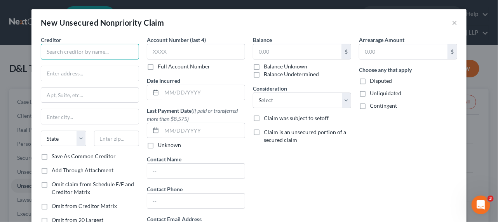
click at [108, 56] on input "text" at bounding box center [90, 52] width 98 height 16
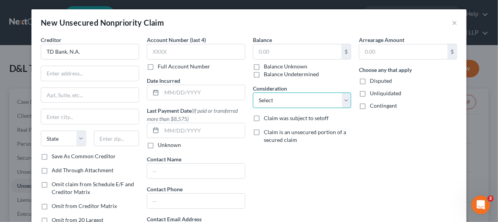
click at [278, 102] on select "Select Cable / Satellite Services Collection Agency Credit Card Debt Debt Couns…" at bounding box center [302, 100] width 98 height 16
click at [253, 92] on select "Select Cable / Satellite Services Collection Agency Credit Card Debt Debt Couns…" at bounding box center [302, 100] width 98 height 16
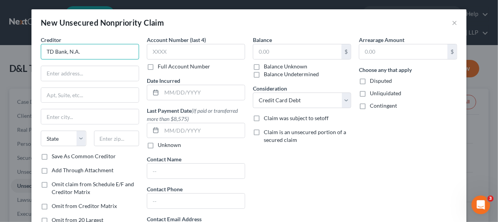
click at [92, 50] on input "TD Bank, N.A." at bounding box center [90, 52] width 98 height 16
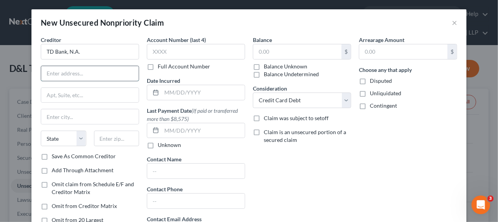
click at [88, 72] on input "text" at bounding box center [89, 73] width 97 height 15
click at [90, 73] on input "text" at bounding box center [89, 73] width 97 height 15
paste input "[STREET_ADDRESS]"
click at [120, 73] on input "[STREET_ADDRESS]" at bounding box center [89, 73] width 97 height 15
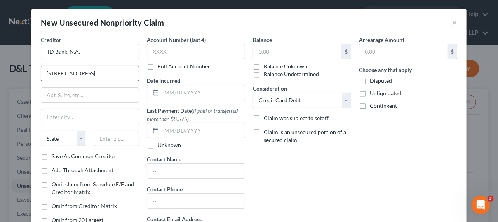
click at [120, 73] on input "[STREET_ADDRESS]" at bounding box center [89, 73] width 97 height 15
click at [109, 137] on input "text" at bounding box center [116, 138] width 45 height 16
paste input "08003"
click at [72, 70] on input "[STREET_ADDRESS]" at bounding box center [89, 73] width 97 height 15
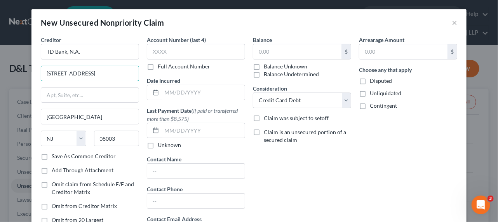
scroll to position [0, 14]
drag, startPoint x: 90, startPoint y: 72, endPoint x: 154, endPoint y: 73, distance: 64.1
click at [154, 73] on div "Creditor * TD Bank, N.A. [STREET_ADDRESS] [GEOGRAPHIC_DATA] [US_STATE][GEOGRAPH…" at bounding box center [249, 140] width 424 height 209
click at [63, 97] on input "text" at bounding box center [89, 95] width 97 height 15
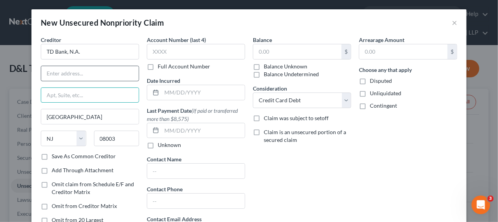
paste input "1701 Route 70 East"
click at [71, 71] on input "text" at bounding box center [89, 73] width 97 height 15
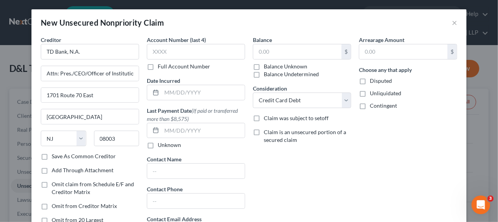
click at [88, 159] on div "Creditor * TD Bank, N.A. Attn: Pres./CEO/Officer of Institution [GEOGRAPHIC_DAT…" at bounding box center [90, 105] width 98 height 138
click at [89, 157] on label "Save As Common Creditor" at bounding box center [84, 156] width 64 height 8
click at [60, 157] on input "Save As Common Creditor" at bounding box center [57, 154] width 5 height 5
click at [261, 52] on input "text" at bounding box center [297, 51] width 88 height 15
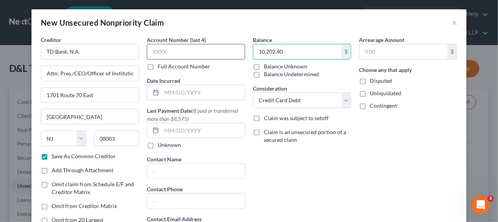
drag, startPoint x: 305, startPoint y: 53, endPoint x: 236, endPoint y: 45, distance: 69.5
click at [236, 45] on div "Creditor * TD Bank, N.A. Attn: Pres./CEO/Officer of Institution [GEOGRAPHIC_DAT…" at bounding box center [249, 140] width 424 height 209
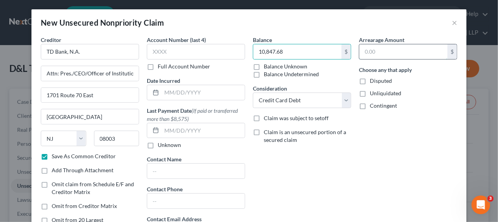
click at [375, 50] on input "text" at bounding box center [403, 51] width 88 height 15
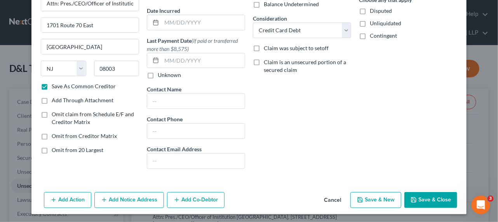
click at [174, 196] on icon "button" at bounding box center [177, 199] width 6 height 6
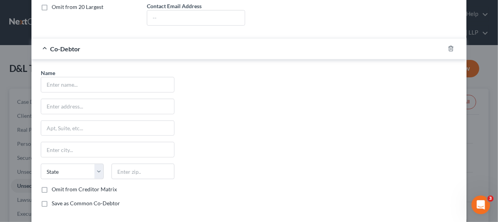
scroll to position [250, 0]
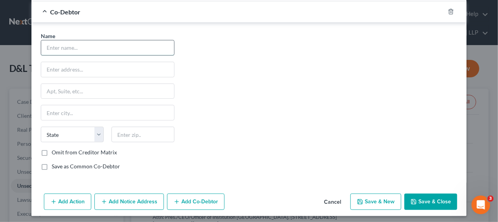
click at [99, 50] on input "text" at bounding box center [107, 47] width 133 height 15
click at [93, 70] on input "text" at bounding box center [107, 69] width 133 height 15
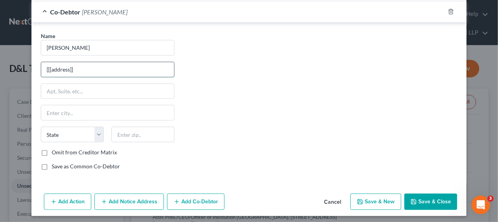
click at [51, 67] on input "[[[address]]" at bounding box center [107, 69] width 133 height 15
click at [416, 196] on button "Save & Close" at bounding box center [430, 201] width 53 height 16
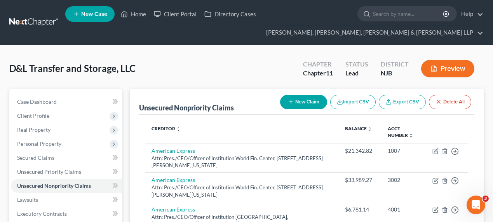
click at [309, 100] on button "New Claim" at bounding box center [303, 102] width 47 height 14
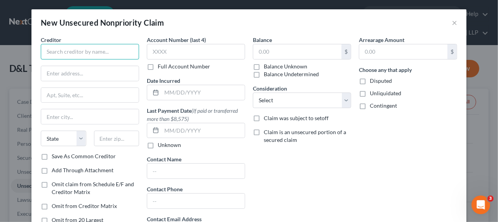
click at [111, 49] on input "text" at bounding box center [90, 52] width 98 height 16
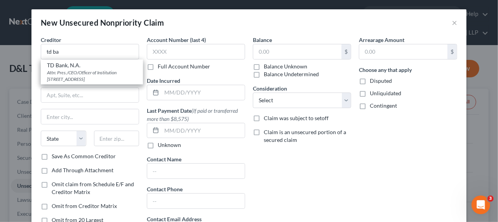
click at [448, 22] on div "New Unsecured Nonpriority Claim ×" at bounding box center [248, 22] width 435 height 26
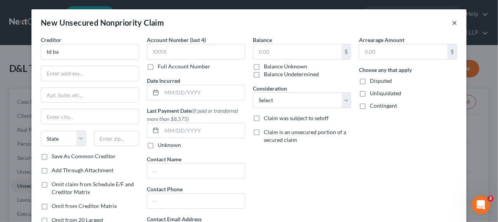
click at [451, 22] on button "×" at bounding box center [453, 22] width 5 height 9
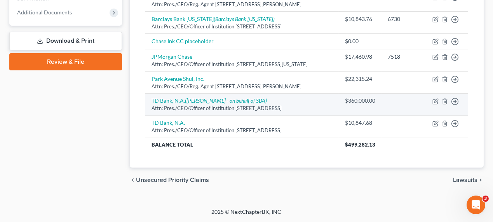
scroll to position [290, 0]
click at [433, 98] on icon "button" at bounding box center [435, 101] width 6 height 6
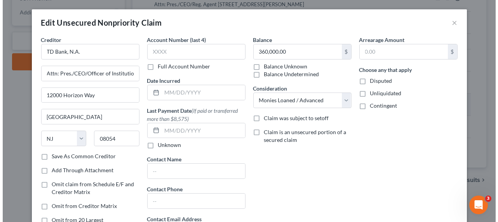
scroll to position [283, 0]
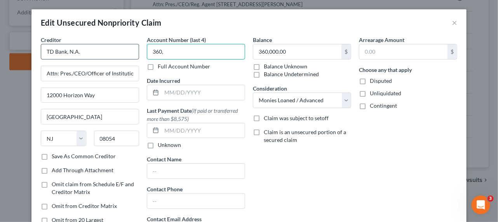
drag, startPoint x: 223, startPoint y: 53, endPoint x: 104, endPoint y: 48, distance: 119.3
click at [102, 47] on div "Creditor * TD Bank, N.A. Attn: Pres./CEO/Officer of Institution [GEOGRAPHIC_DAT…" at bounding box center [249, 140] width 424 height 209
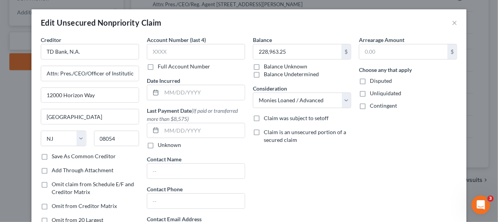
click at [258, 170] on div "Balance 228,963.25 $ Balance Unknown Balance Undetermined 228,963.25 $ Balance …" at bounding box center [302, 140] width 106 height 209
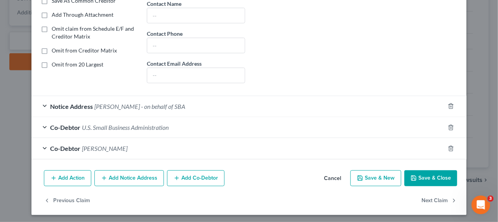
click at [430, 174] on button "Save & Close" at bounding box center [430, 178] width 53 height 16
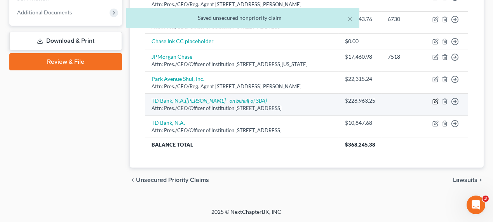
click at [434, 102] on icon "button" at bounding box center [435, 101] width 6 height 6
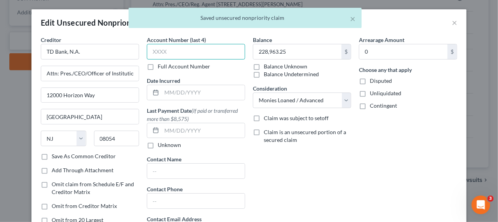
click at [189, 54] on input "text" at bounding box center [196, 52] width 98 height 16
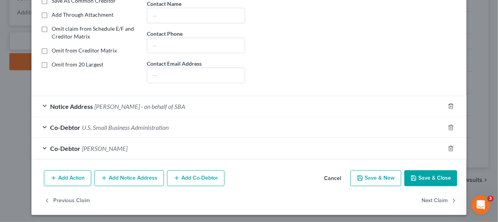
click at [420, 173] on button "Save & Close" at bounding box center [430, 178] width 53 height 16
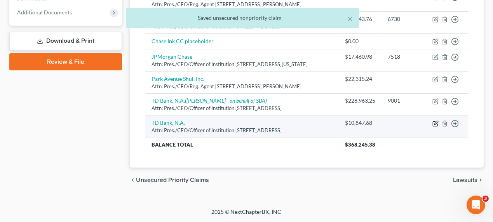
click at [435, 127] on icon "button" at bounding box center [435, 123] width 6 height 6
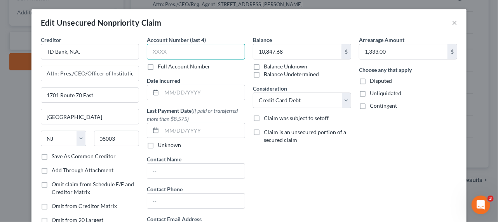
click at [184, 51] on input "text" at bounding box center [196, 52] width 98 height 16
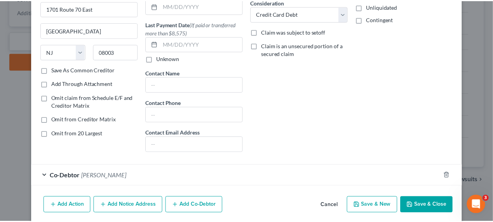
scroll to position [113, 0]
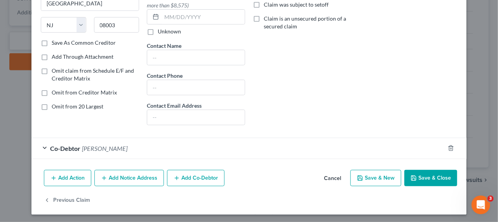
click at [427, 178] on button "Save & Close" at bounding box center [430, 178] width 53 height 16
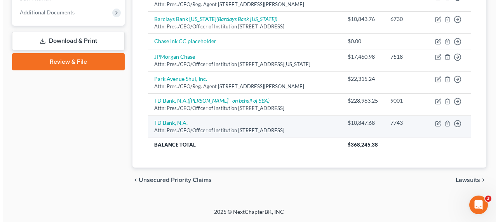
scroll to position [1, 0]
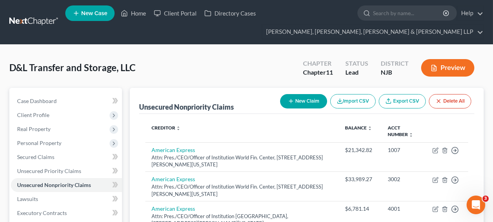
click at [313, 104] on button "New Claim" at bounding box center [303, 101] width 47 height 14
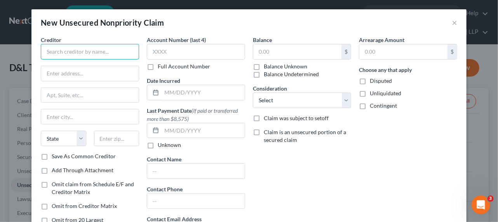
click at [105, 52] on input "text" at bounding box center [90, 52] width 98 height 16
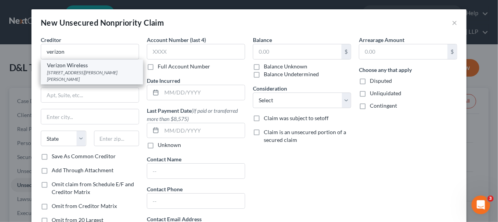
click at [102, 71] on div "[STREET_ADDRESS][PERSON_NAME][PERSON_NAME]" at bounding box center [92, 75] width 90 height 13
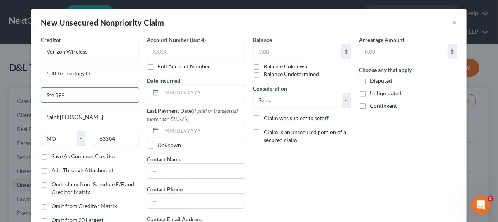
drag, startPoint x: 69, startPoint y: 97, endPoint x: 31, endPoint y: 93, distance: 37.9
click at [31, 92] on div "Creditor * Verizon Wireless 500 Technology Dr [PERSON_NAME] 599 [GEOGRAPHIC_DAT…" at bounding box center [248, 147] width 435 height 223
click at [123, 72] on input "500 Technology Dr" at bounding box center [89, 73] width 97 height 15
paste input "Ste 599"
drag, startPoint x: 90, startPoint y: 101, endPoint x: 24, endPoint y: 88, distance: 66.8
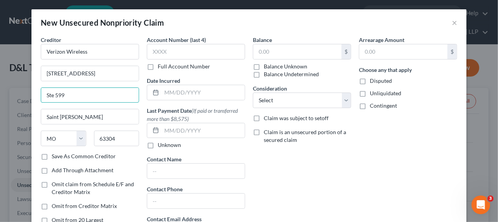
click at [25, 88] on div "New Unsecured Nonpriority Claim × Creditor * Verizon Wireless [GEOGRAPHIC_DATA]…" at bounding box center [249, 111] width 498 height 222
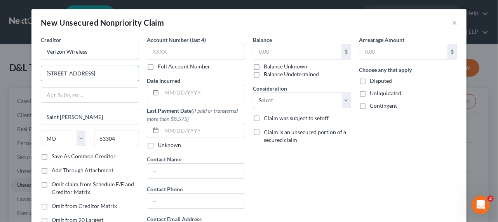
drag, startPoint x: 116, startPoint y: 71, endPoint x: 29, endPoint y: 66, distance: 87.1
click at [31, 65] on div "Creditor * Verizon Wireless 500 Technology Dr, Ste 599 [GEOGRAPHIC_DATA][PERSON…" at bounding box center [248, 147] width 435 height 223
click at [56, 92] on input "text" at bounding box center [89, 95] width 97 height 15
paste input "[STREET_ADDRESS]"
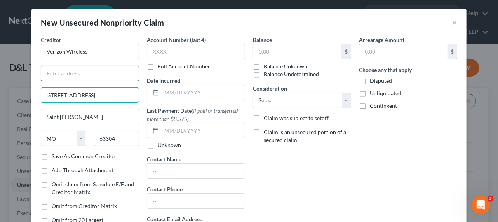
click at [64, 76] on input "text" at bounding box center [89, 73] width 97 height 15
paste input "[STREET_ADDRESS]"
click at [89, 73] on input "Attn: Pres./CEO/Officer of Institution" at bounding box center [89, 73] width 97 height 15
click at [123, 75] on input "Attn: Pres./CEO/Officer of Institution" at bounding box center [89, 73] width 97 height 15
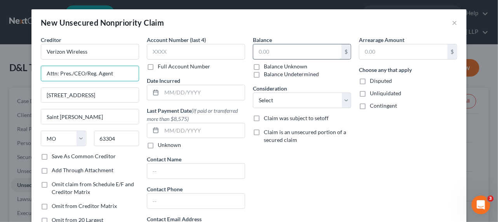
click at [309, 48] on input "text" at bounding box center [297, 51] width 88 height 15
drag, startPoint x: 280, startPoint y: 51, endPoint x: 266, endPoint y: 47, distance: 14.7
click at [243, 47] on div "Creditor * Verizon Wireless Attn: Pres./CEO/Reg. Agent [GEOGRAPHIC_DATA][PERSON…" at bounding box center [249, 140] width 424 height 209
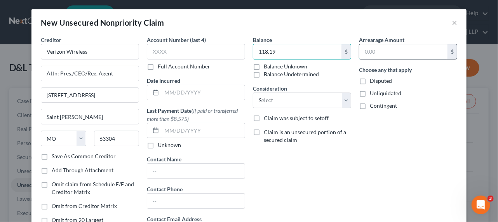
click at [378, 51] on input "text" at bounding box center [403, 51] width 88 height 15
paste input "118.19"
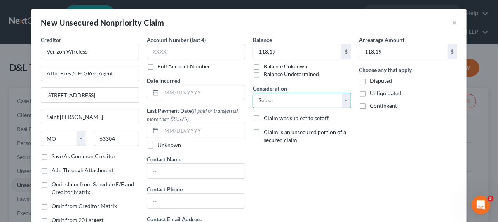
click at [293, 97] on select "Select Cable / Satellite Services Collection Agency Credit Card Debt Debt Couns…" at bounding box center [302, 100] width 98 height 16
click at [253, 92] on select "Select Cable / Satellite Services Collection Agency Credit Card Debt Debt Couns…" at bounding box center [302, 100] width 98 height 16
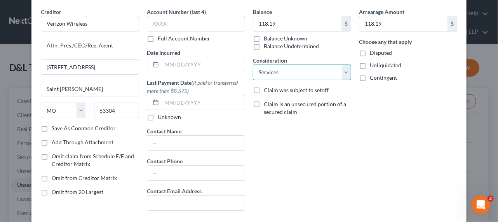
scroll to position [0, 0]
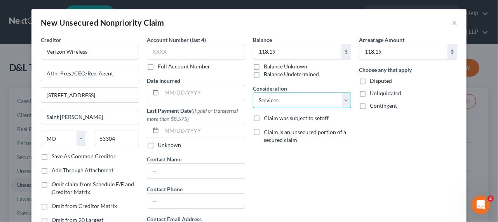
click at [296, 103] on select "Select Cable / Satellite Services Collection Agency Credit Card Debt Debt Couns…" at bounding box center [302, 100] width 98 height 16
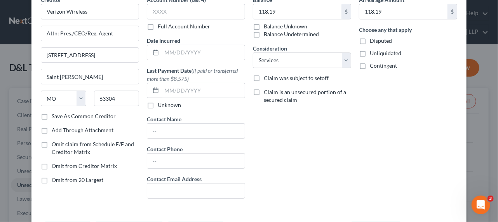
scroll to position [70, 0]
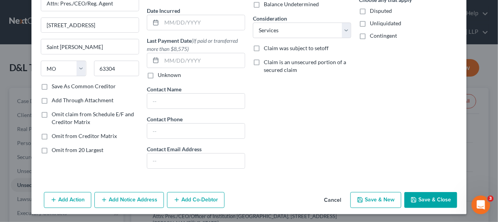
click at [378, 201] on button "Save & New" at bounding box center [375, 200] width 51 height 16
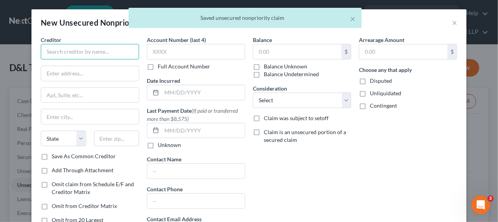
click at [60, 53] on input "text" at bounding box center [90, 52] width 98 height 16
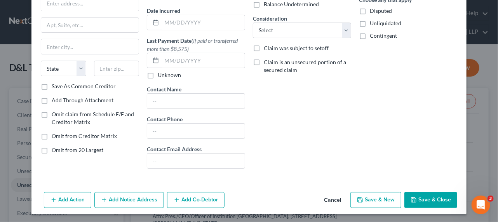
click at [336, 199] on button "Cancel" at bounding box center [332, 201] width 29 height 16
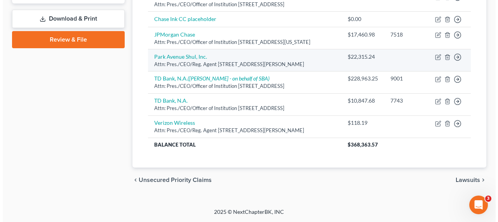
scroll to position [72, 0]
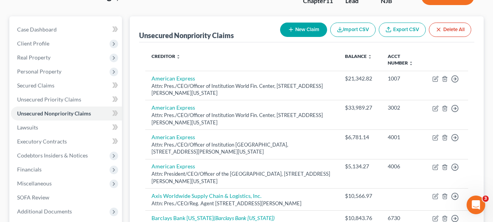
click at [307, 24] on button "New Claim" at bounding box center [303, 30] width 47 height 14
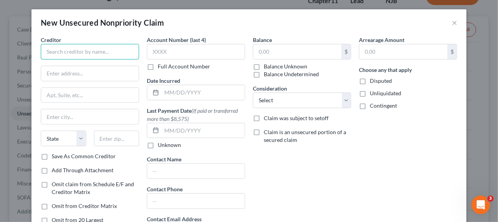
click at [67, 50] on input "text" at bounding box center [90, 52] width 98 height 16
paste input "First National Bank of Omaha"
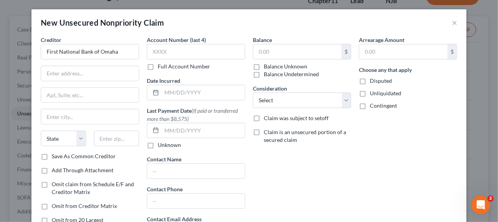
click at [260, 170] on div "Balance $ Balance Unknown Balance Undetermined $ Balance Unknown Consideration …" at bounding box center [302, 140] width 106 height 209
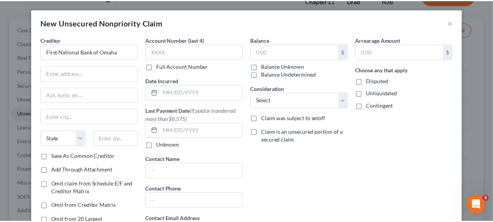
scroll to position [70, 0]
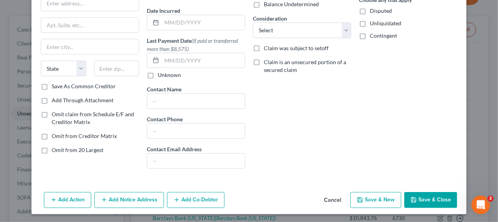
click at [335, 198] on button "Cancel" at bounding box center [332, 201] width 29 height 16
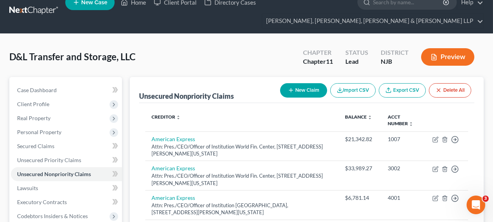
scroll to position [0, 0]
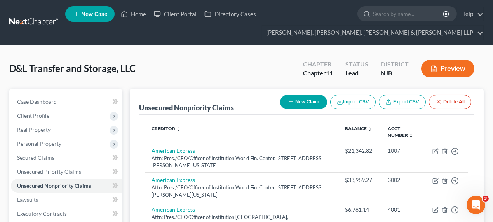
click at [203, 85] on div "D&L Transfer and Storage, LLC Upgraded Chapter Chapter 11 Status Lead District …" at bounding box center [246, 72] width 474 height 34
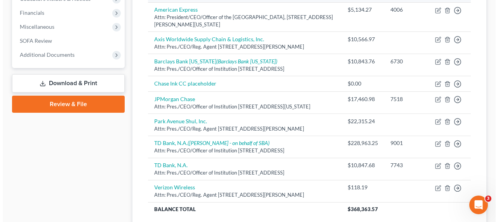
scroll to position [282, 0]
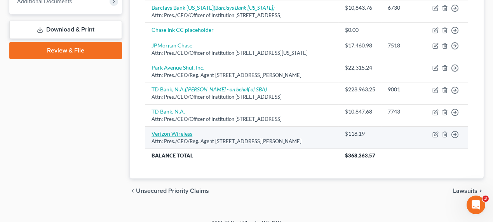
click at [171, 137] on link "Verizon Wireless" at bounding box center [171, 133] width 41 height 7
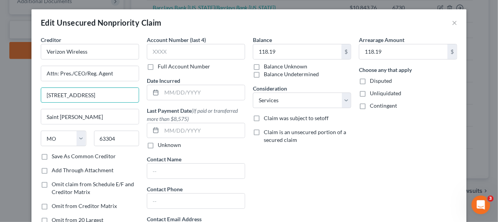
drag, startPoint x: 119, startPoint y: 93, endPoint x: 15, endPoint y: 90, distance: 104.1
click at [16, 90] on div "Edit Unsecured Nonpriority Claim × Creditor * Verizon Wireless Attn: Pres./CEO/…" at bounding box center [249, 111] width 498 height 222
click at [100, 95] on input "[STREET_ADDRESS]" at bounding box center [89, 95] width 97 height 15
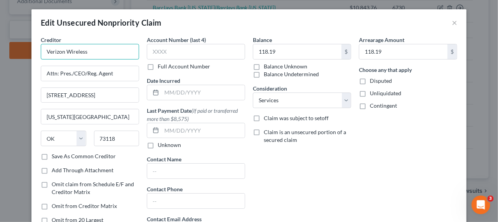
click at [94, 53] on input "Verizon Wireless" at bounding box center [90, 52] width 98 height 16
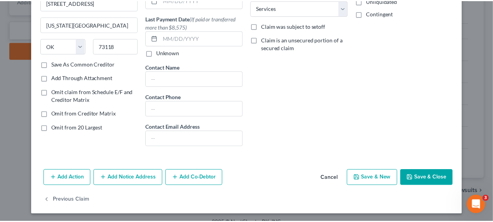
scroll to position [0, 0]
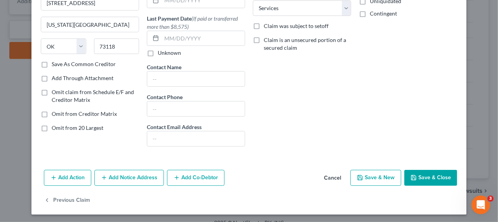
click at [426, 179] on button "Save & Close" at bounding box center [430, 178] width 53 height 16
